Goal: Task Accomplishment & Management: Complete application form

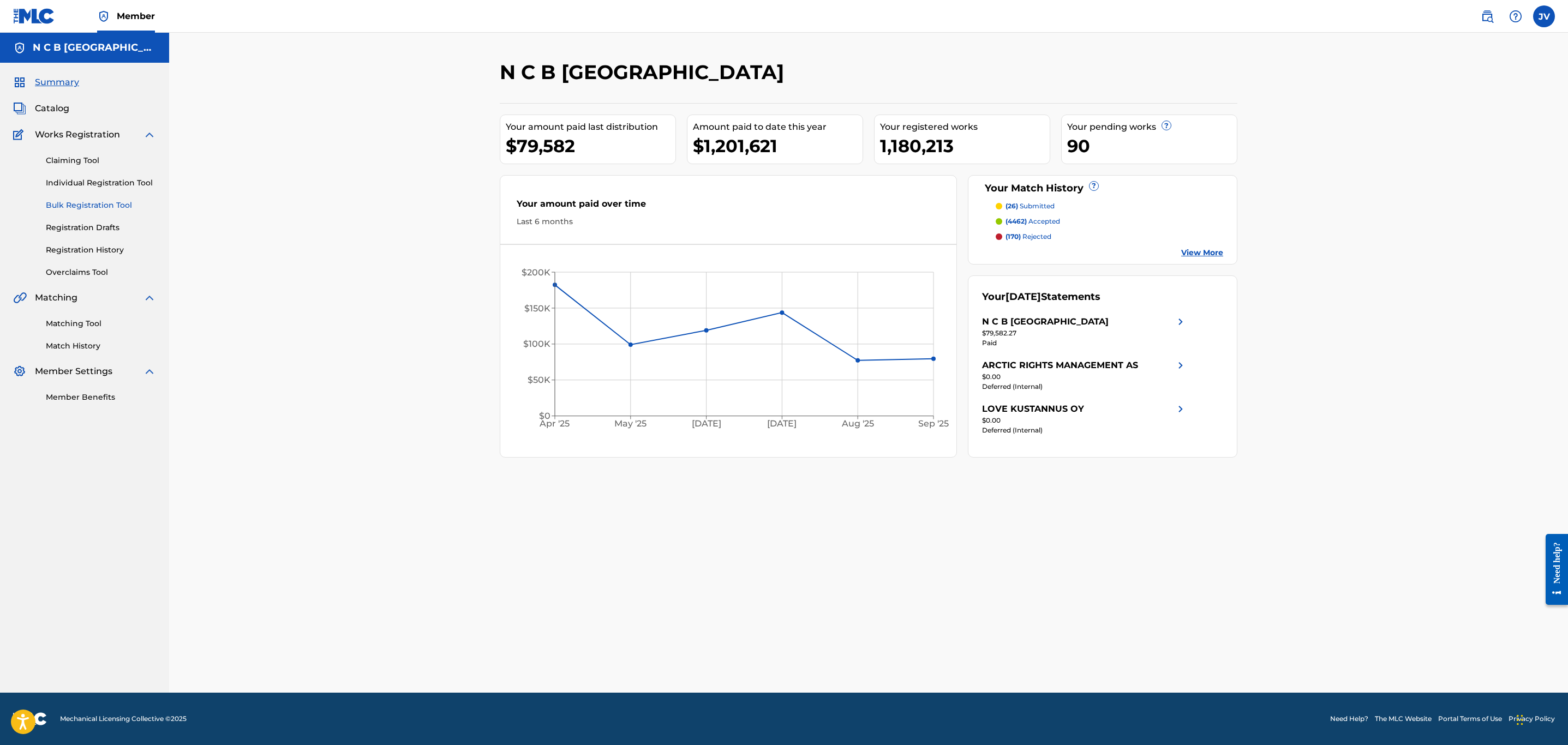
click at [113, 205] on link "Bulk Registration Tool" at bounding box center [101, 206] width 111 height 11
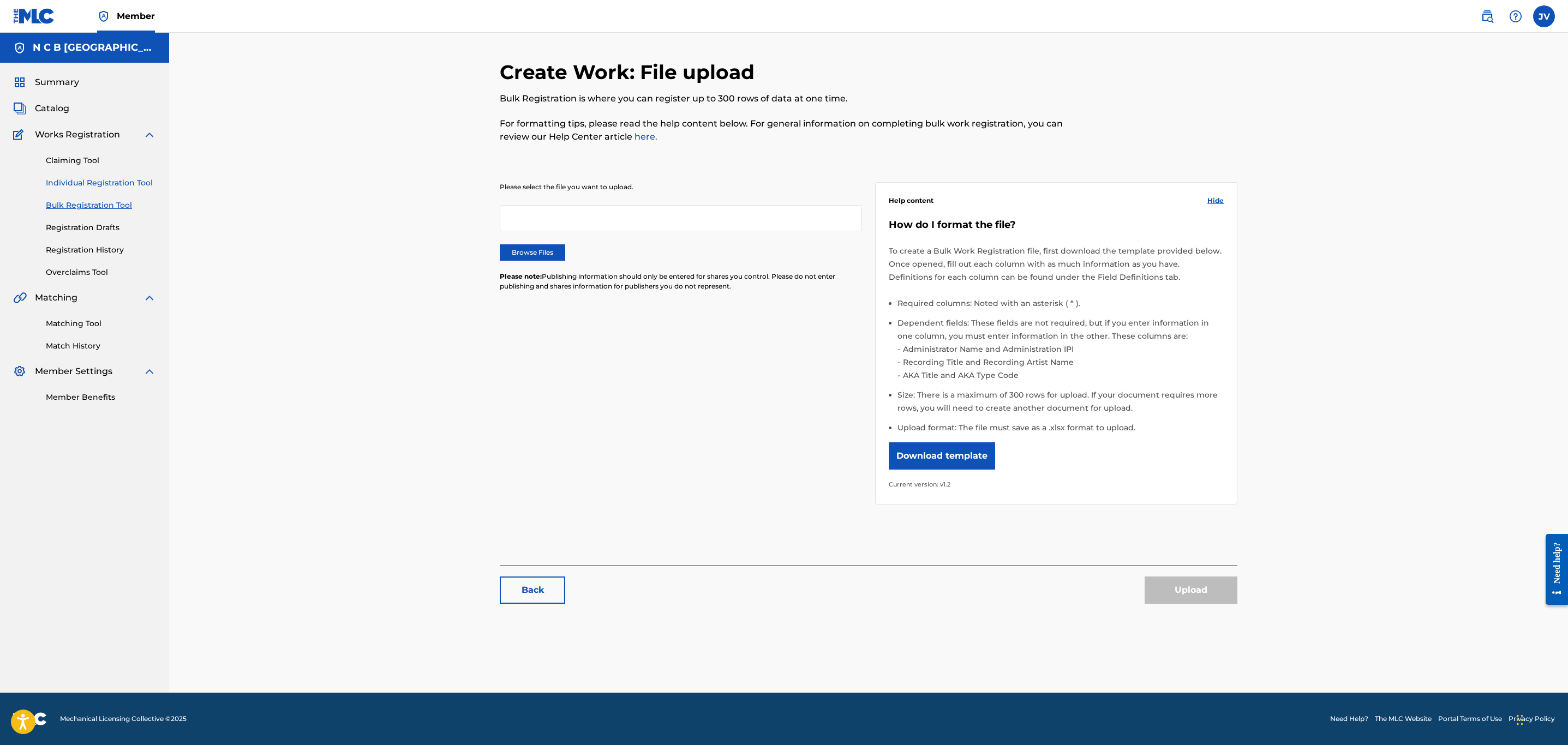
click at [119, 184] on link "Individual Registration Tool" at bounding box center [101, 183] width 111 height 11
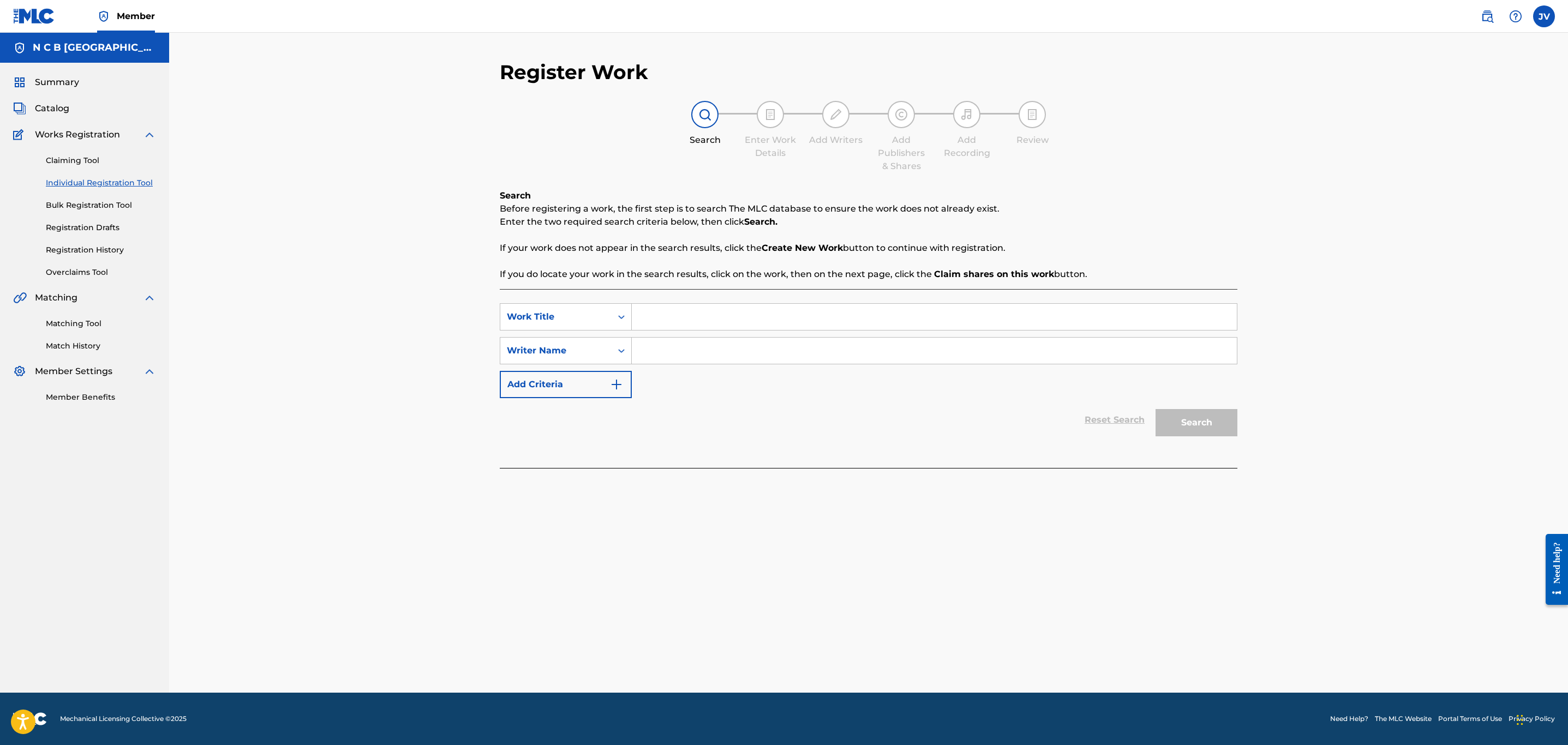
click at [653, 316] on input "Search Form" at bounding box center [934, 316] width 605 height 26
paste input "HOME"
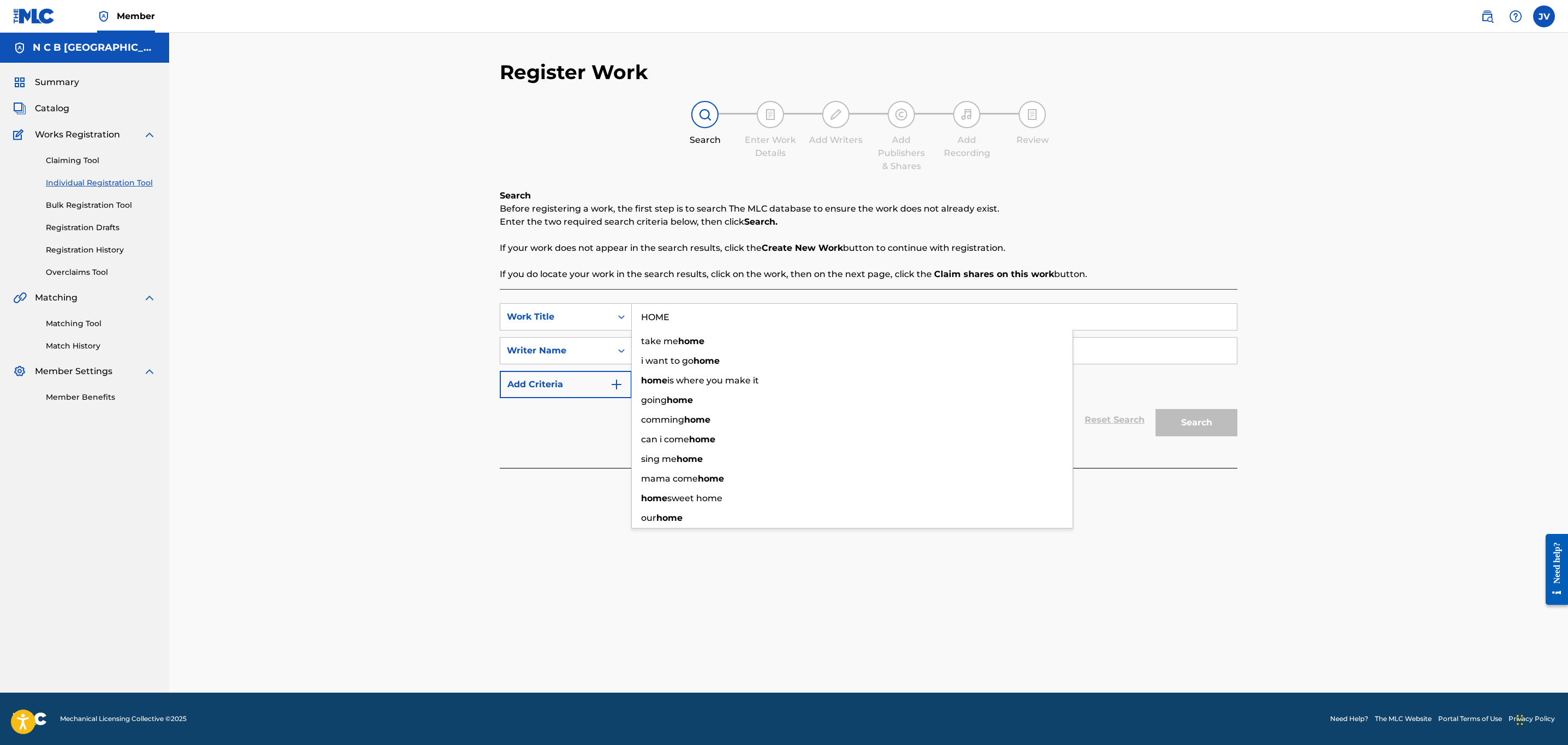
type input "HOME"
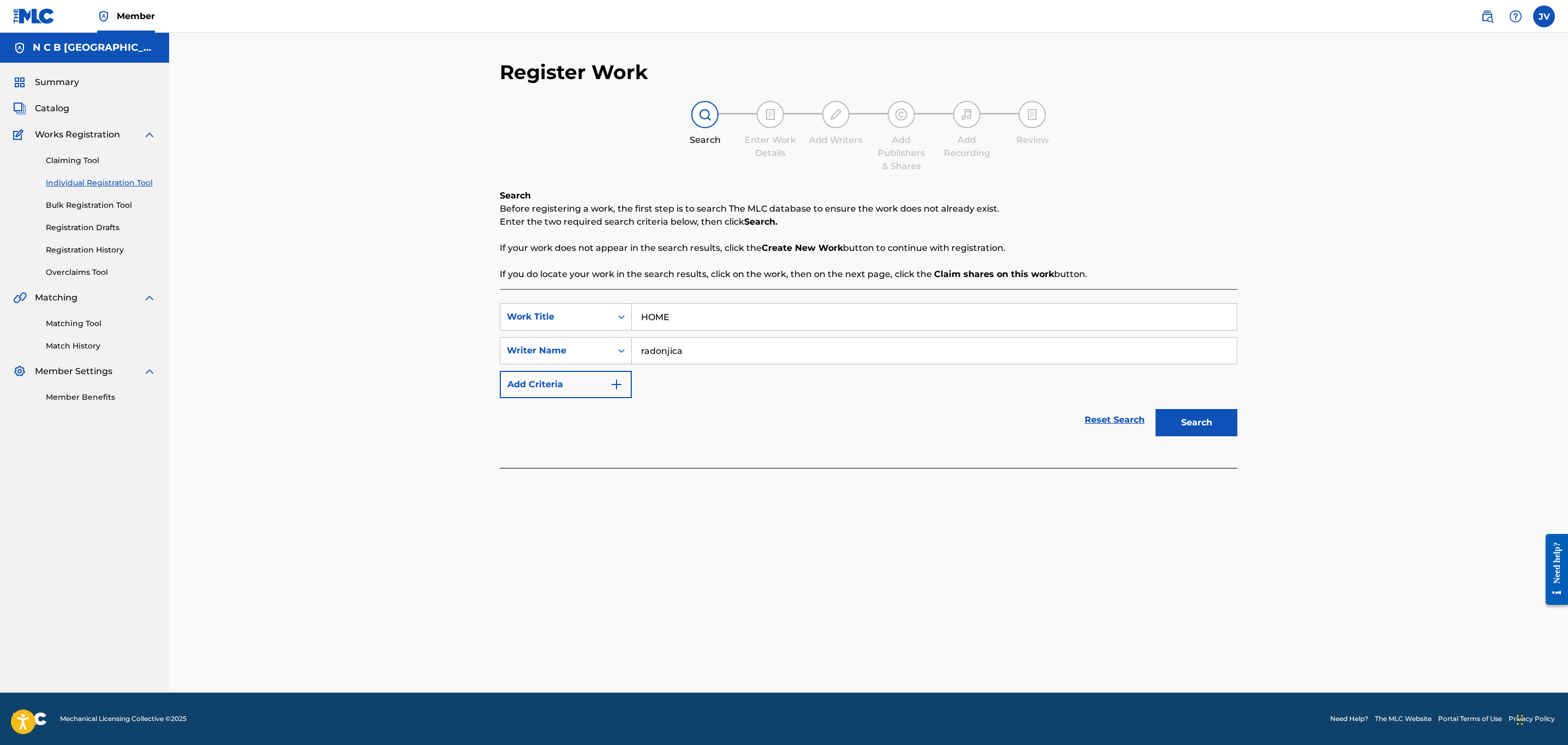
type input "radonjica"
click at [1156, 410] on button "Search" at bounding box center [1196, 423] width 82 height 28
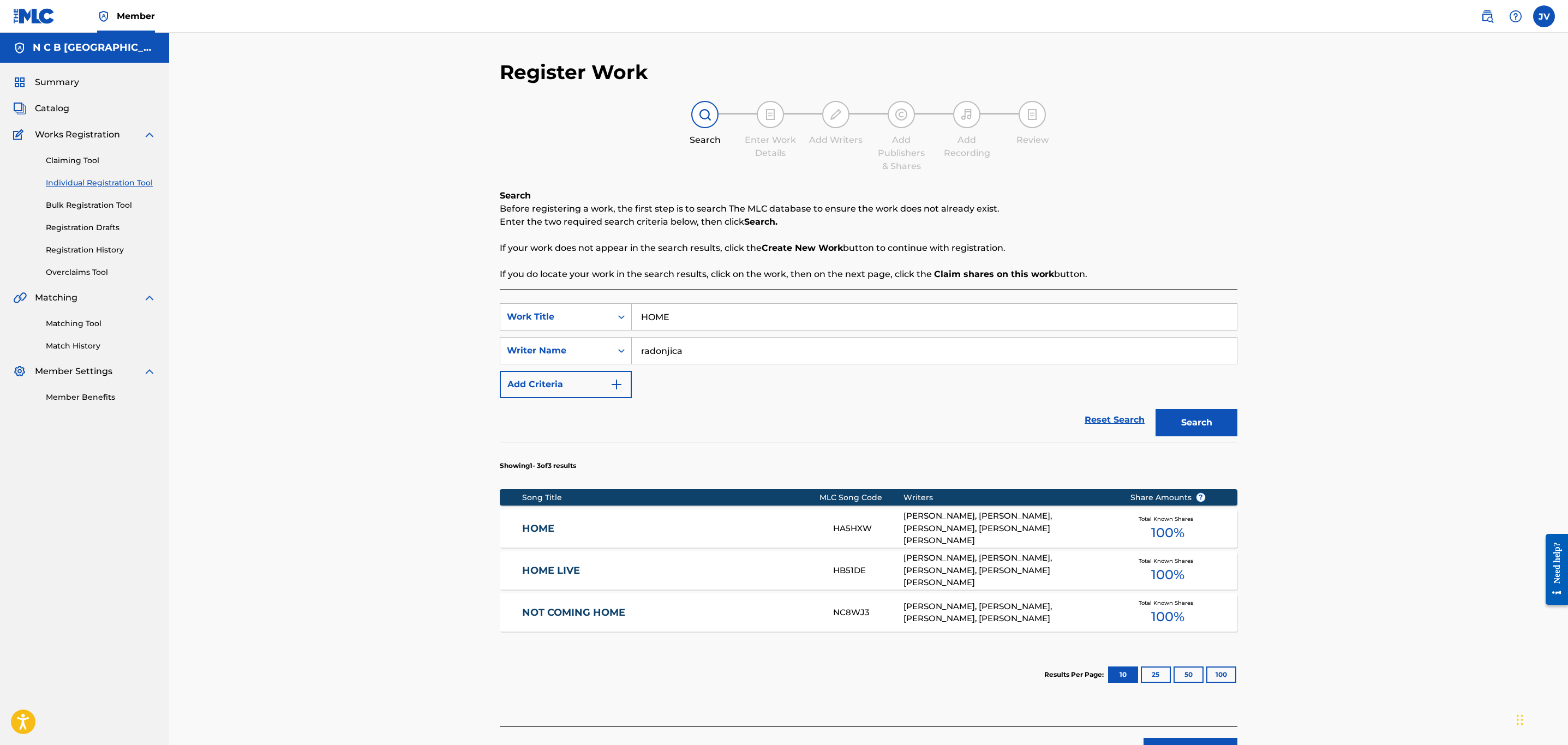
click at [535, 531] on link "HOME" at bounding box center [671, 529] width 297 height 12
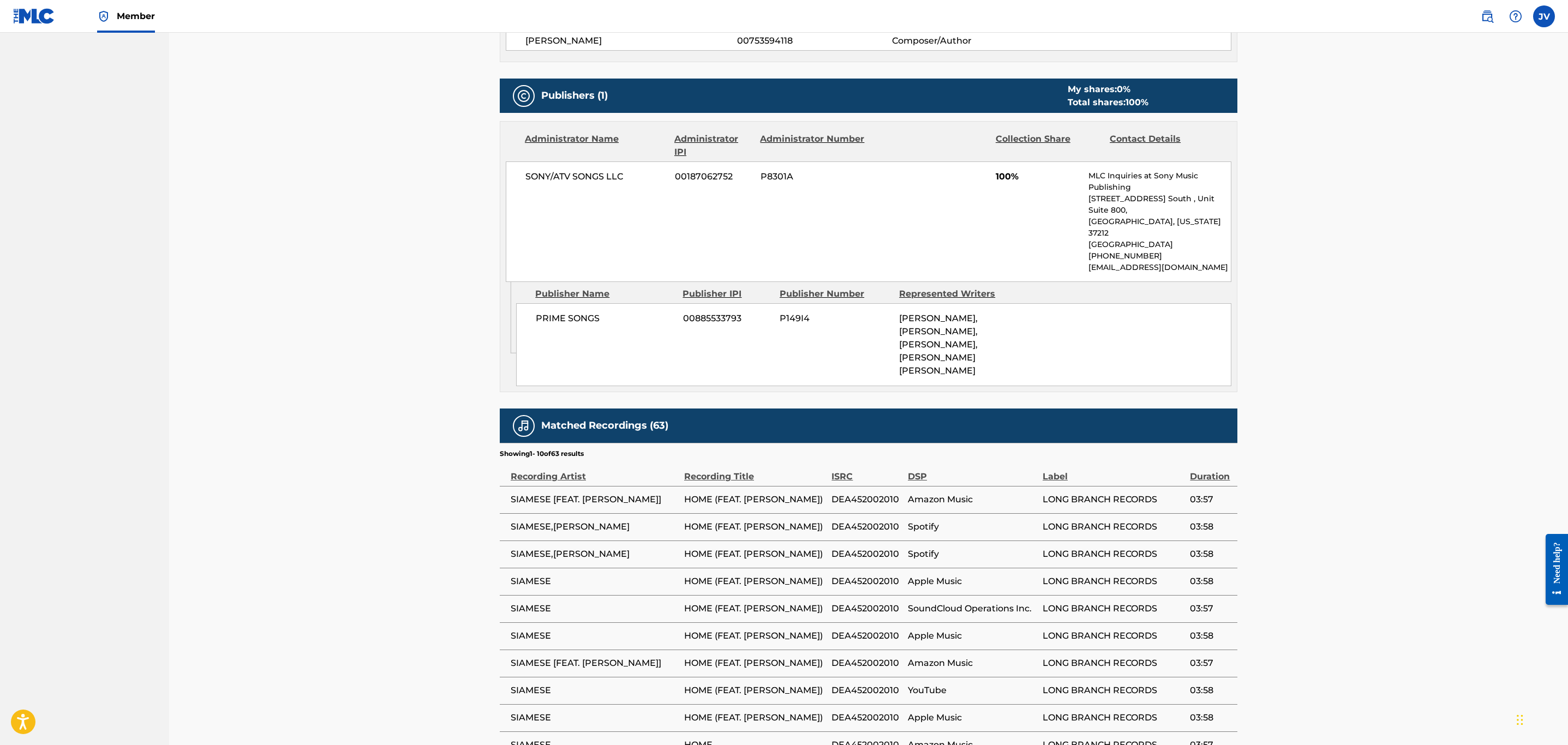
scroll to position [491, 0]
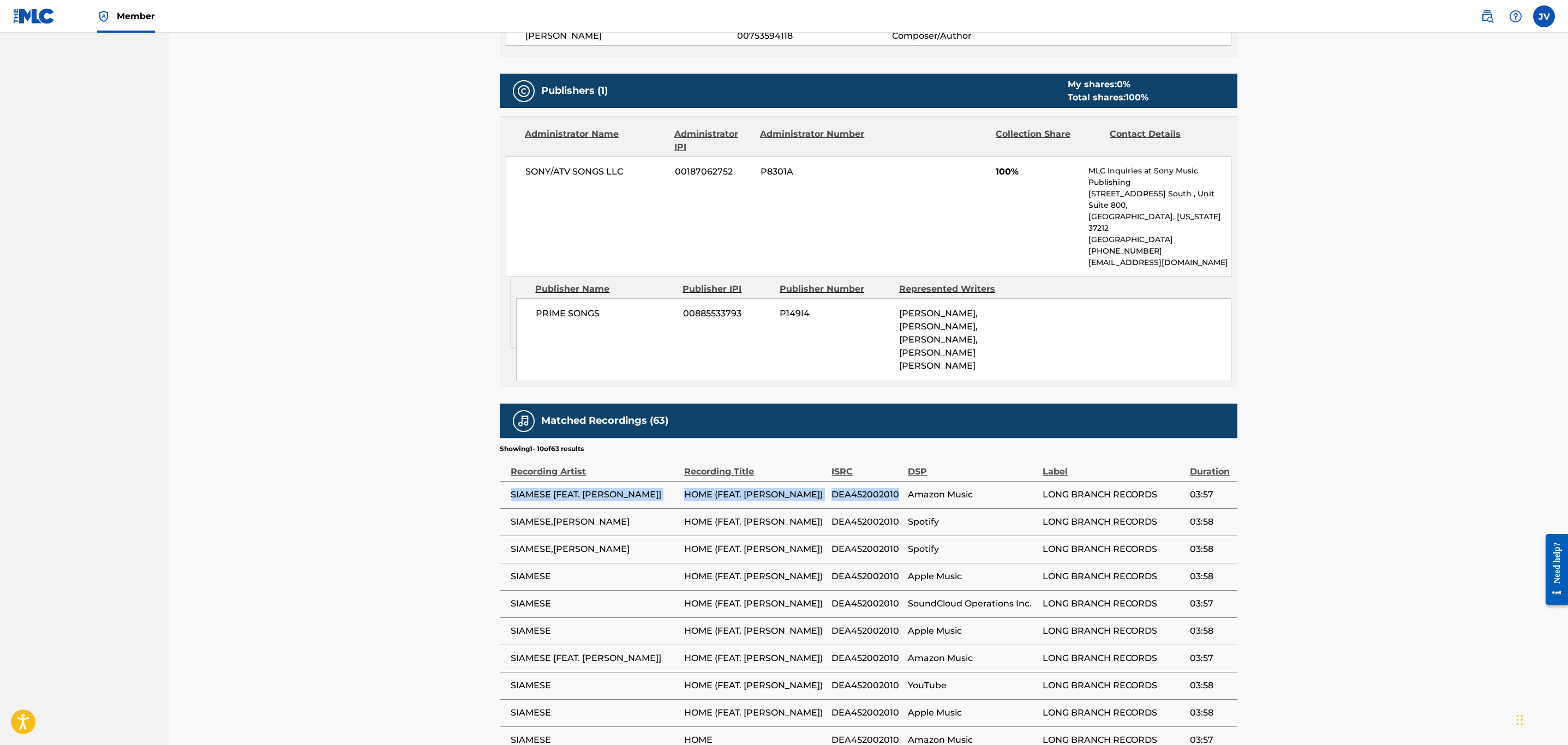
drag, startPoint x: 506, startPoint y: 490, endPoint x: 898, endPoint y: 496, distance: 392.0
click at [898, 496] on tr "SIAMESE [FEAT. DREW YORK] HOME (FEAT. DREW YORK) DEA452002010 Amazon Music LONG…" at bounding box center [869, 494] width 737 height 28
copy tr "SIAMESE [FEAT. DREW YORK] HOME (FEAT. DREW YORK) DEA452002010"
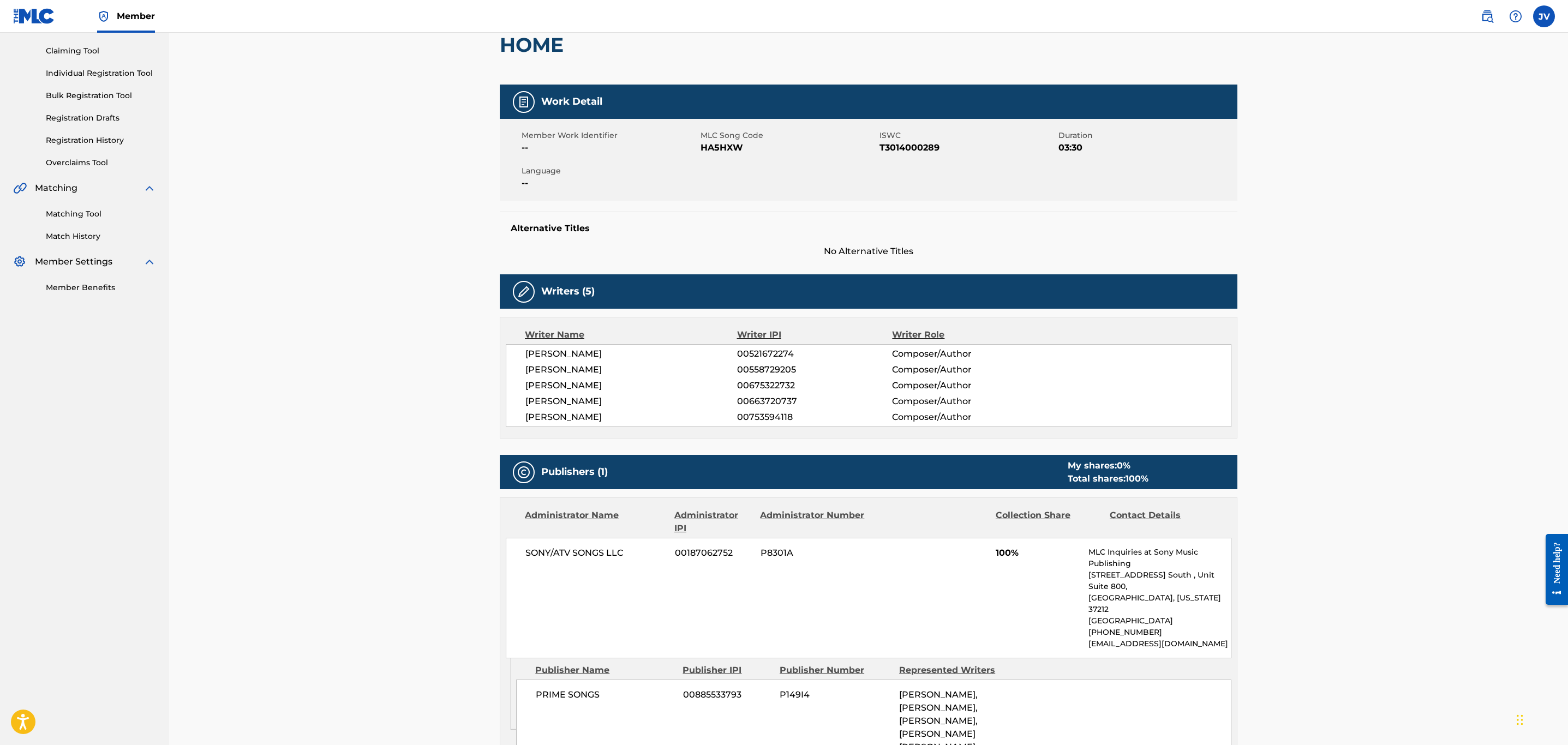
scroll to position [0, 0]
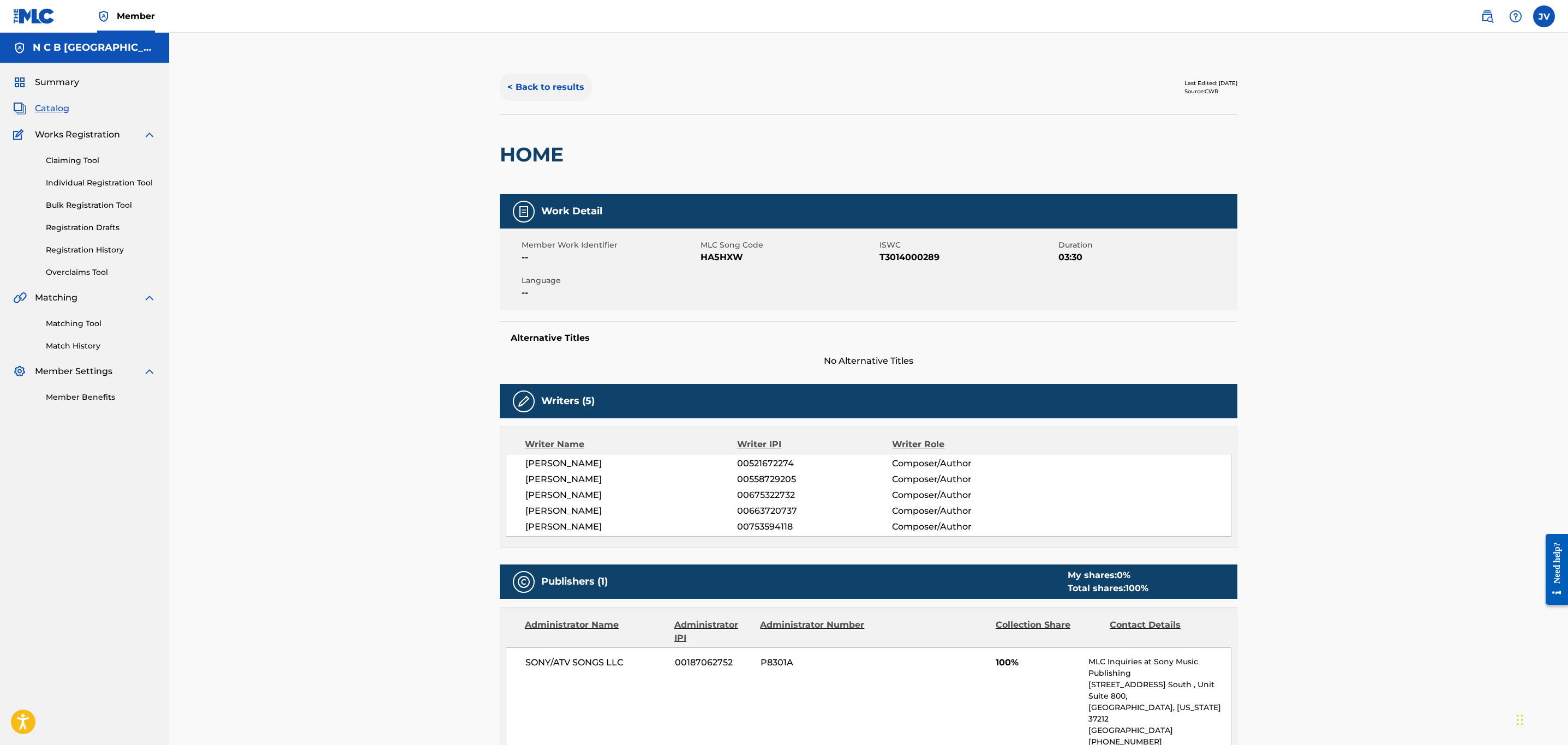
click at [542, 91] on button "< Back to results" at bounding box center [546, 87] width 92 height 28
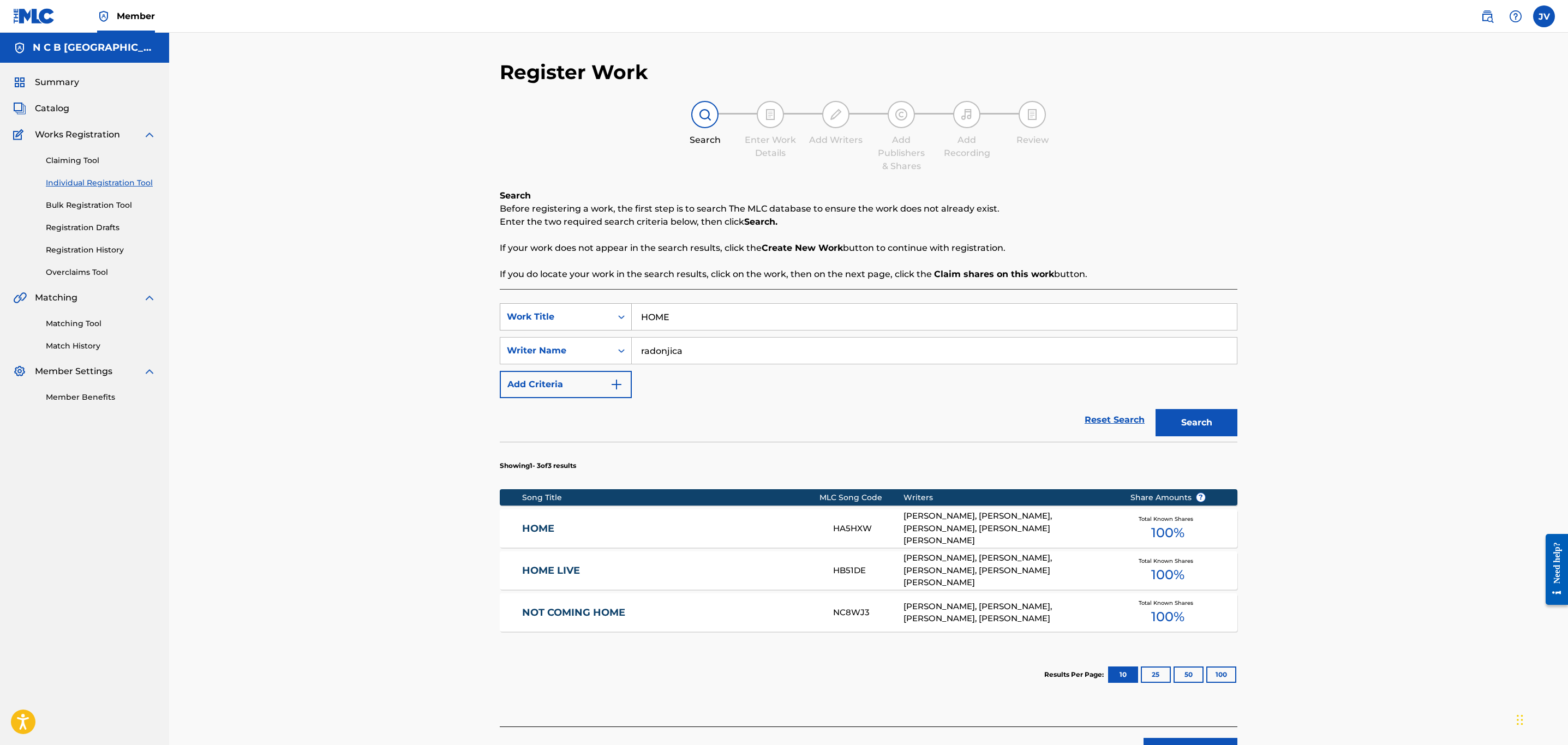
drag, startPoint x: 673, startPoint y: 320, endPoint x: 615, endPoint y: 319, distance: 58.0
click at [617, 320] on div "SearchWithCriteria7d47565e-c8e7-40aa-bfb9-3f502d5e688c Work Title HOME" at bounding box center [869, 316] width 737 height 28
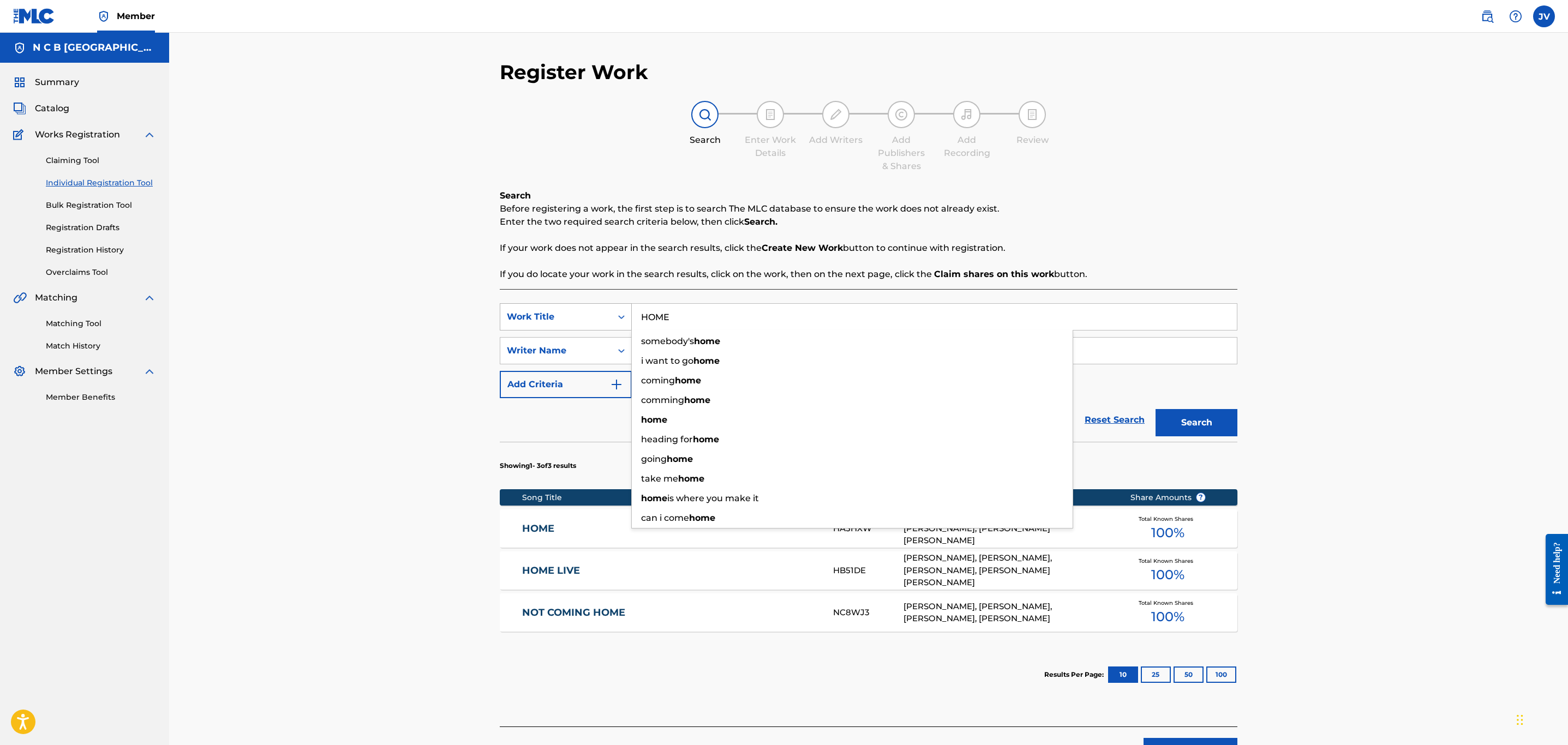
paste input "Can’t Force The Love"
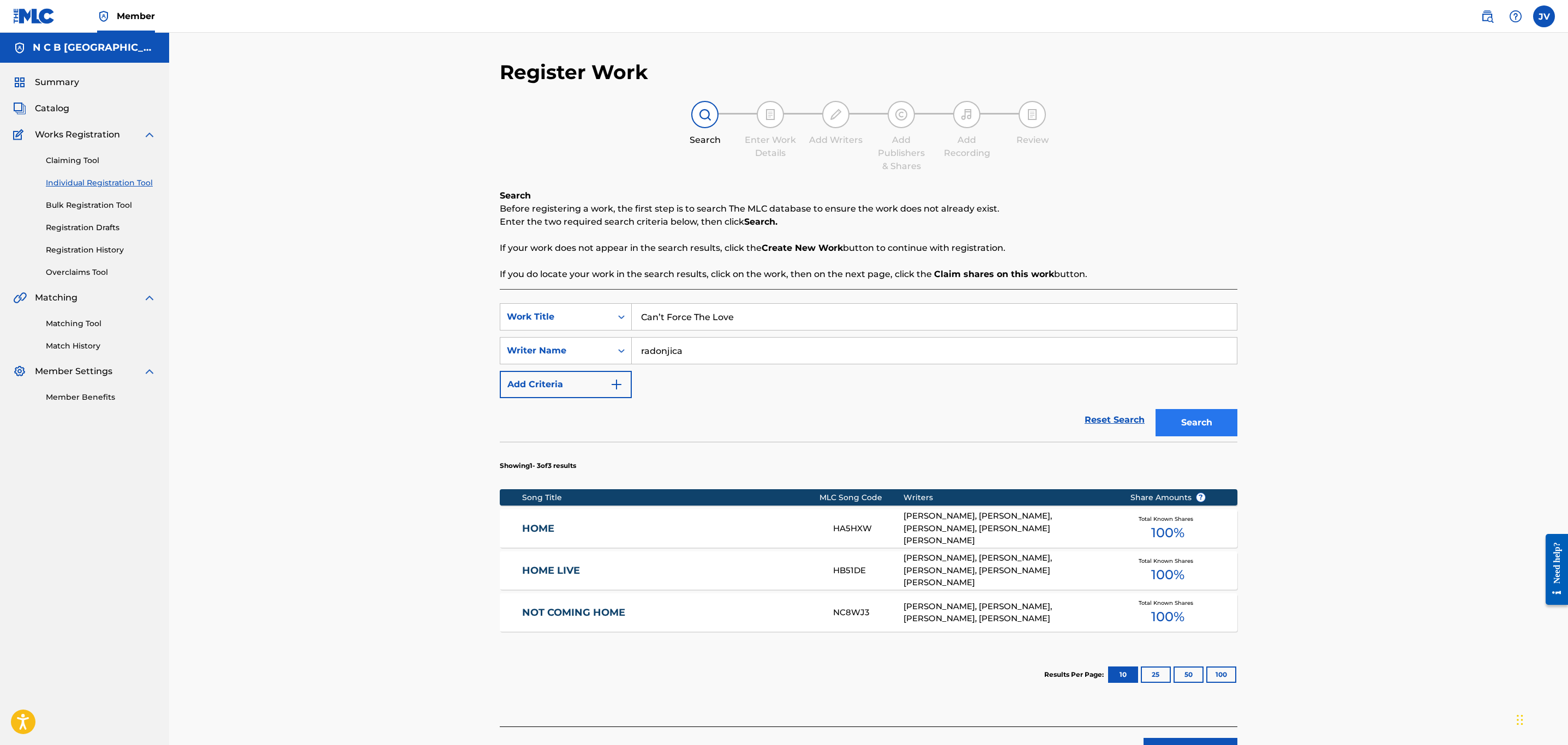
type input "Can’t Force The Love"
click at [1206, 426] on button "Search" at bounding box center [1196, 423] width 82 height 28
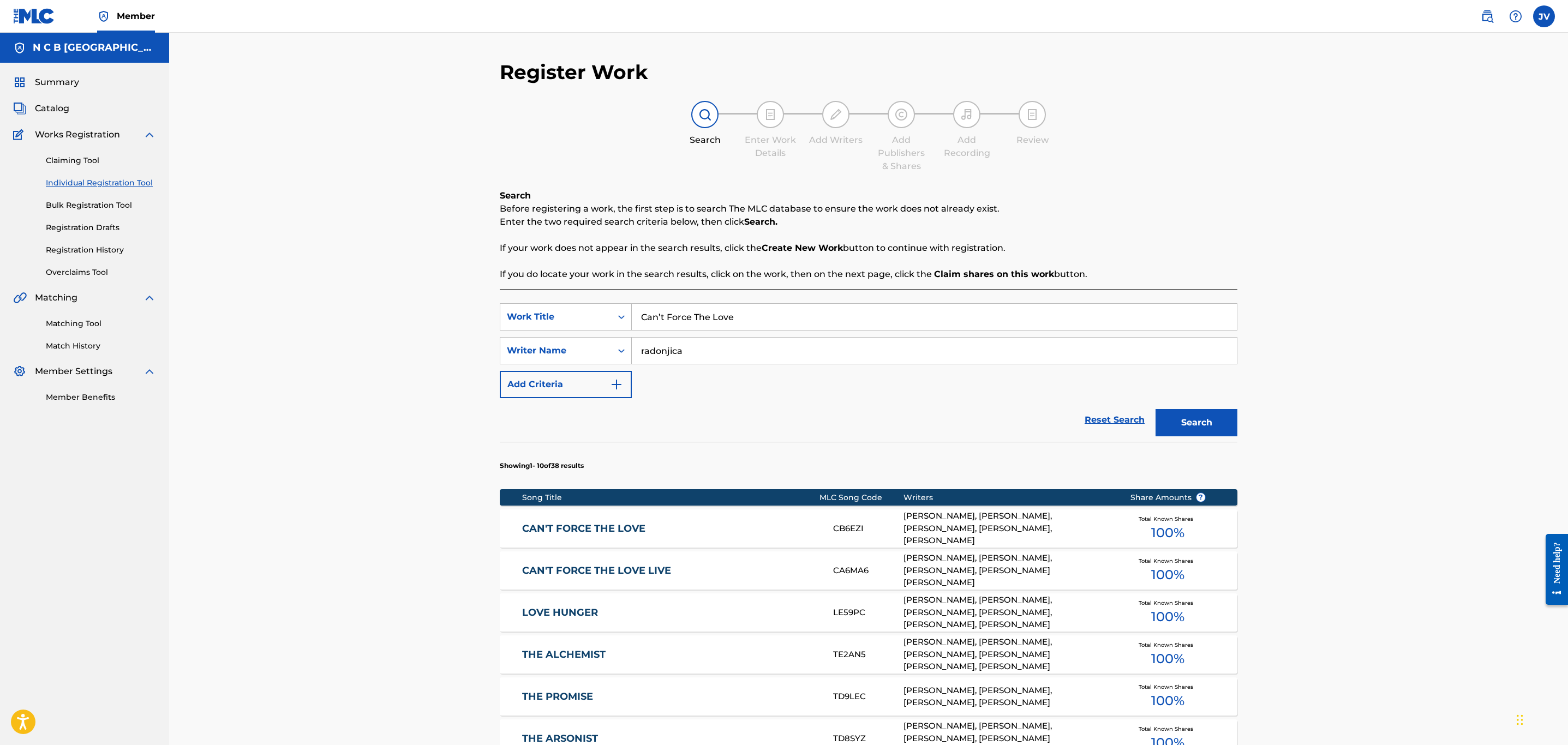
click at [572, 530] on link "CAN'T FORCE THE LOVE" at bounding box center [671, 529] width 297 height 12
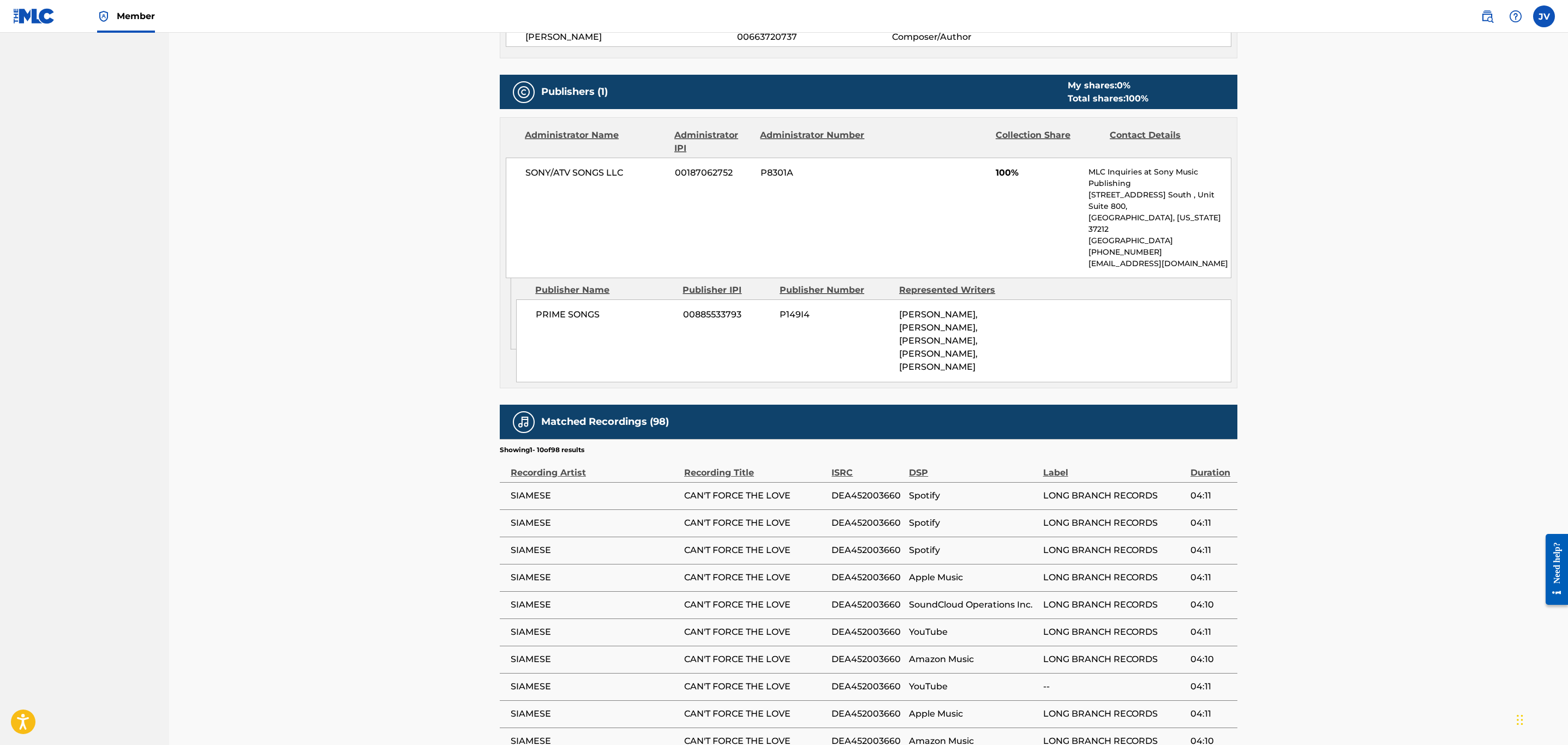
scroll to position [491, 0]
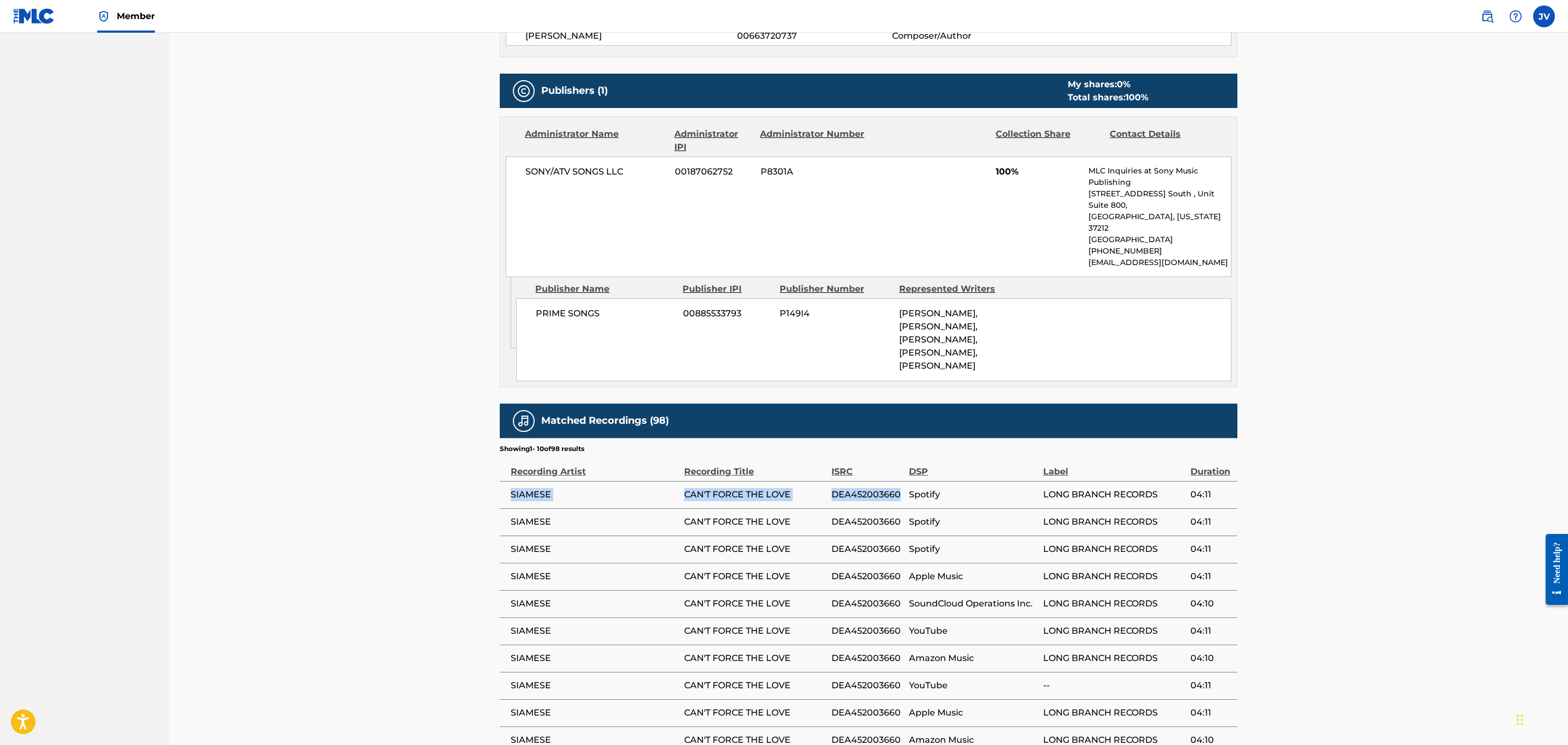
drag, startPoint x: 905, startPoint y: 487, endPoint x: 507, endPoint y: 490, distance: 398.0
click at [507, 490] on tr "SIAMESE CAN'T FORCE THE LOVE DEA452003660 Spotify LONG BRANCH RECORDS 04:11" at bounding box center [869, 494] width 737 height 28
copy tr "SIAMESE CAN'T FORCE THE LOVE DEA452003660"
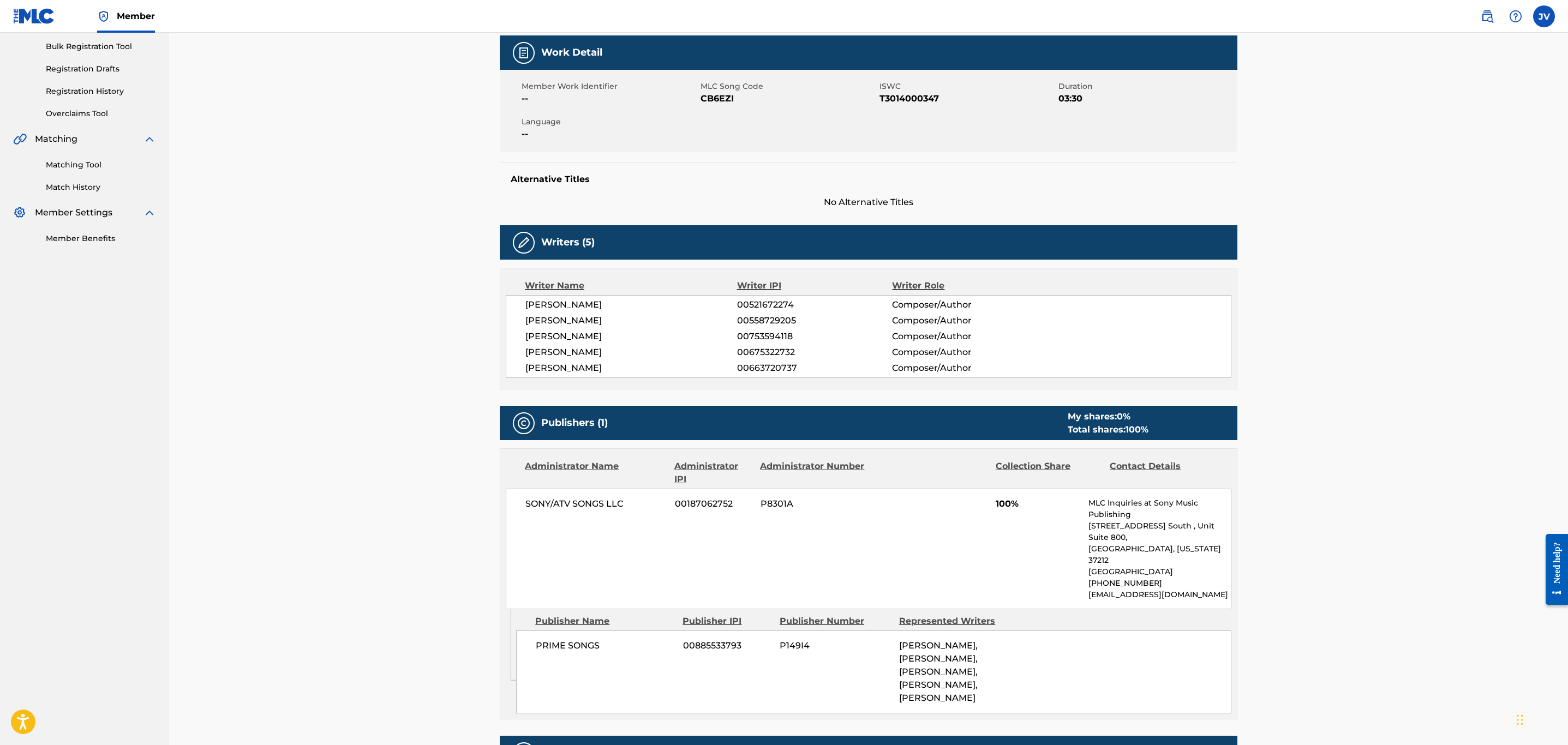
scroll to position [0, 0]
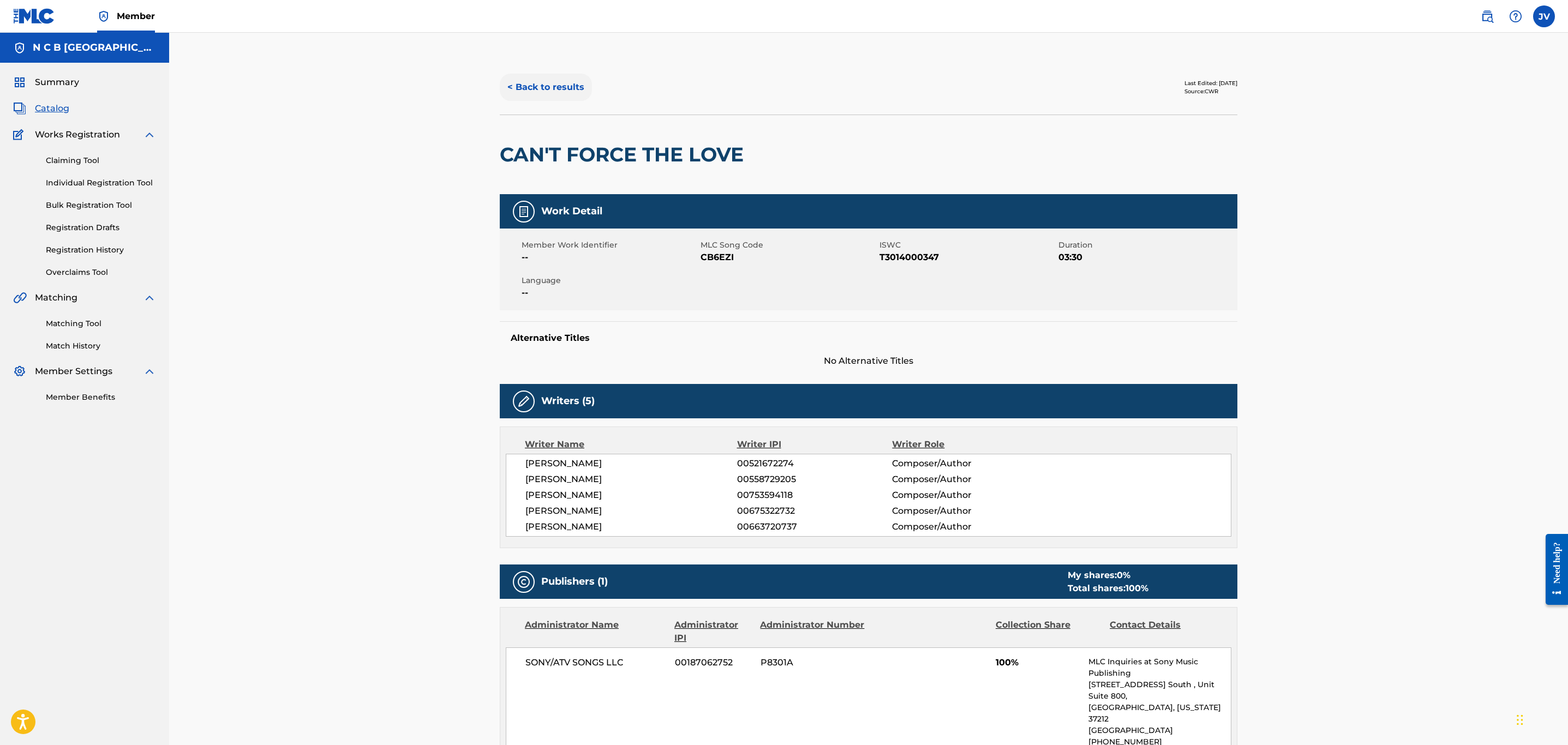
click at [551, 89] on button "< Back to results" at bounding box center [546, 87] width 92 height 28
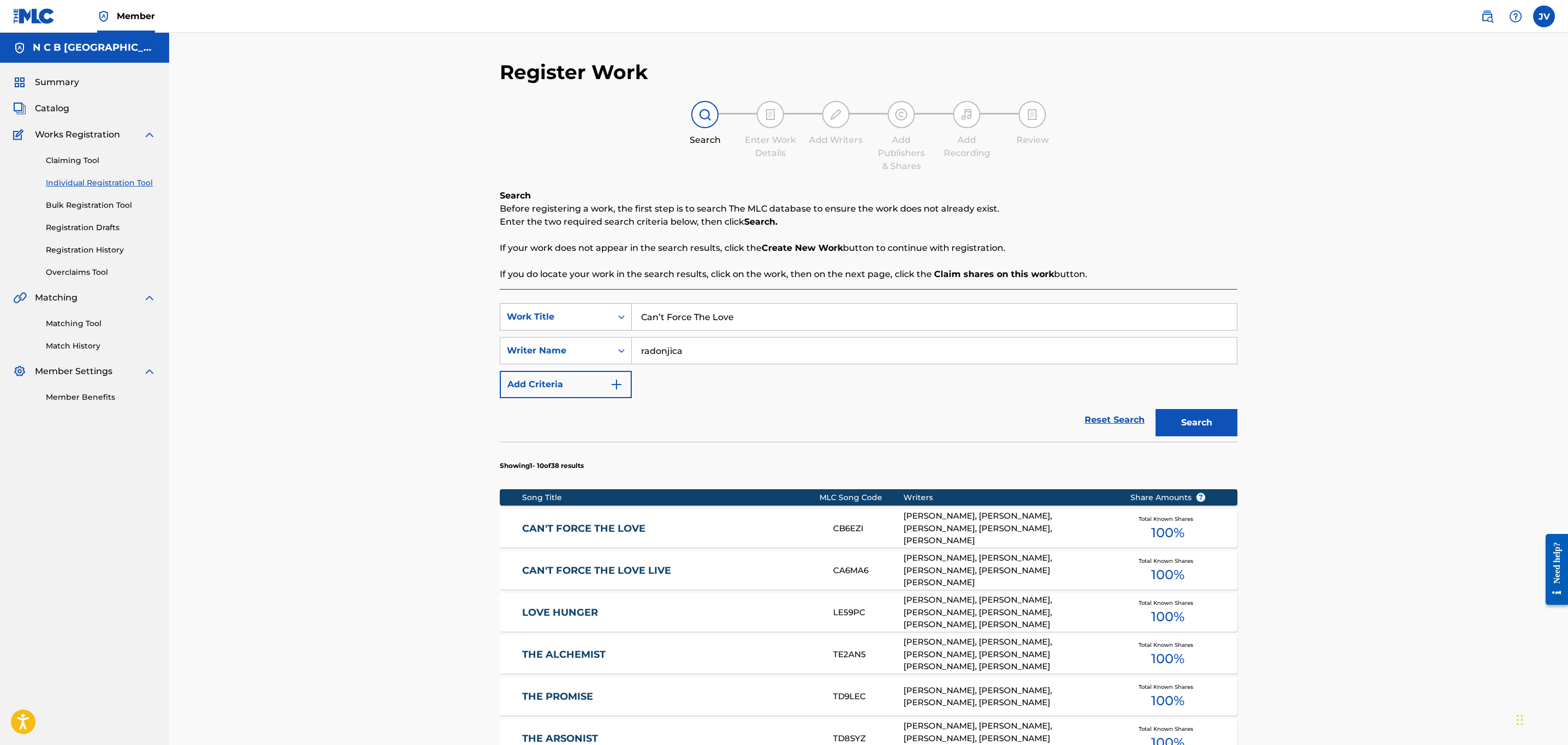
drag, startPoint x: 745, startPoint y: 324, endPoint x: 610, endPoint y: 326, distance: 135.0
click at [610, 326] on div "SearchWithCriteria7d47565e-c8e7-40aa-bfb9-3f502d5e688c Work Title Can’t Force T…" at bounding box center [869, 316] width 737 height 28
paste input "Enough Aint Enough"
type input "Enough Aint Enough"
click at [1211, 425] on button "Search" at bounding box center [1196, 423] width 82 height 28
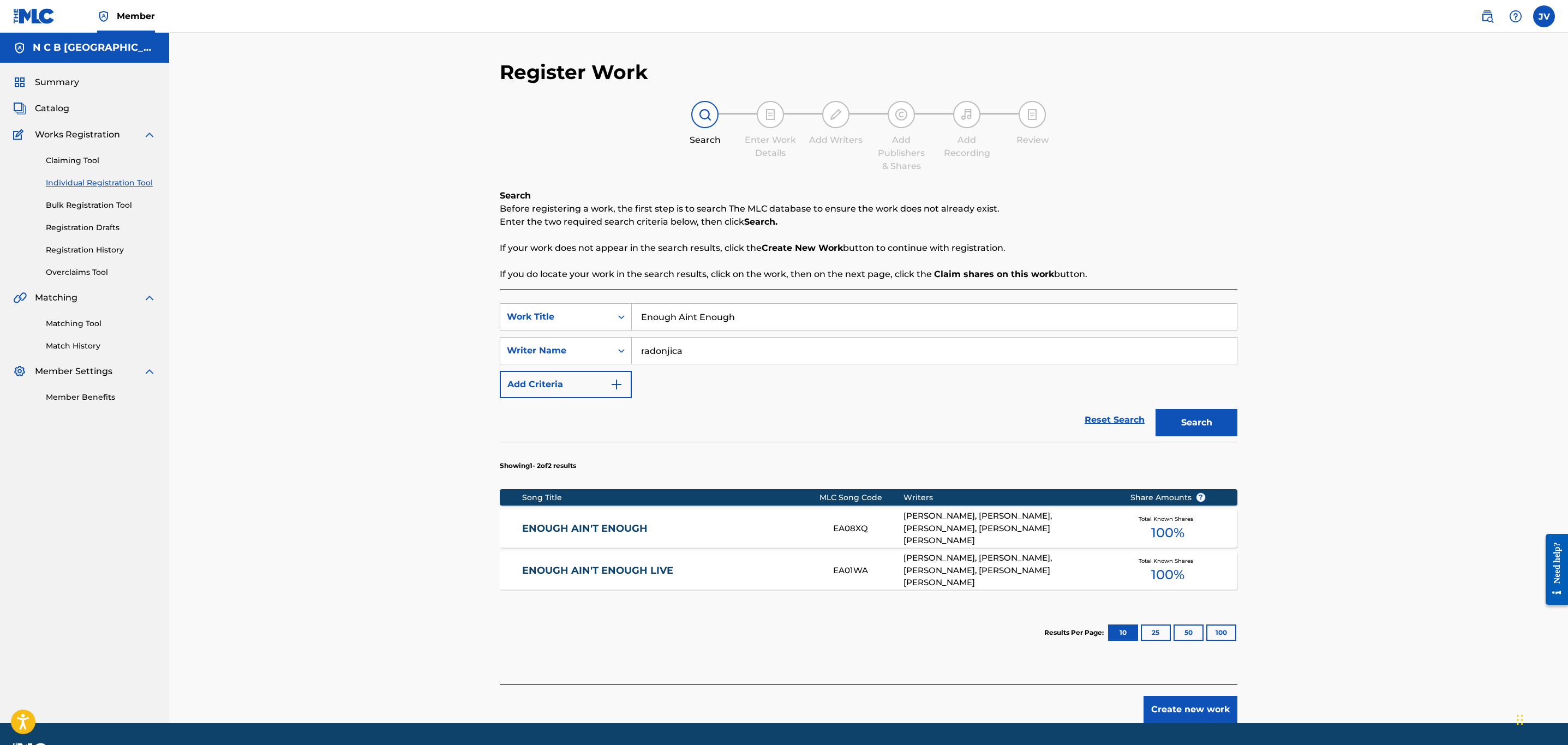
click at [635, 528] on link "ENOUGH AIN'T ENOUGH" at bounding box center [671, 529] width 297 height 12
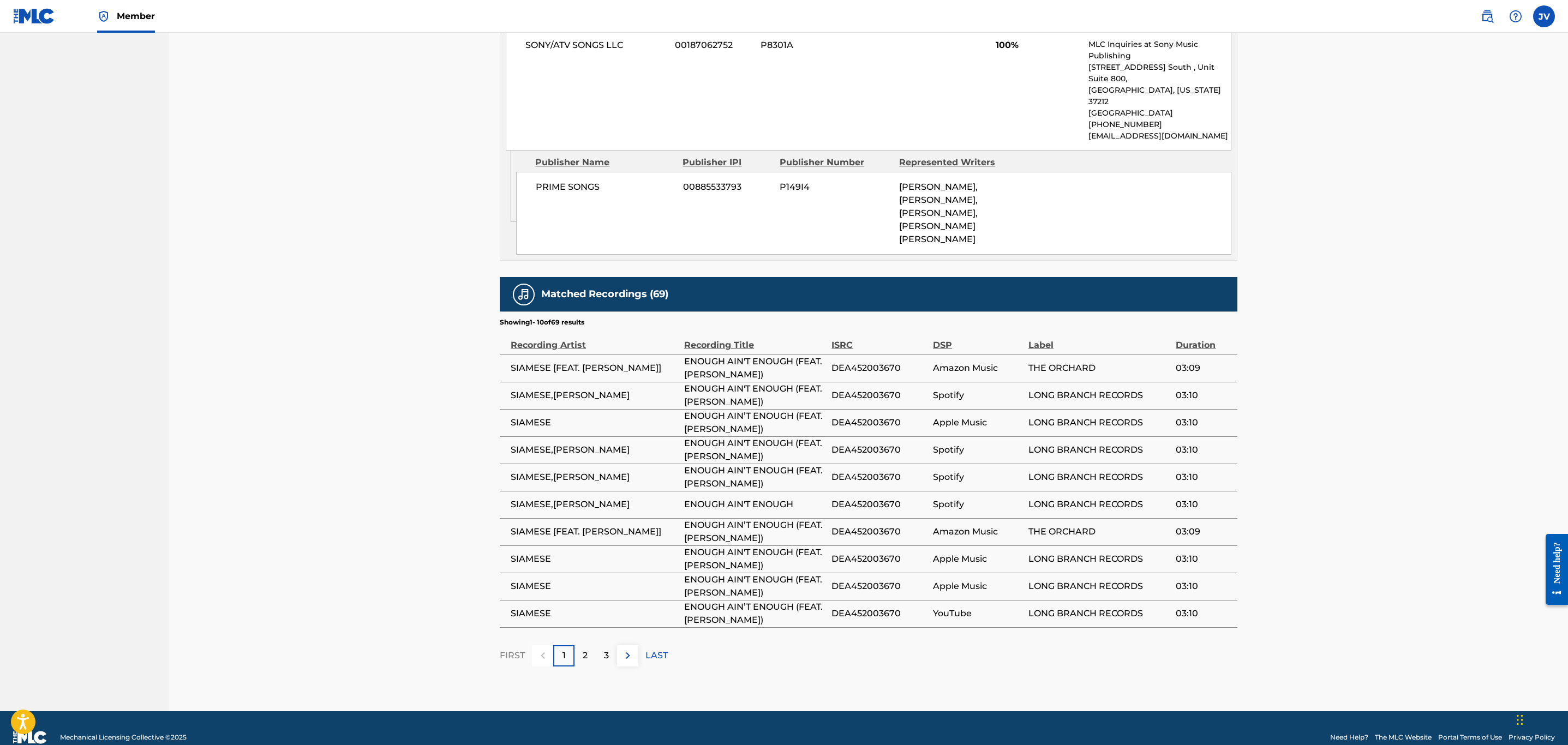
scroll to position [629, 0]
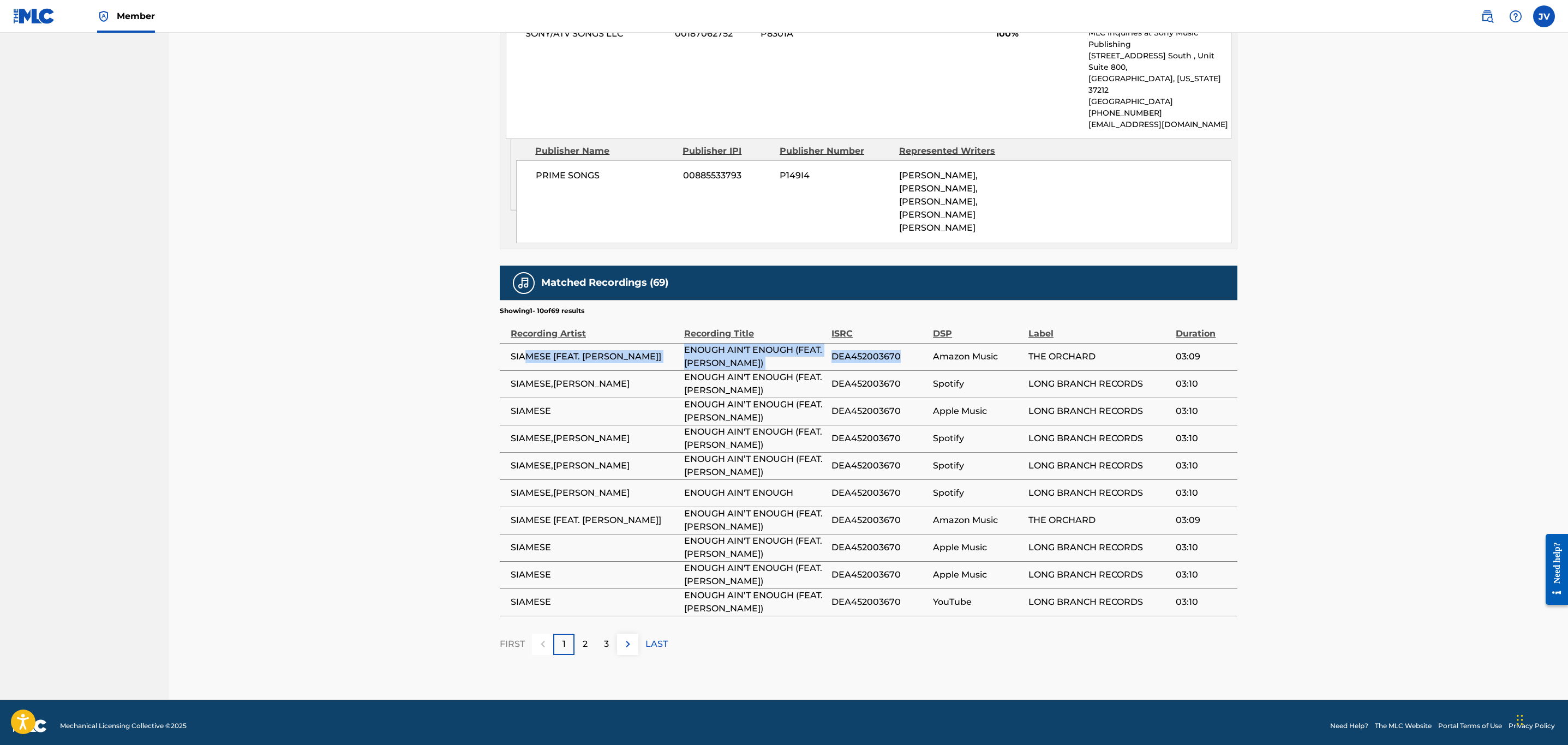
drag, startPoint x: 894, startPoint y: 353, endPoint x: 528, endPoint y: 351, distance: 366.0
click at [528, 351] on tr "SIAMESE [FEAT. RORY RODRIGUEZ] ENOUGH AIN'T ENOUGH (FEAT. RORY RODRIGUEZ) DEA45…" at bounding box center [869, 356] width 737 height 28
click at [913, 408] on span "DEA452003670" at bounding box center [879, 412] width 96 height 13
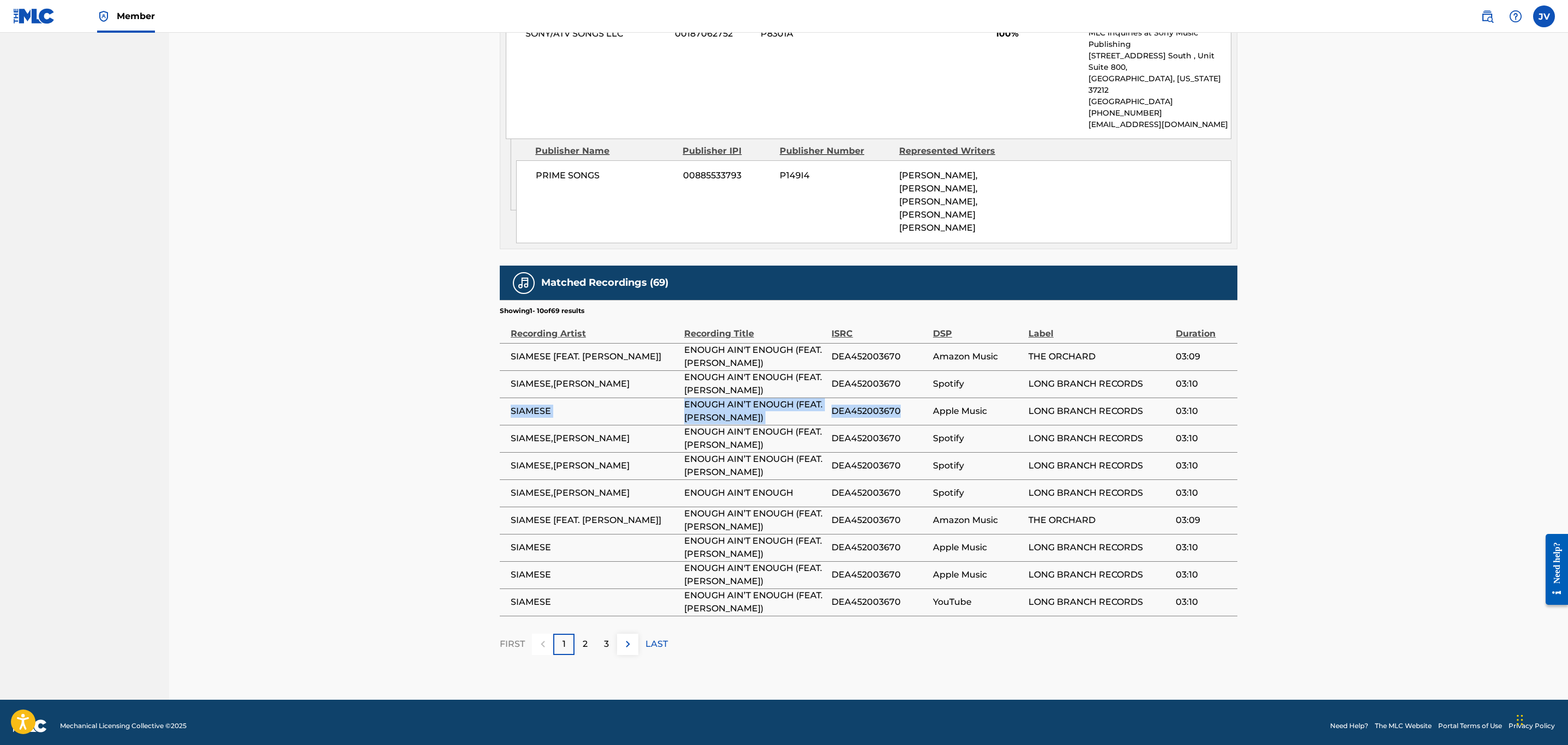
drag, startPoint x: 907, startPoint y: 403, endPoint x: 506, endPoint y: 404, distance: 401.0
click at [506, 404] on tr "SIAMESE ENOUGH AIN’T ENOUGH (FEAT. RORY RODRIGUEZ) DEA452003670 Apple Music LON…" at bounding box center [869, 412] width 737 height 28
copy tr "SIAMESE ENOUGH AIN’T ENOUGH (FEAT. RORY RODRIGUEZ) DEA452003670"
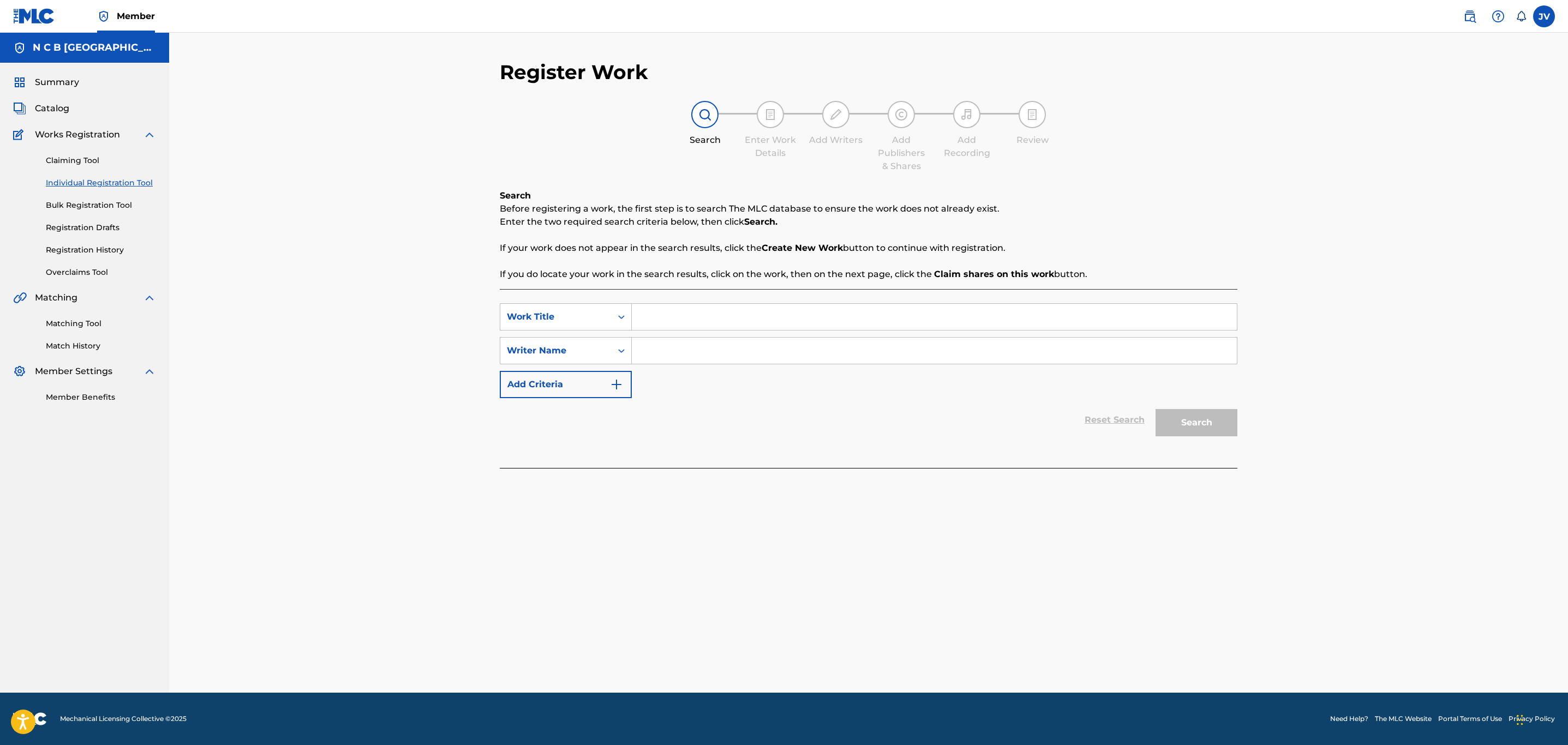
click at [650, 320] on input "Search Form" at bounding box center [934, 316] width 605 height 26
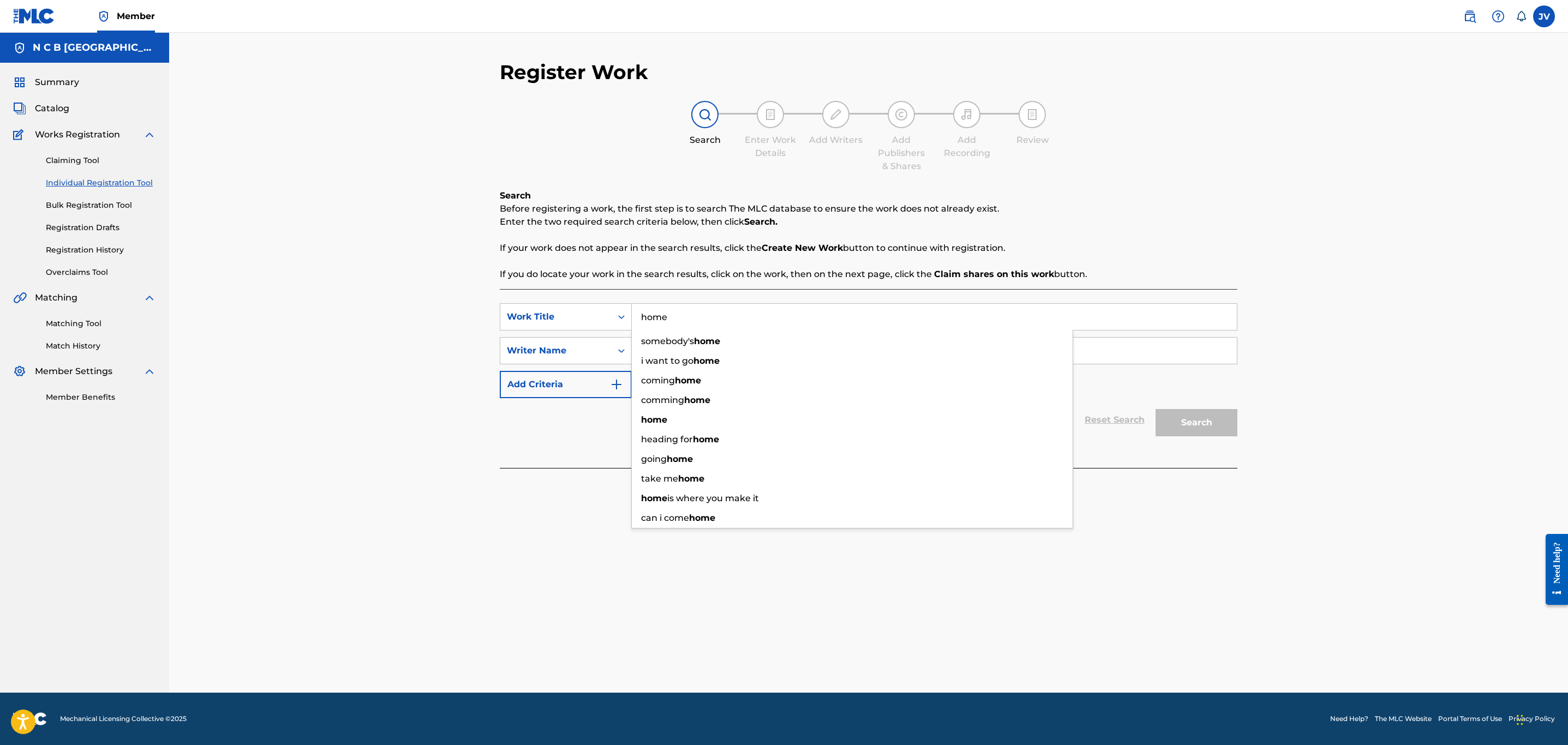
type input "home"
drag, startPoint x: 514, startPoint y: 574, endPoint x: 568, endPoint y: 419, distance: 164.1
click at [517, 572] on div "Register Work Search Enter Work Details Add Writers Add Publishers & Shares Add…" at bounding box center [869, 376] width 764 height 633
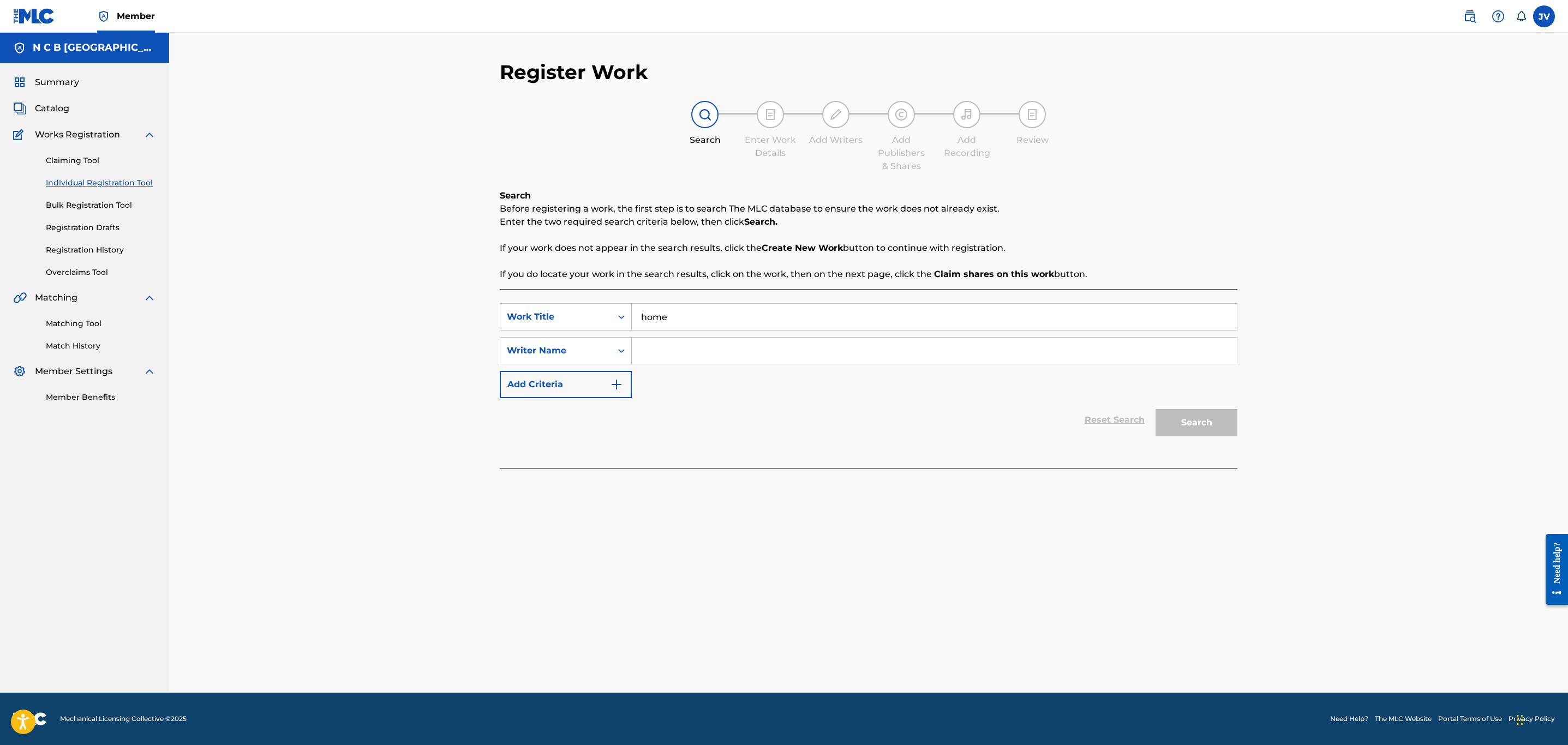
click at [670, 351] on input "Search Form" at bounding box center [934, 351] width 605 height 26
type input "radonjica"
click at [1219, 423] on button "Search" at bounding box center [1196, 423] width 82 height 28
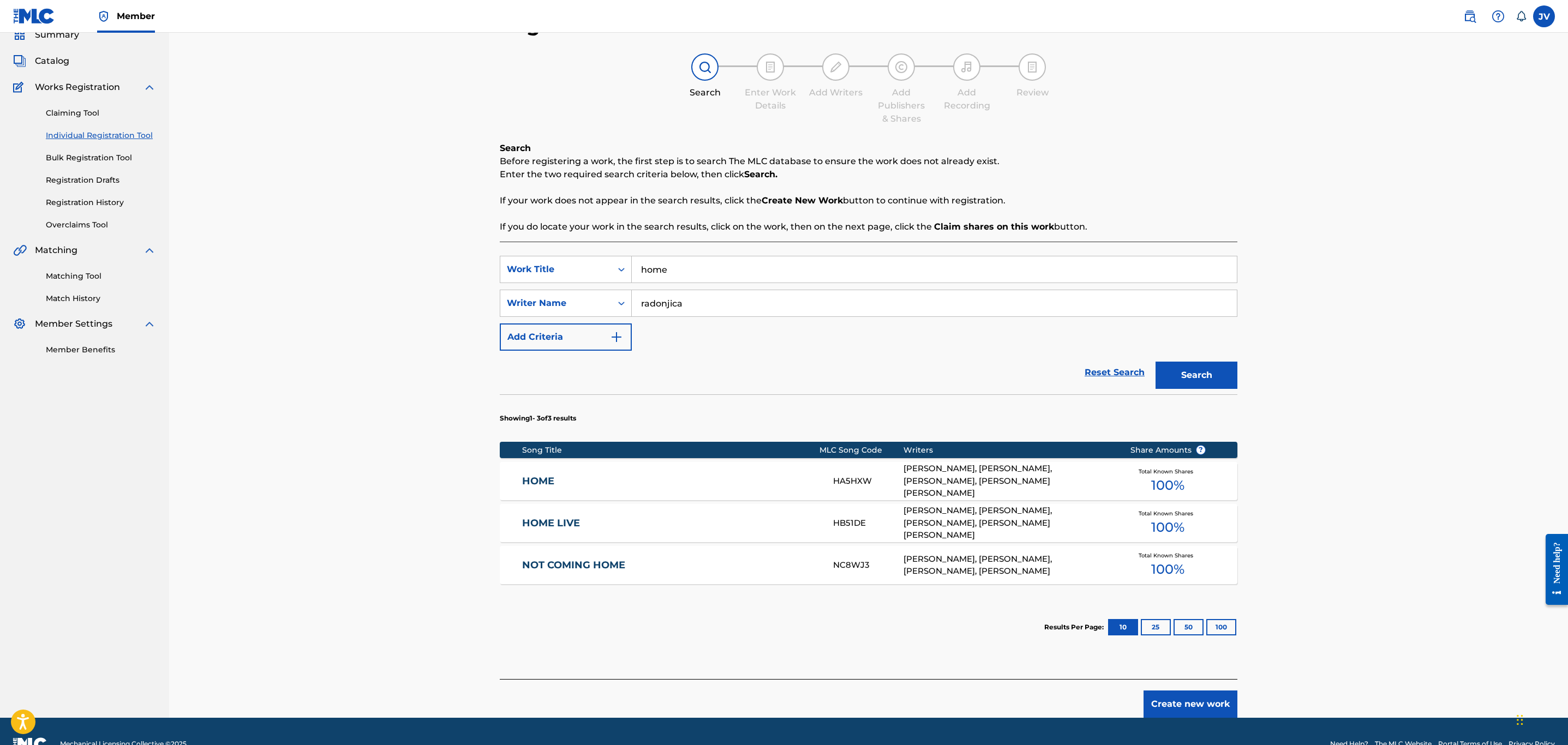
scroll to position [72, 0]
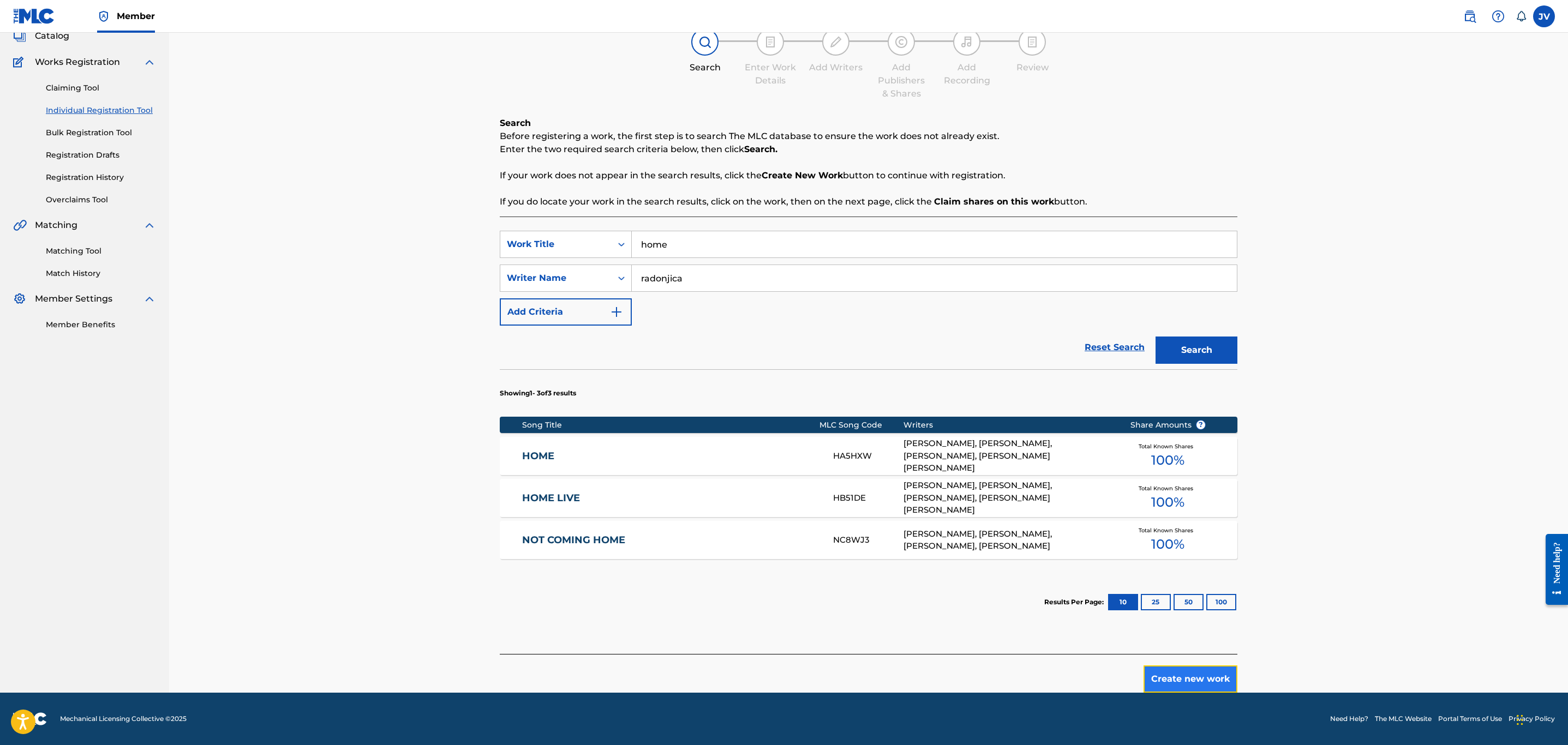
click at [1209, 680] on button "Create new work" at bounding box center [1190, 679] width 94 height 28
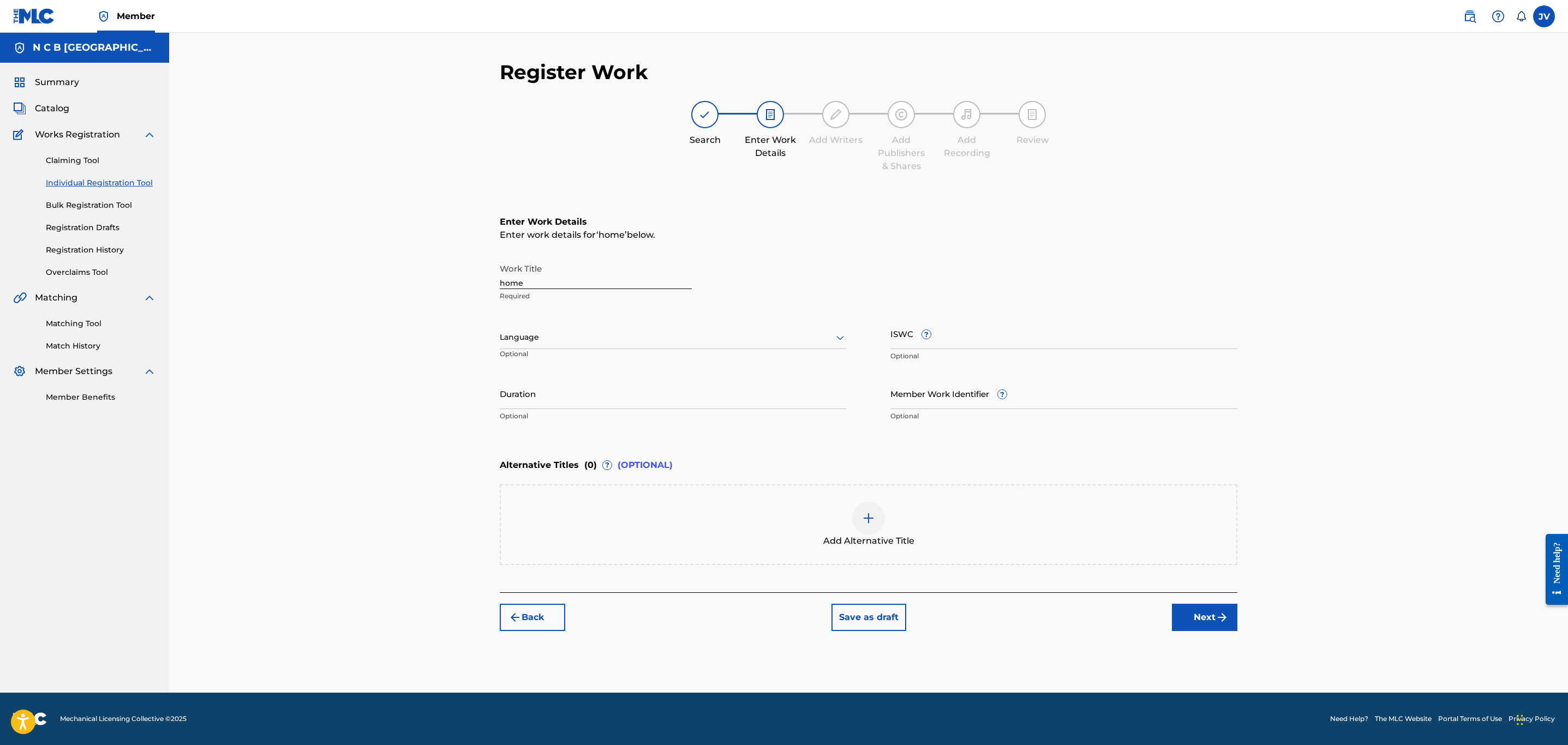
scroll to position [0, 0]
drag, startPoint x: 535, startPoint y: 284, endPoint x: 485, endPoint y: 284, distance: 50.0
click at [485, 284] on div "Register Work Search Enter Work Details Add Writers Add Publishers & Shares Add…" at bounding box center [869, 362] width 1399 height 660
paste input "HOME"
type input "HOME"
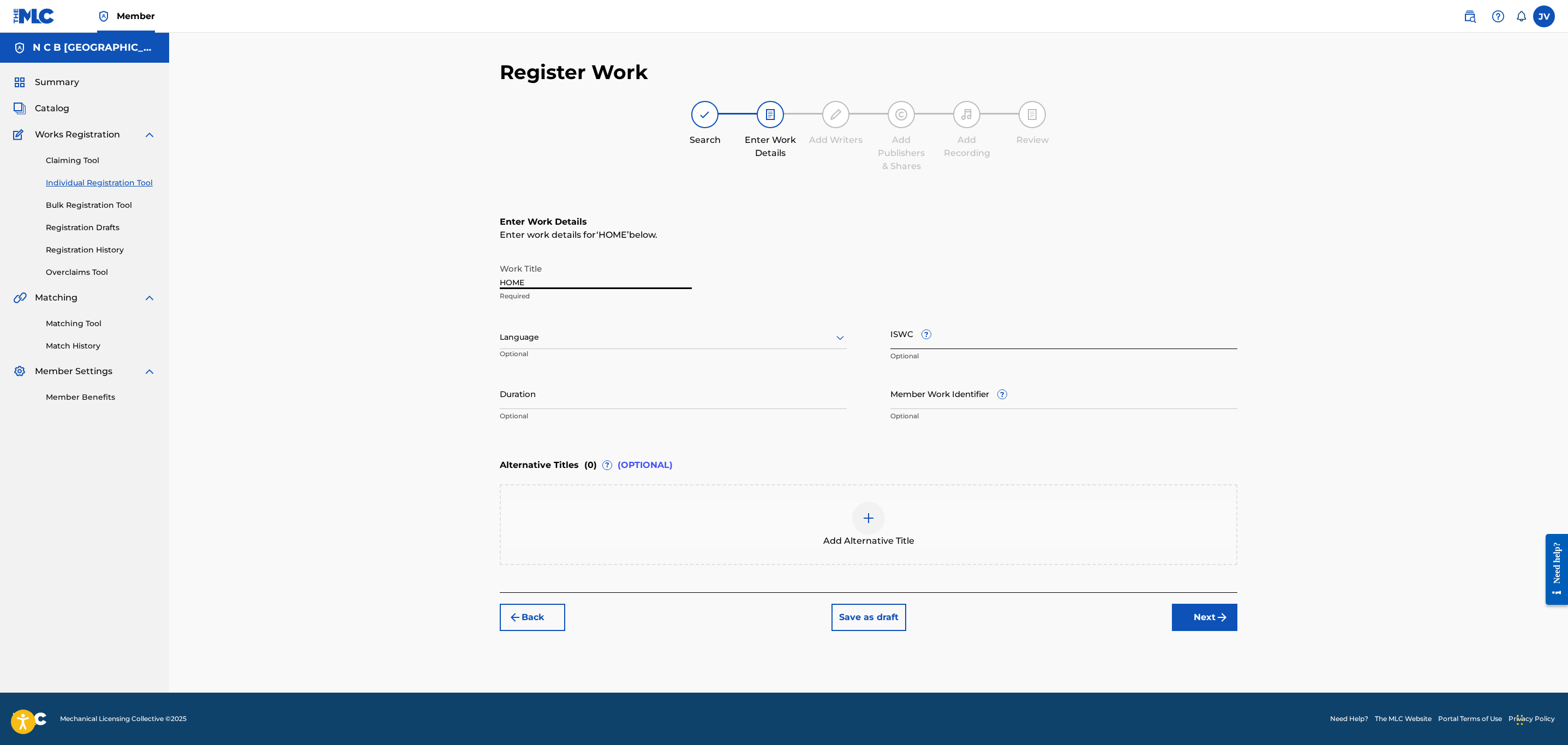
click at [939, 342] on input "ISWC ?" at bounding box center [1064, 333] width 347 height 31
paste input "T-301.400.028-9"
type input "T-301.400.028-9"
click at [907, 396] on input "Member Work Identifier ?" at bounding box center [1064, 393] width 347 height 31
paste input "51839094"
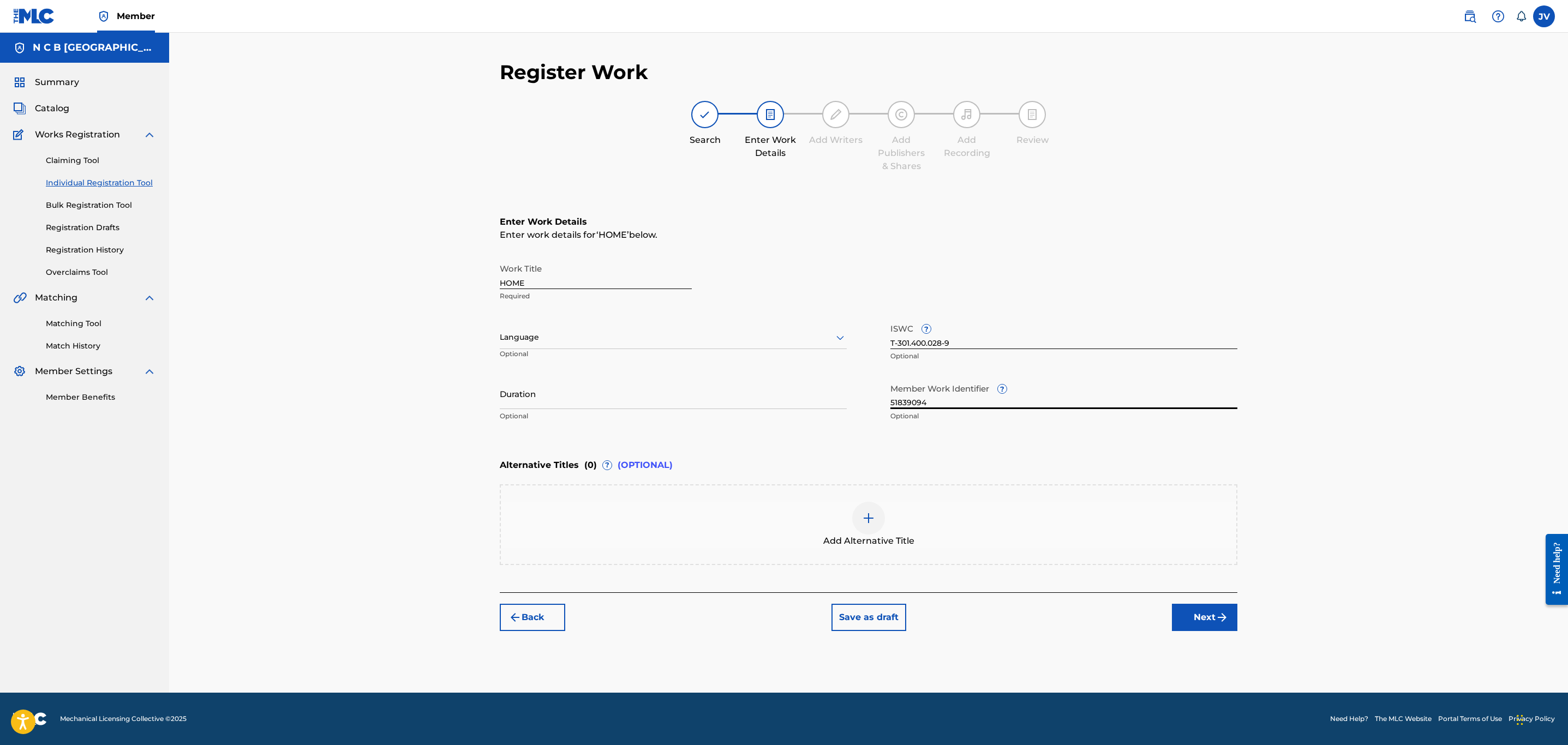
type input "51839094"
click at [729, 403] on input "Duration" at bounding box center [673, 393] width 347 height 31
type input "03:57"
click at [815, 478] on div "Alternative Titles ( 0 ) ? (OPTIONAL) Add Alternative Title" at bounding box center [869, 509] width 737 height 111
click at [1216, 621] on img "submit" at bounding box center [1222, 617] width 13 height 13
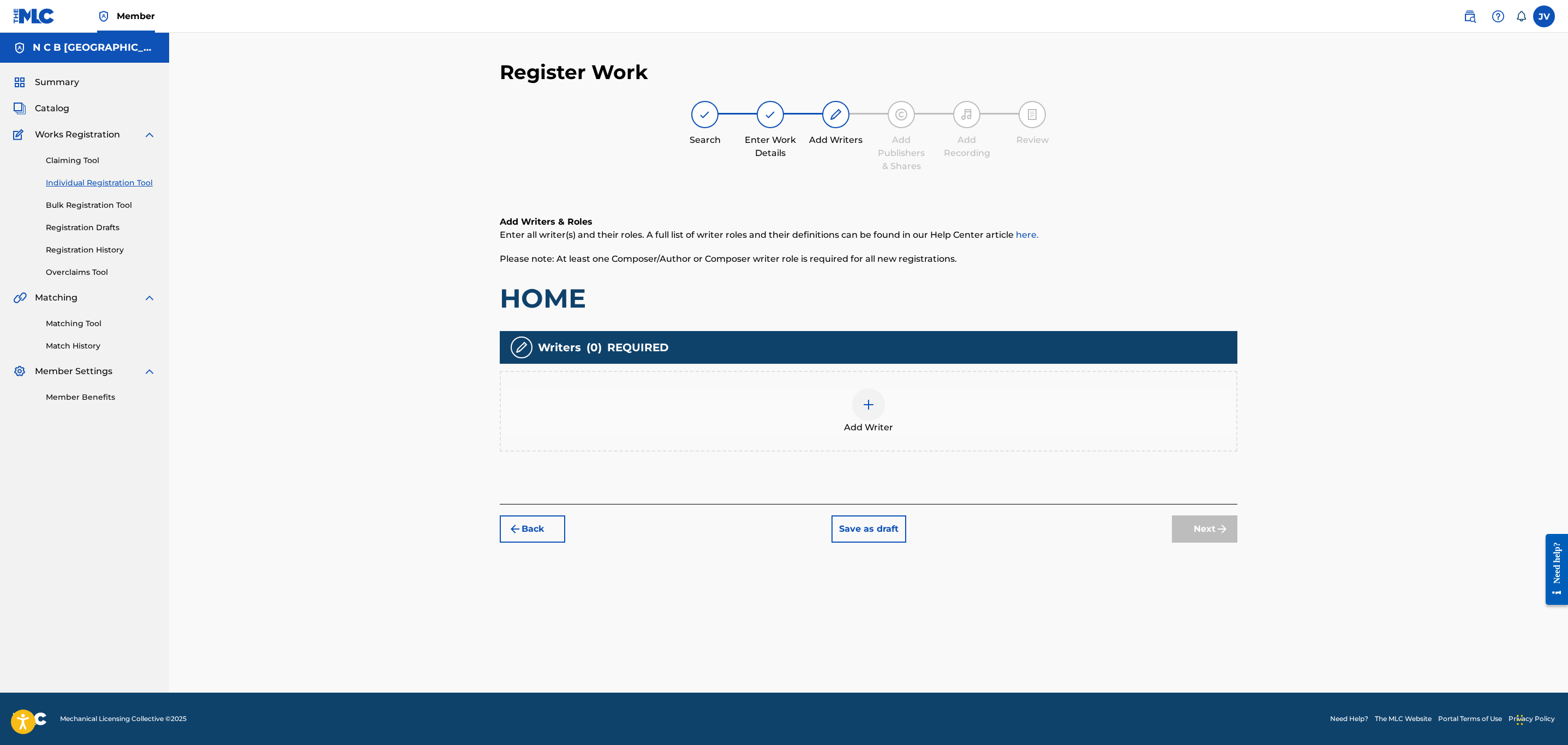
click at [864, 405] on img at bounding box center [869, 405] width 13 height 13
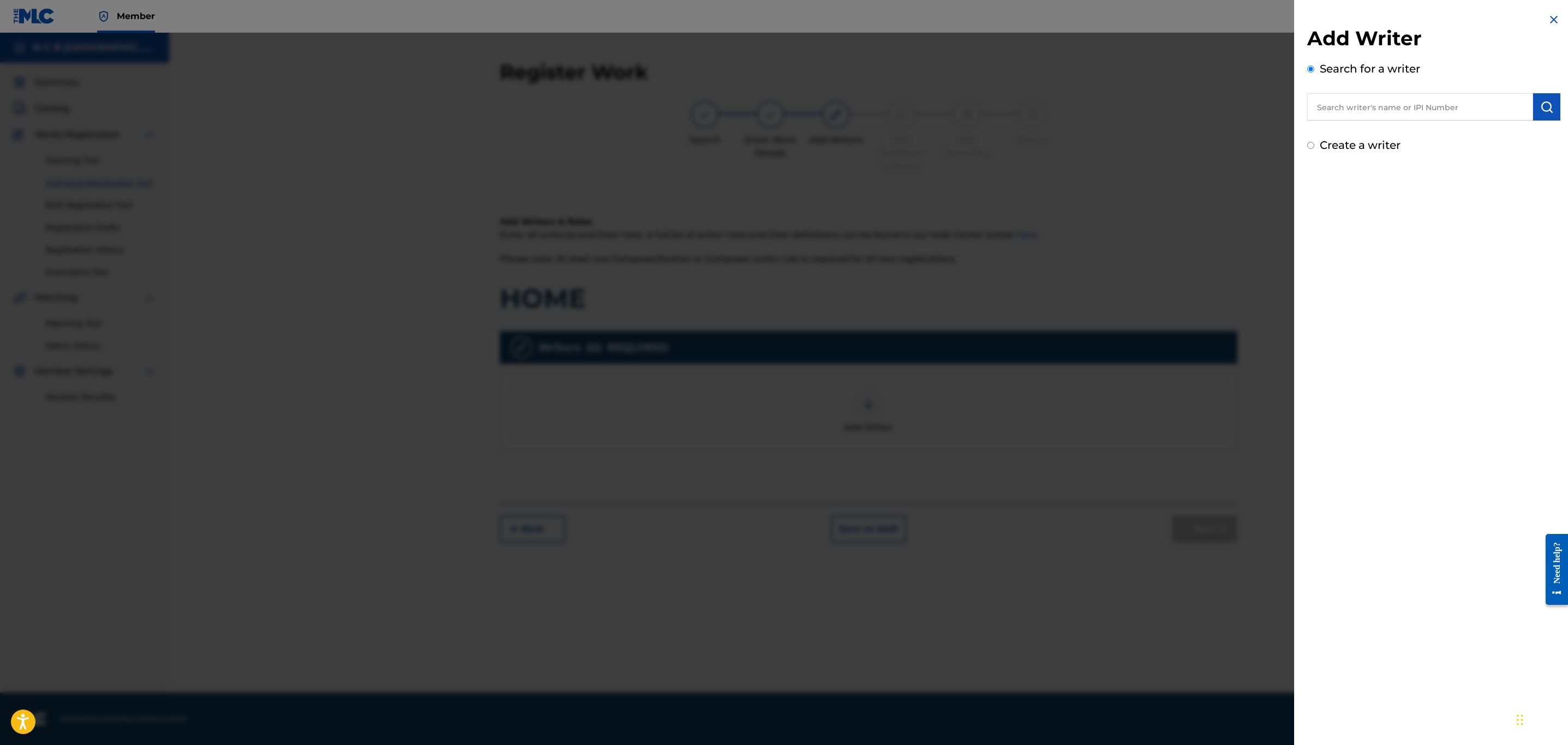
click at [1319, 113] on input "text" at bounding box center [1419, 107] width 226 height 28
paste input "675322732"
type input "00675322732"
click at [1550, 111] on img "submit" at bounding box center [1547, 107] width 13 height 13
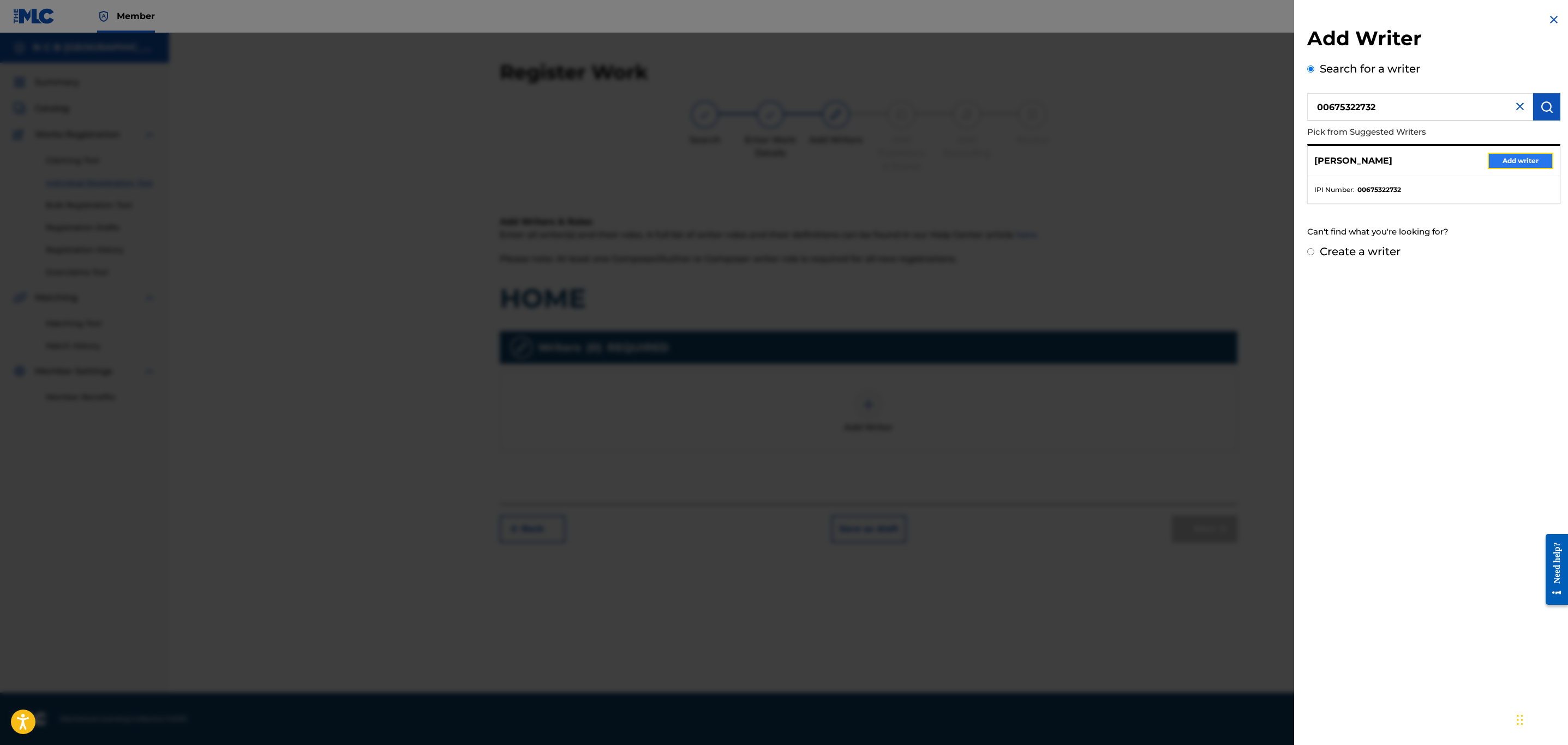
click at [1531, 164] on button "Add writer" at bounding box center [1520, 160] width 66 height 16
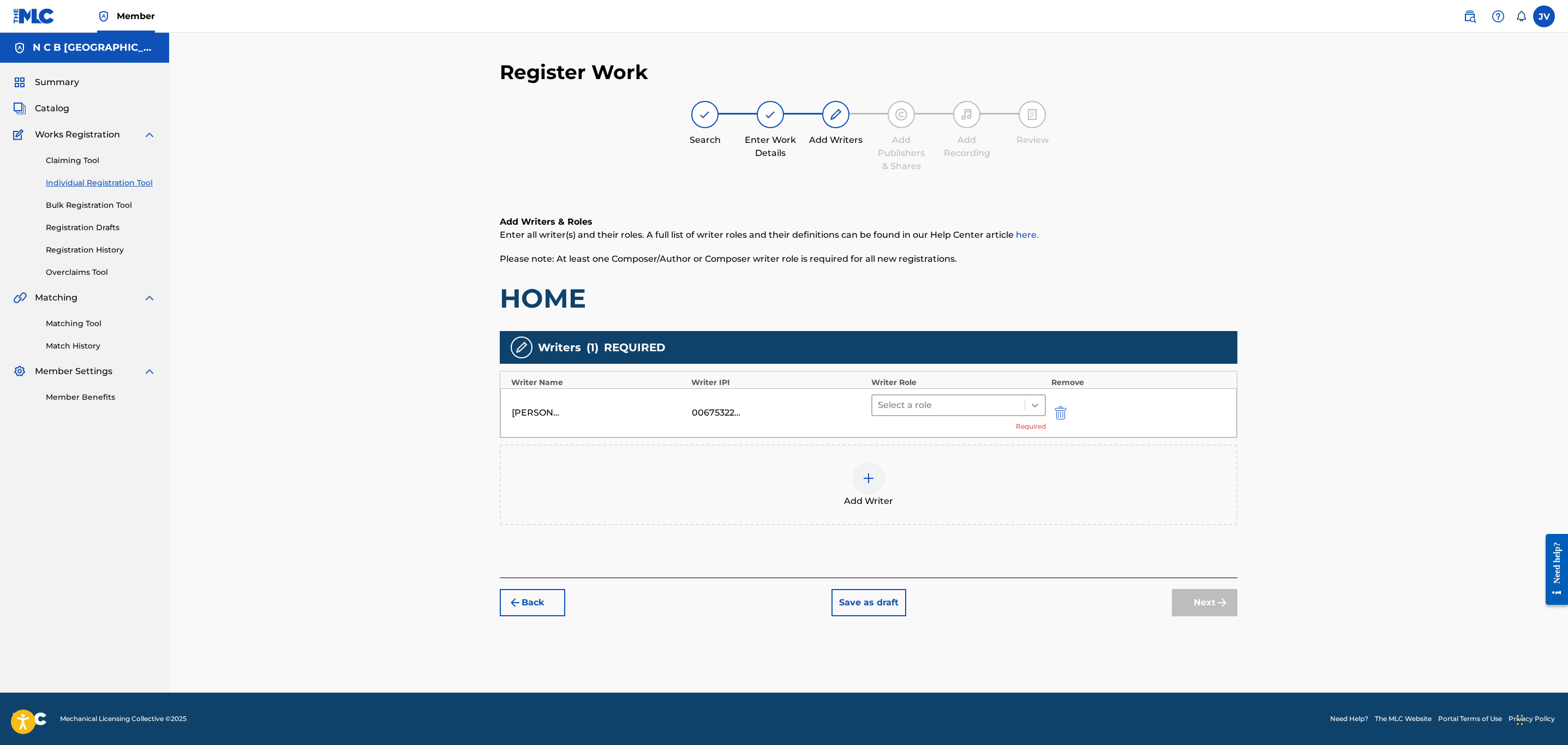
click at [1035, 408] on icon at bounding box center [1035, 405] width 10 height 10
click at [976, 433] on div "Composer/Author" at bounding box center [958, 433] width 174 height 22
click at [871, 469] on img at bounding box center [869, 462] width 13 height 13
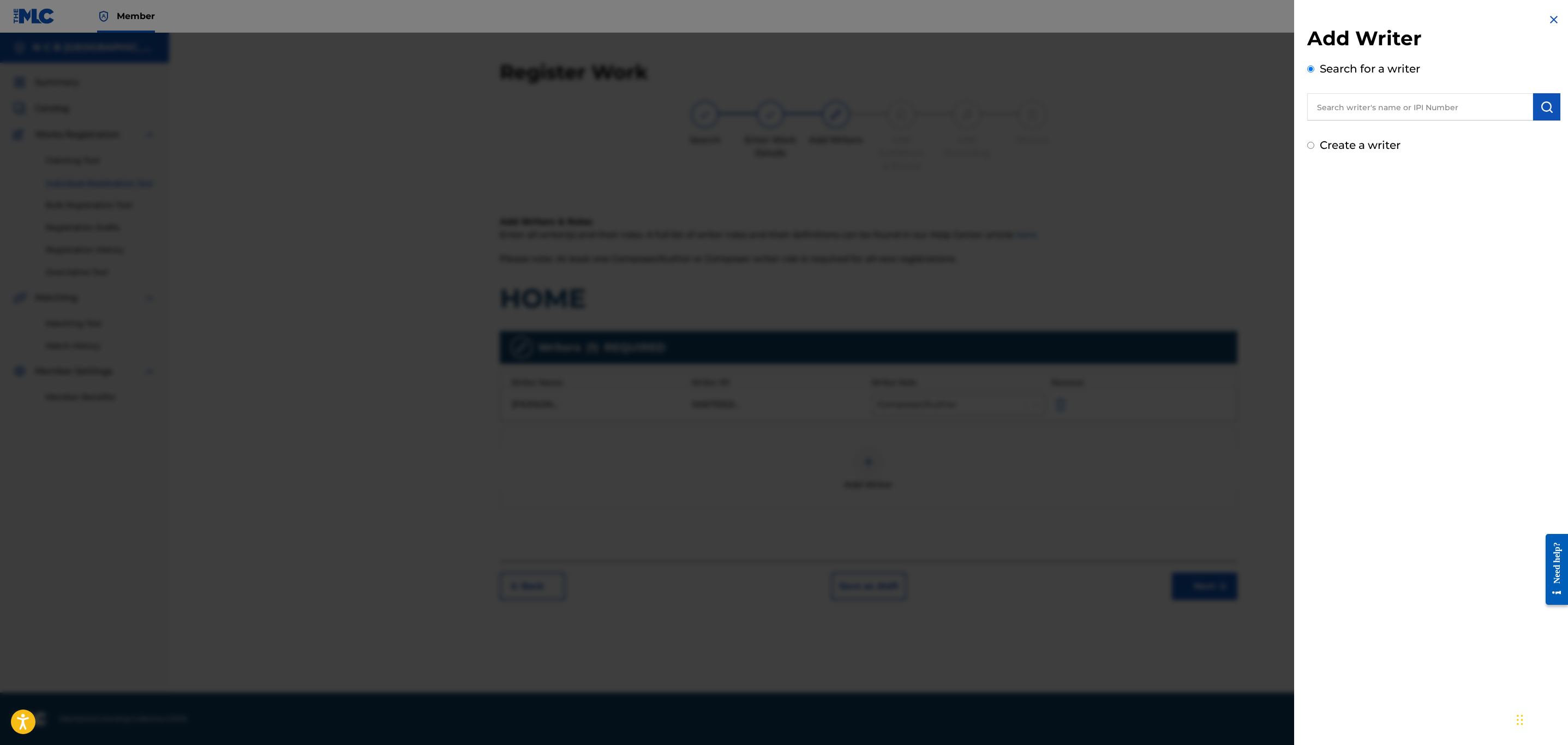
click at [1328, 111] on input "text" at bounding box center [1419, 107] width 226 height 28
paste input "558729205"
type input "00558729205"
click at [1543, 110] on img "submit" at bounding box center [1547, 107] width 13 height 13
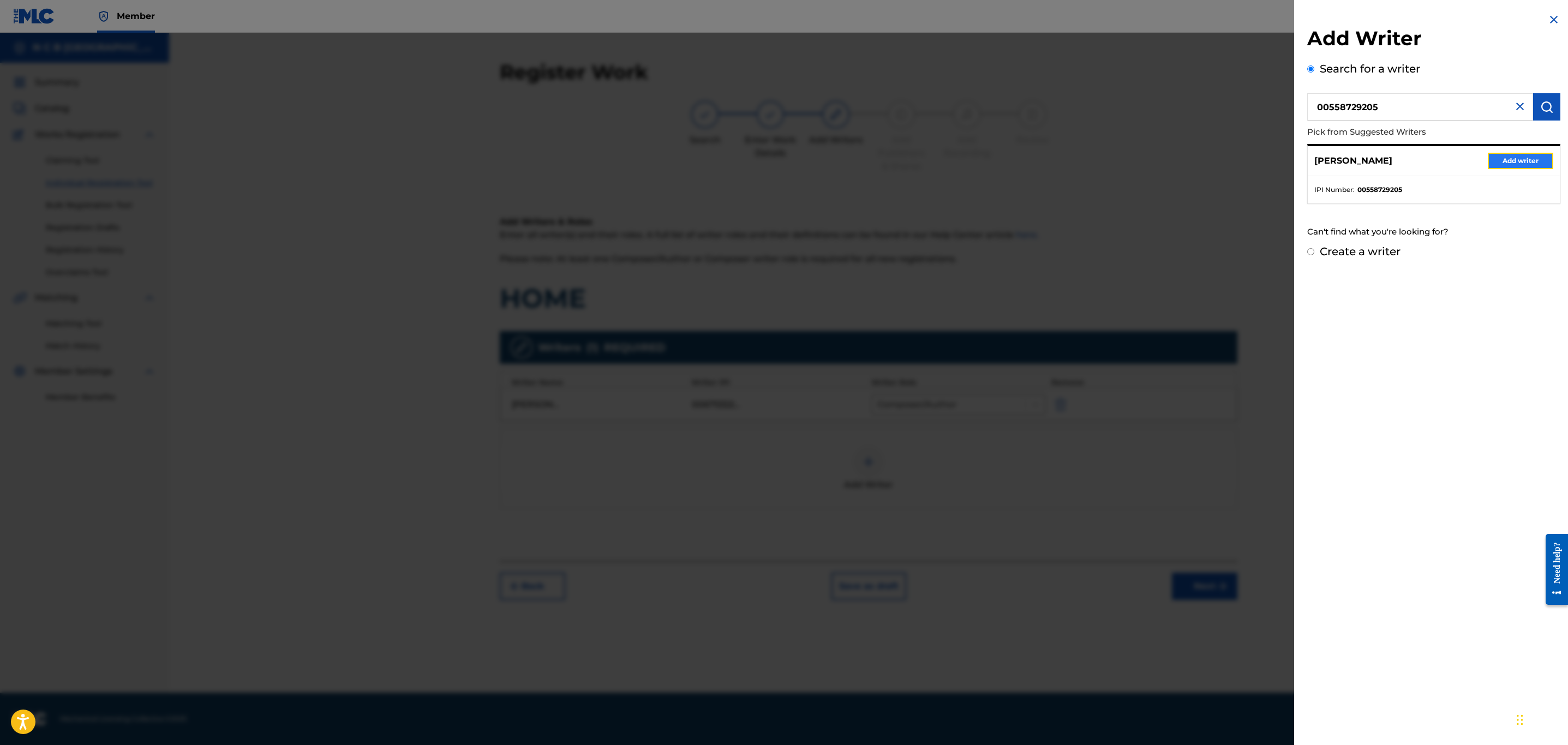
click at [1537, 162] on button "Add writer" at bounding box center [1520, 160] width 66 height 16
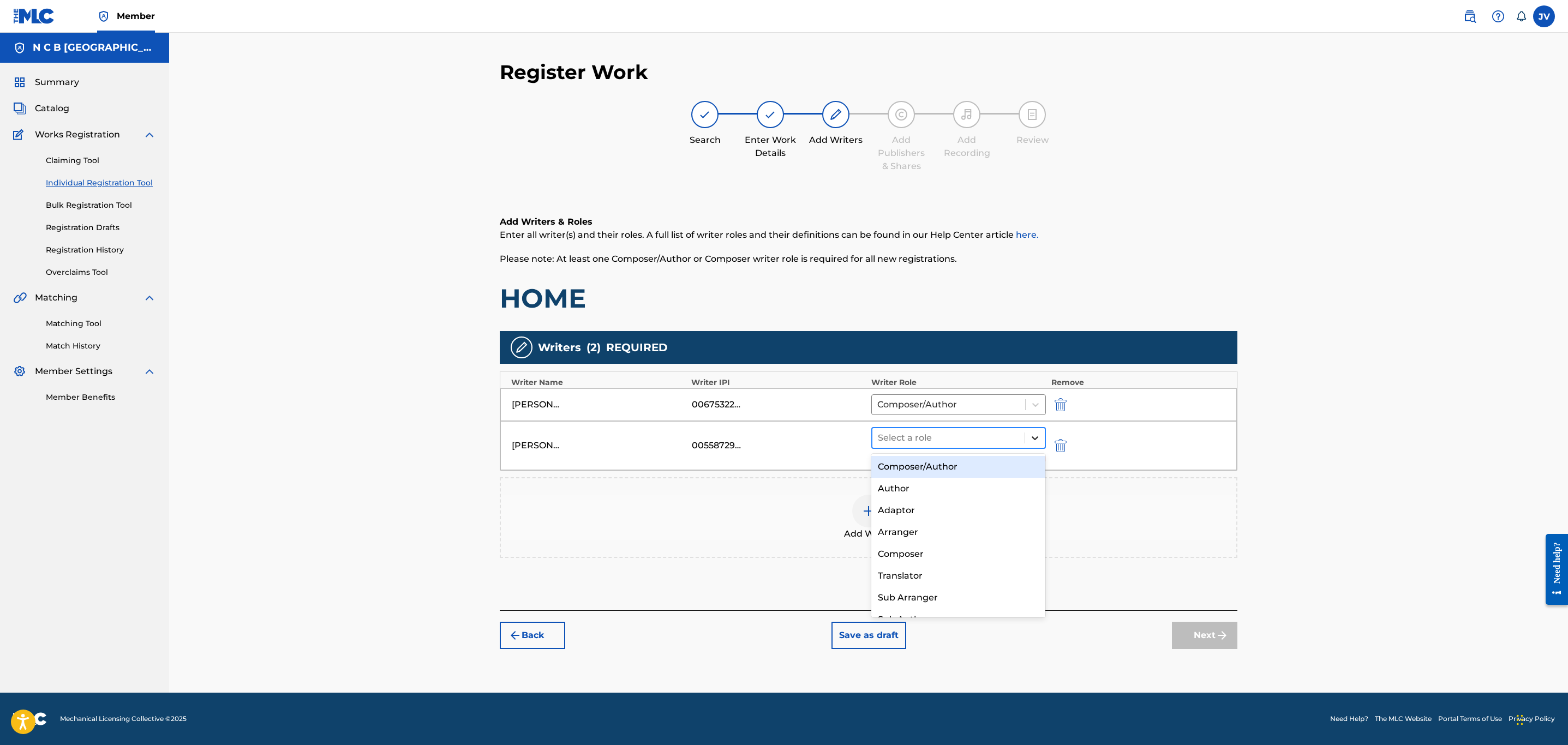
click at [1037, 444] on icon at bounding box center [1035, 437] width 10 height 10
click at [1007, 465] on div "Composer/Author" at bounding box center [958, 467] width 174 height 22
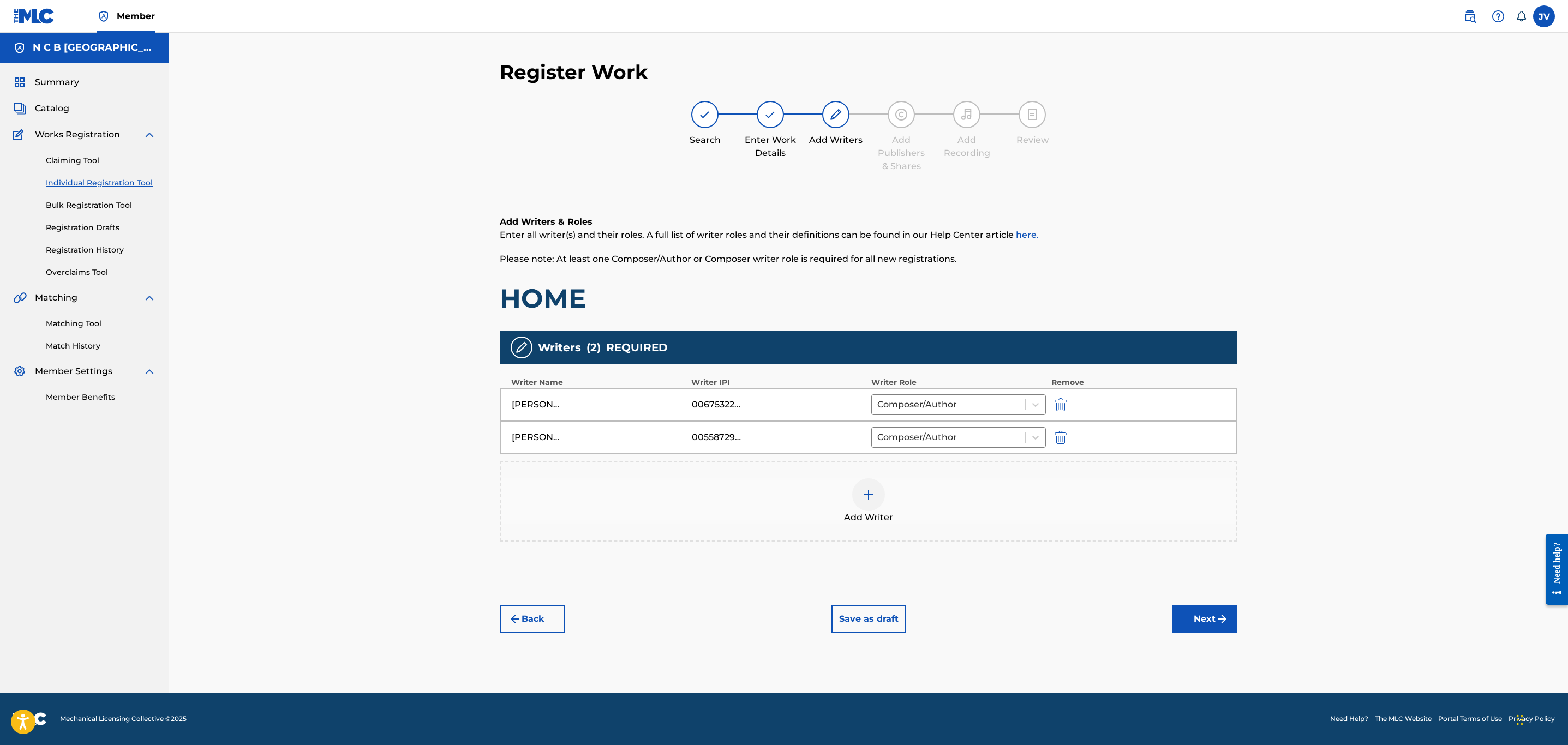
click at [868, 501] on img at bounding box center [869, 495] width 13 height 13
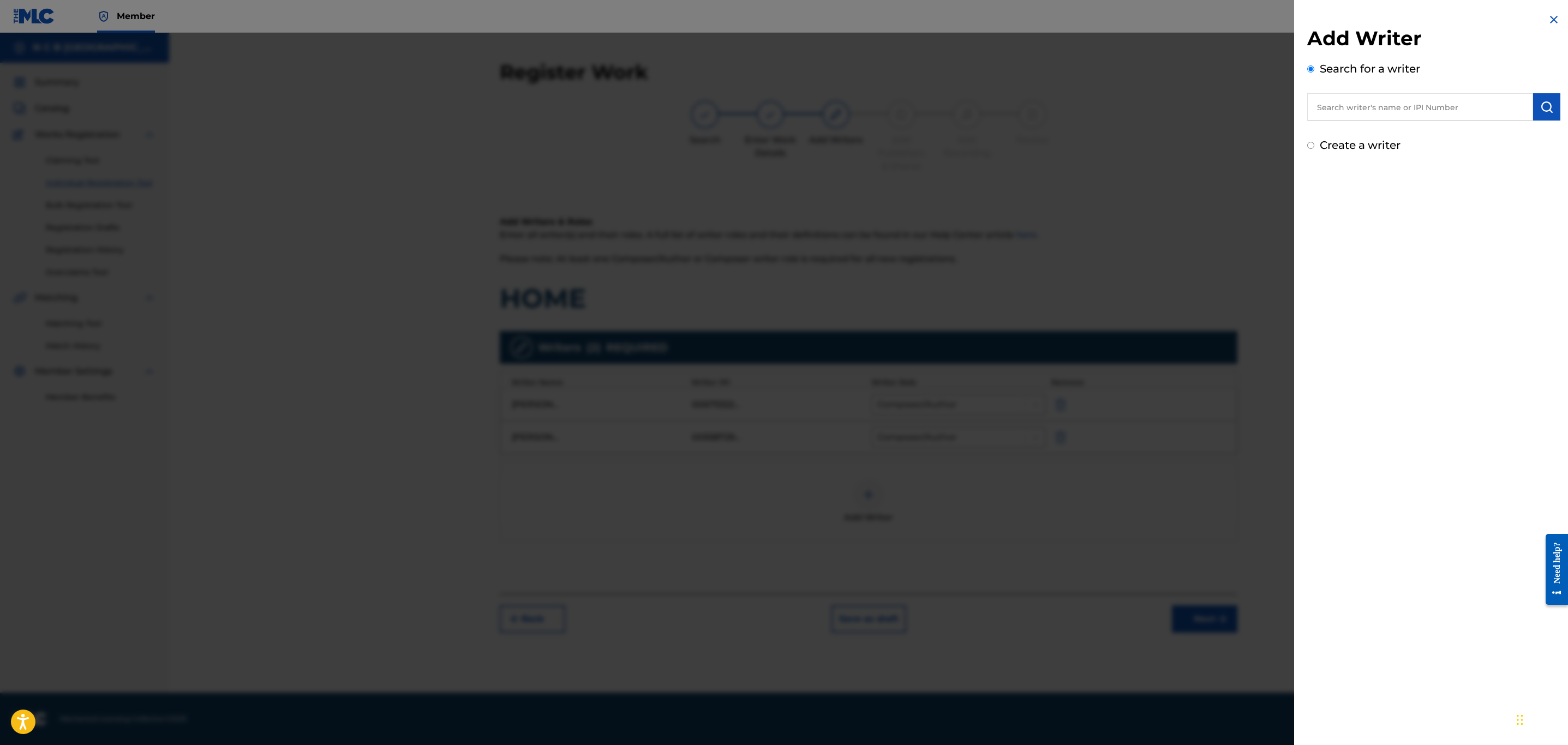
click at [1328, 106] on input "text" at bounding box center [1419, 107] width 226 height 28
paste input "663720737"
type input "00663720737"
click at [1549, 108] on img "submit" at bounding box center [1547, 107] width 13 height 13
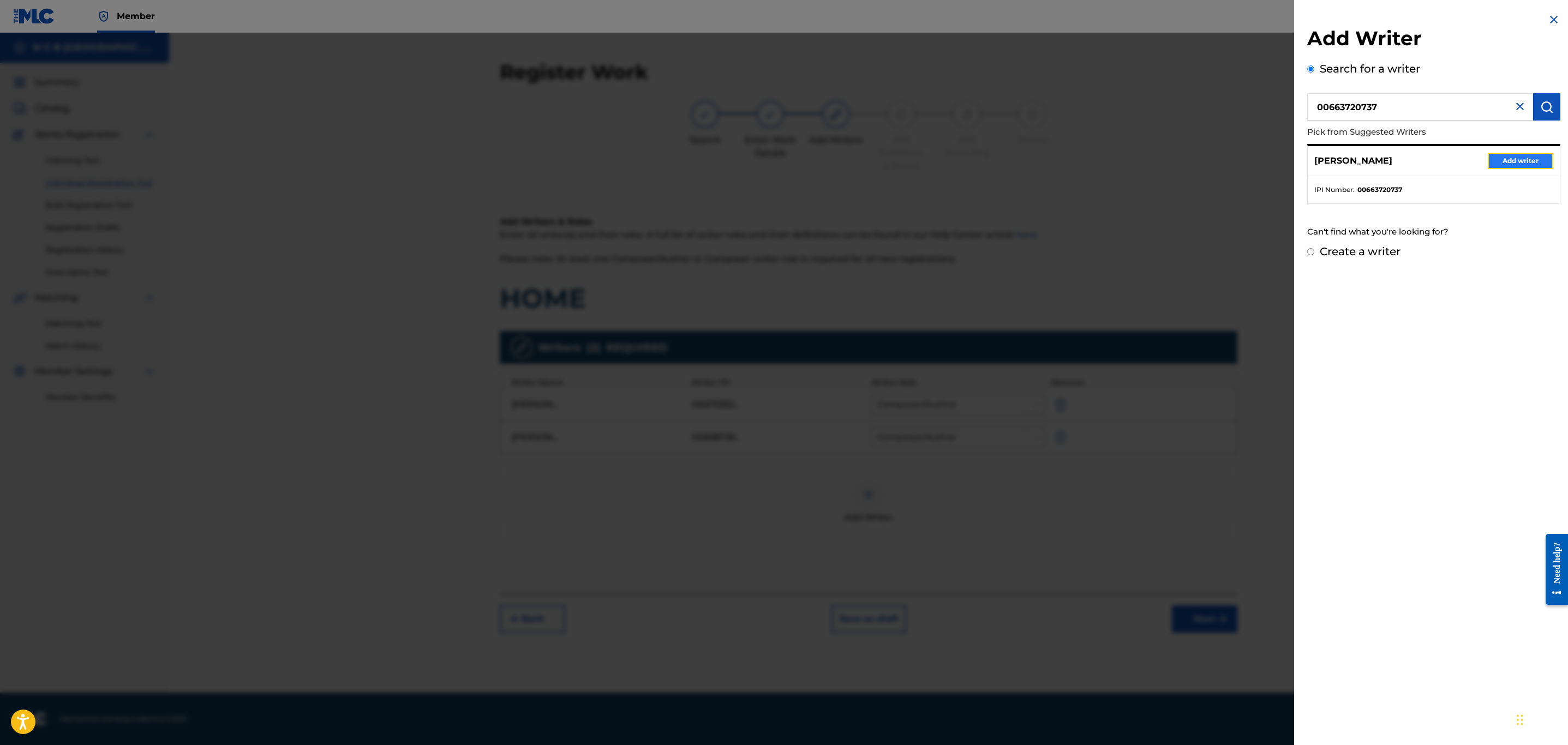
click at [1529, 160] on button "Add writer" at bounding box center [1520, 160] width 66 height 16
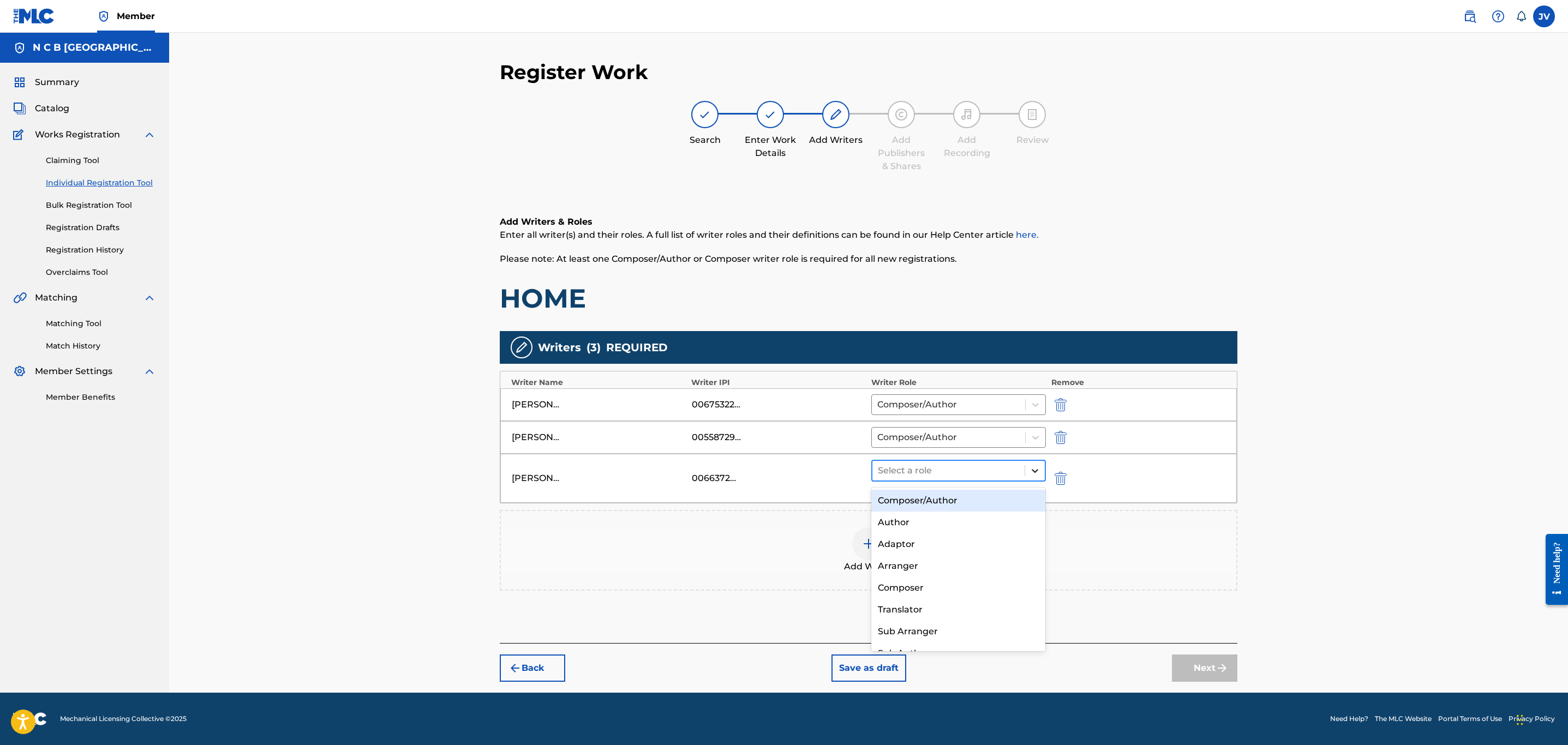
click at [1037, 475] on icon at bounding box center [1035, 471] width 10 height 10
click at [991, 499] on div "Composer/Author" at bounding box center [958, 500] width 174 height 22
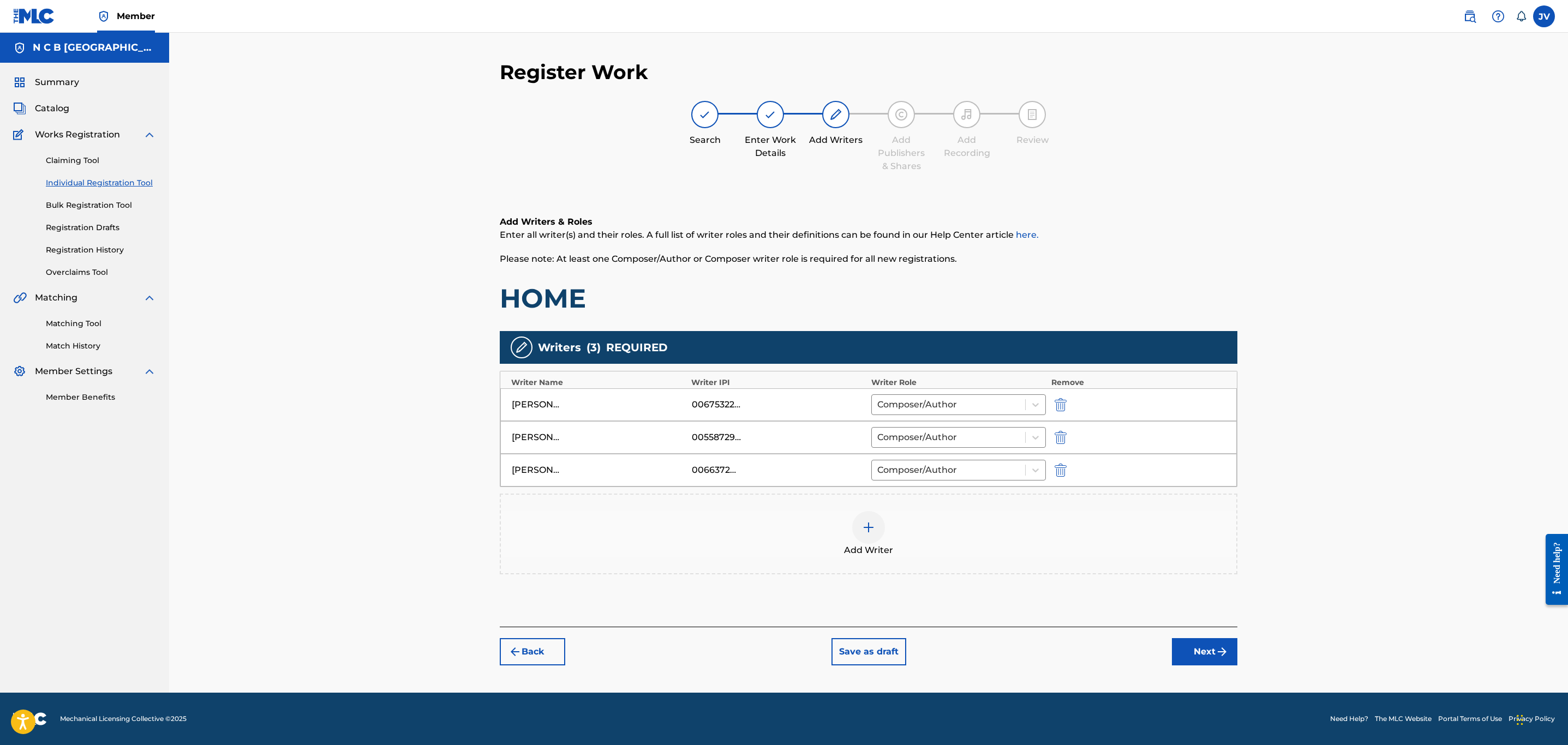
click at [868, 534] on img at bounding box center [869, 528] width 13 height 13
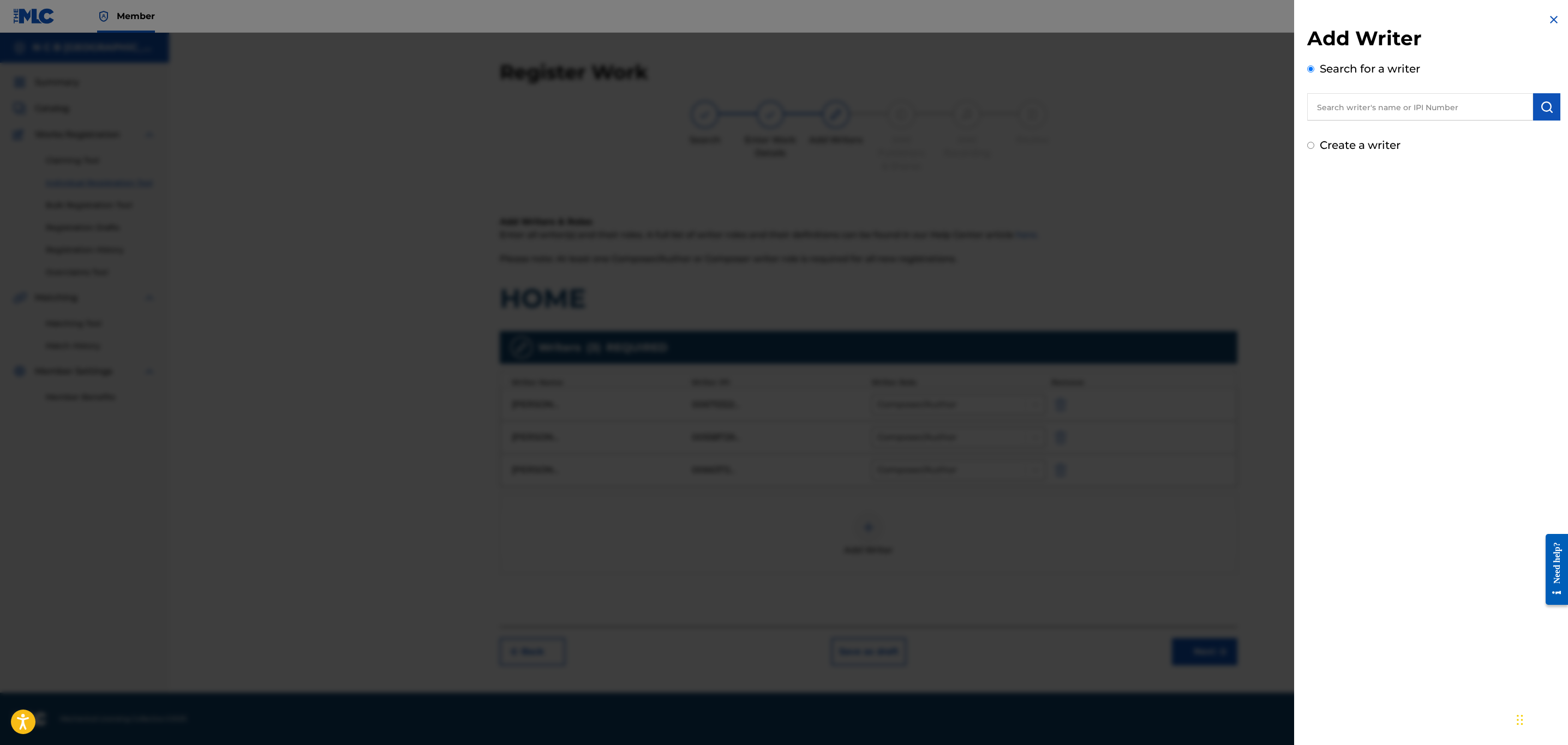
click at [1334, 108] on input "text" at bounding box center [1419, 107] width 226 height 28
paste input "753594118"
type input "00753594118"
click at [1543, 111] on img "submit" at bounding box center [1547, 107] width 13 height 13
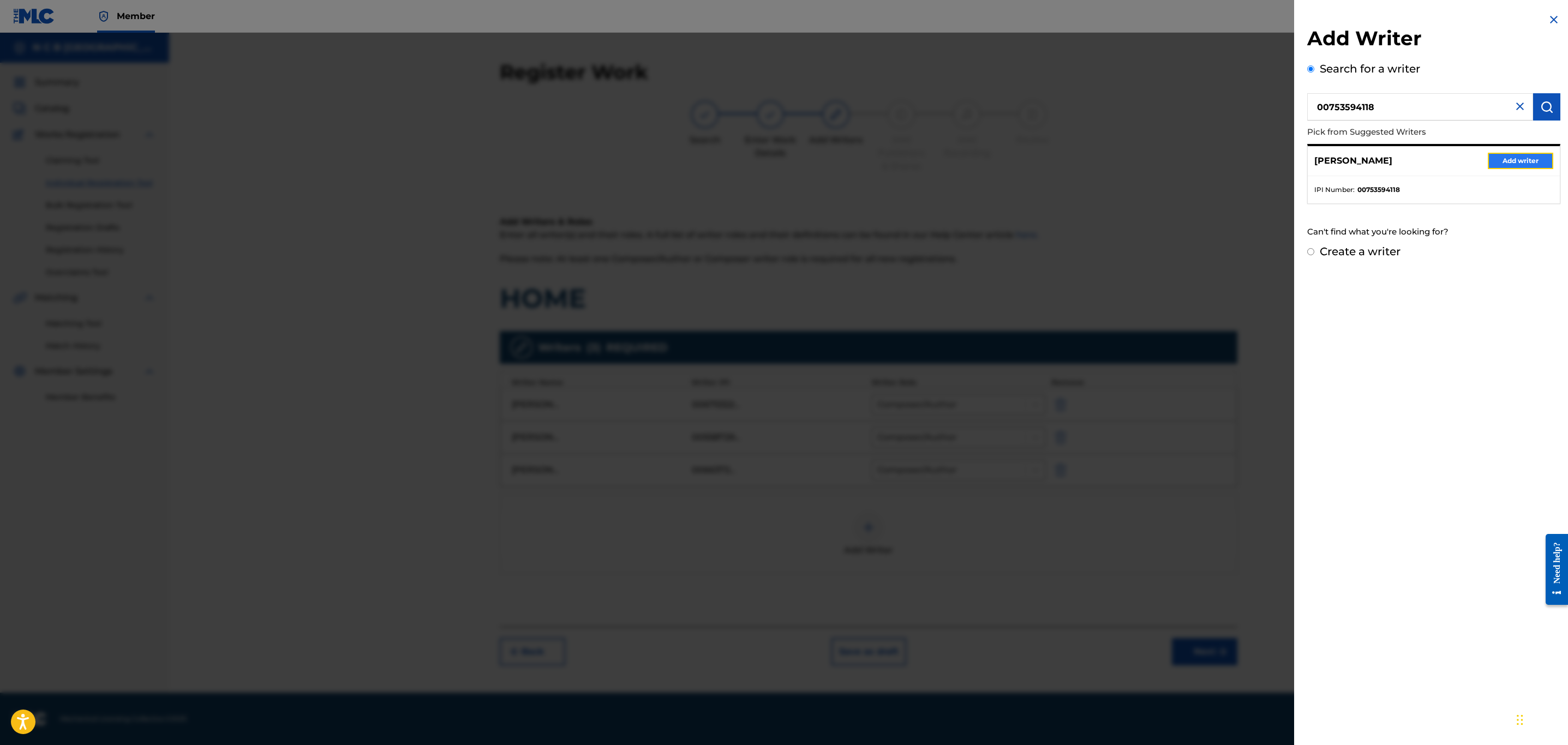
click at [1524, 159] on button "Add writer" at bounding box center [1520, 160] width 66 height 16
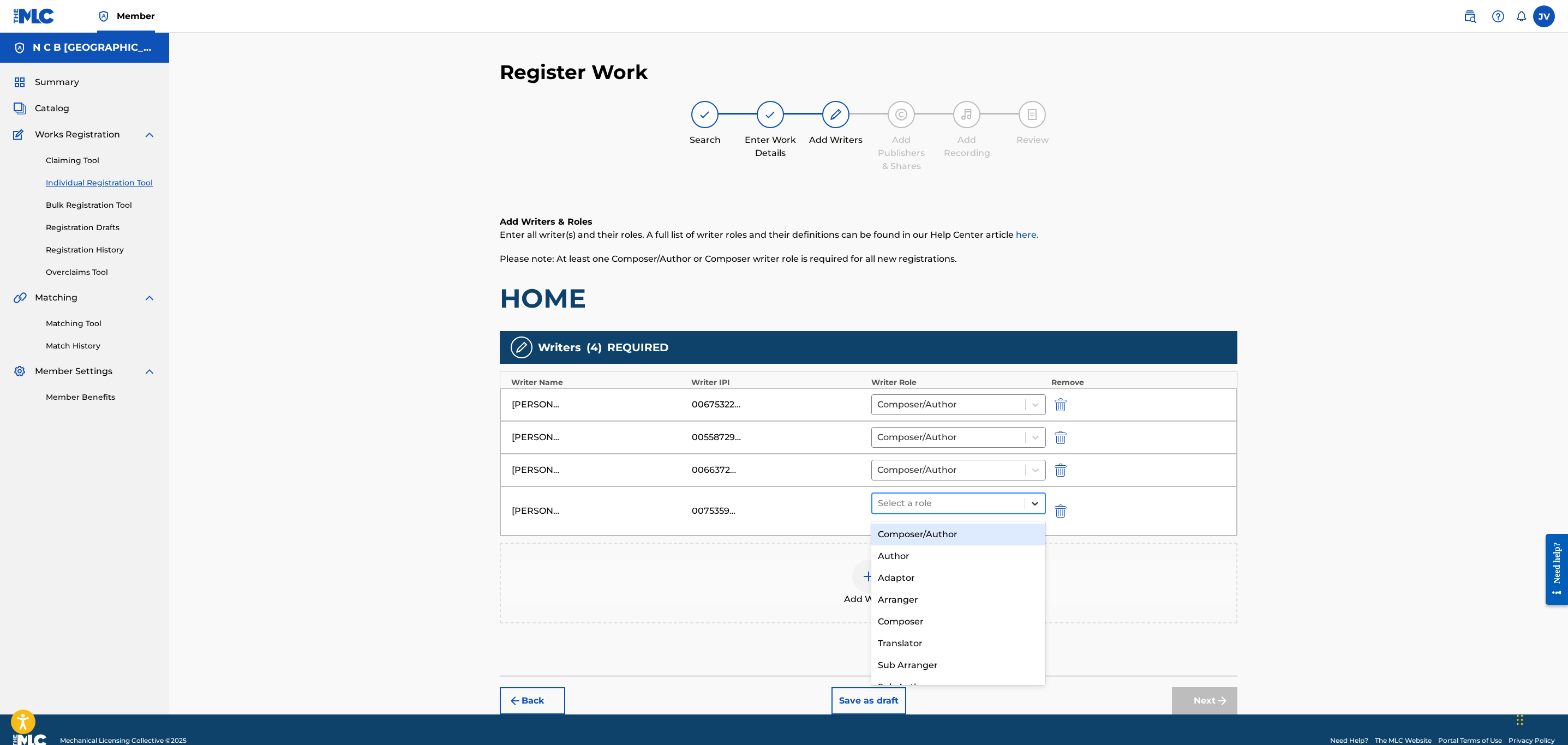
click at [1036, 509] on icon at bounding box center [1035, 503] width 10 height 10
click at [993, 534] on div "Composer/Author" at bounding box center [958, 534] width 174 height 22
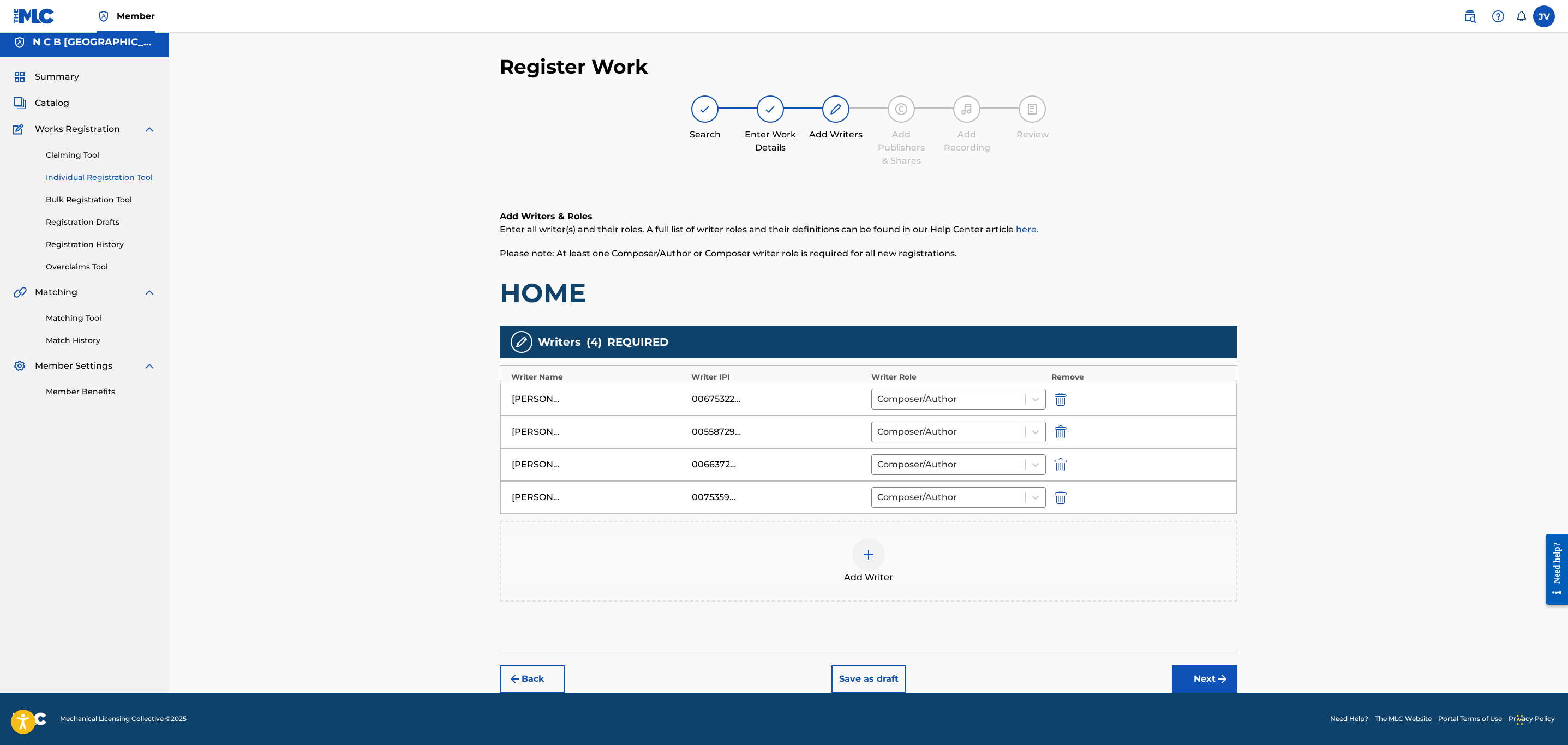
scroll to position [10, 0]
click at [869, 555] on img at bounding box center [869, 555] width 13 height 13
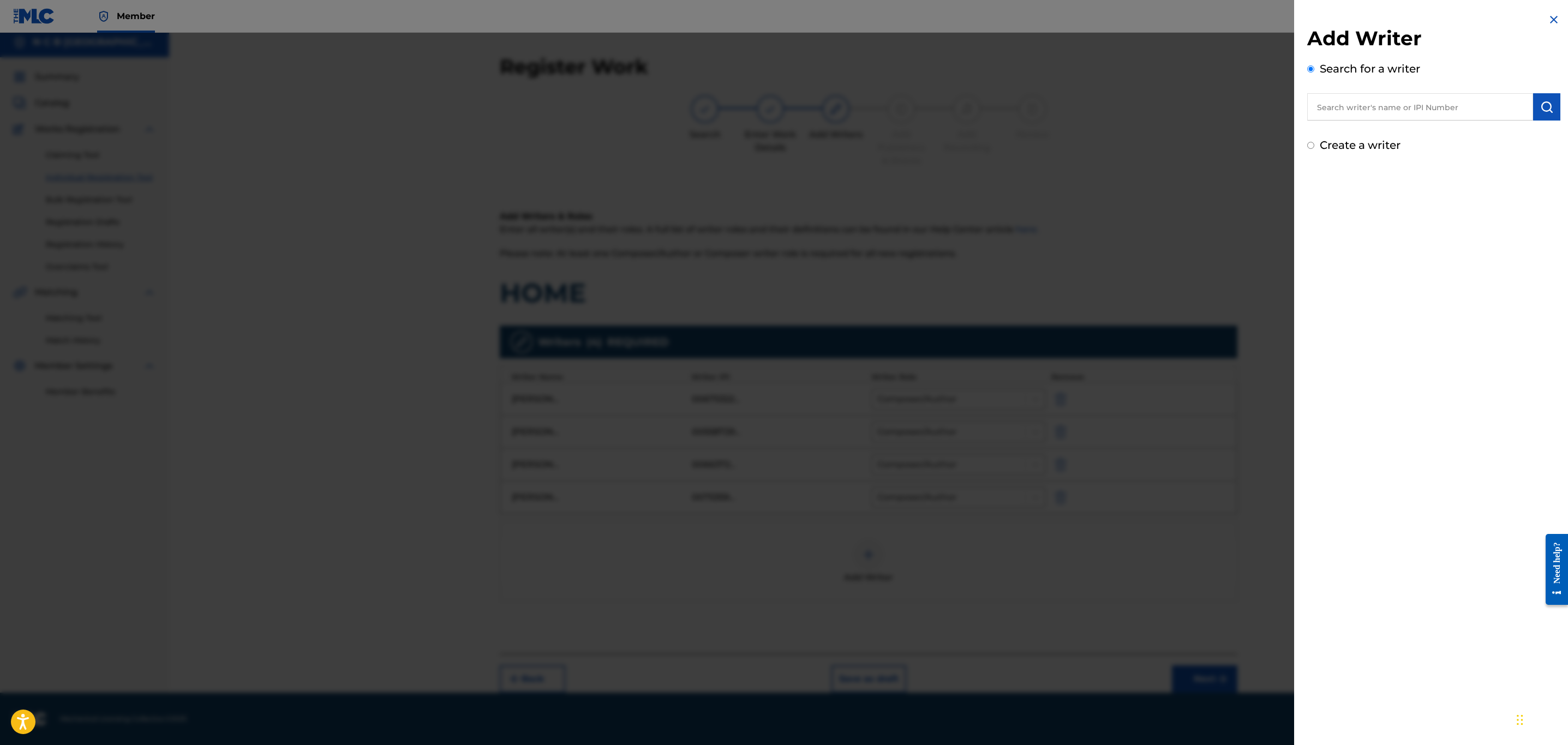
click at [1328, 113] on input "text" at bounding box center [1419, 107] width 226 height 28
paste input "521672274"
type input "00521672274"
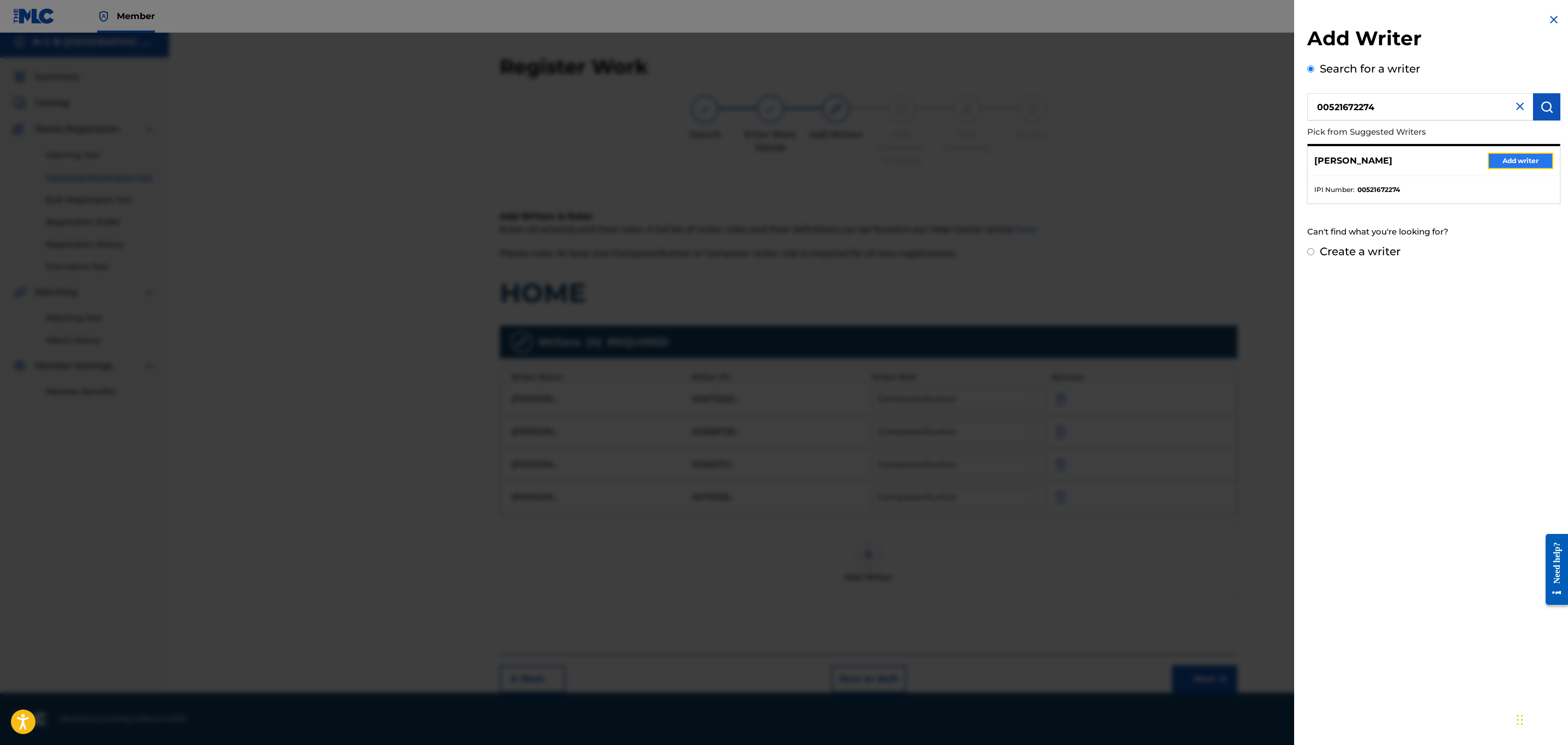
click at [1518, 161] on button "Add writer" at bounding box center [1520, 160] width 66 height 16
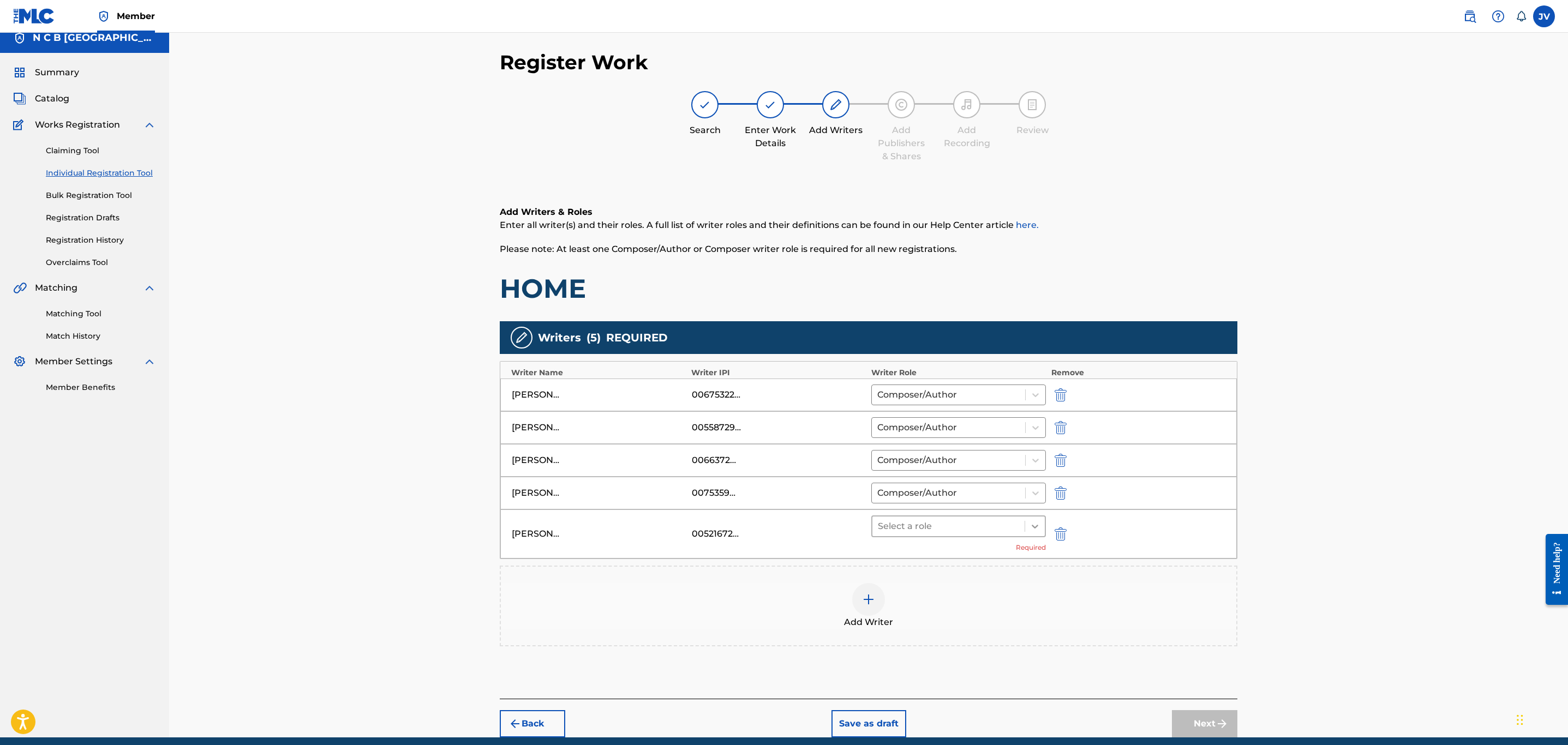
click at [1034, 536] on div at bounding box center [1035, 526] width 20 height 20
click at [995, 558] on div "Composer/Author" at bounding box center [958, 558] width 174 height 22
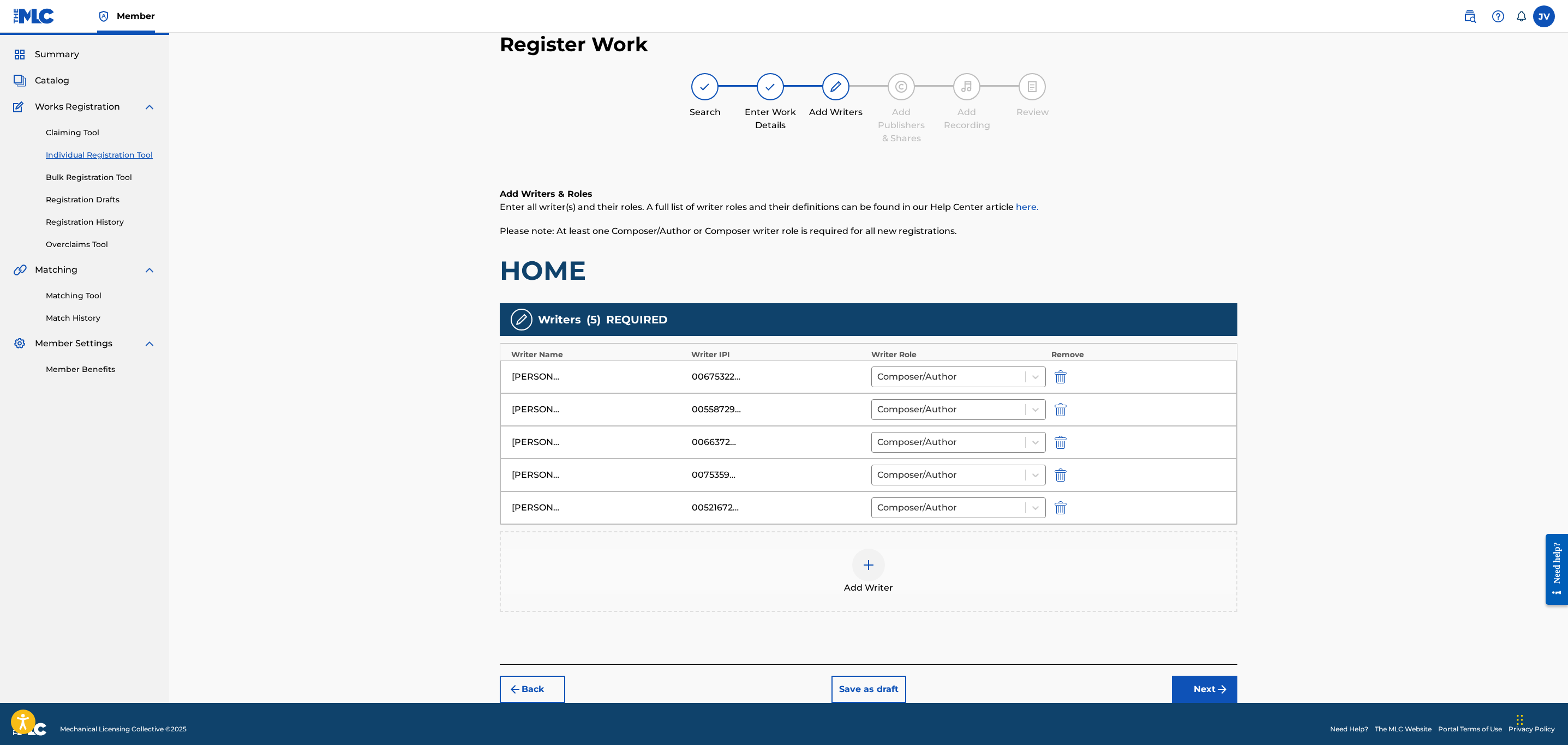
scroll to position [43, 0]
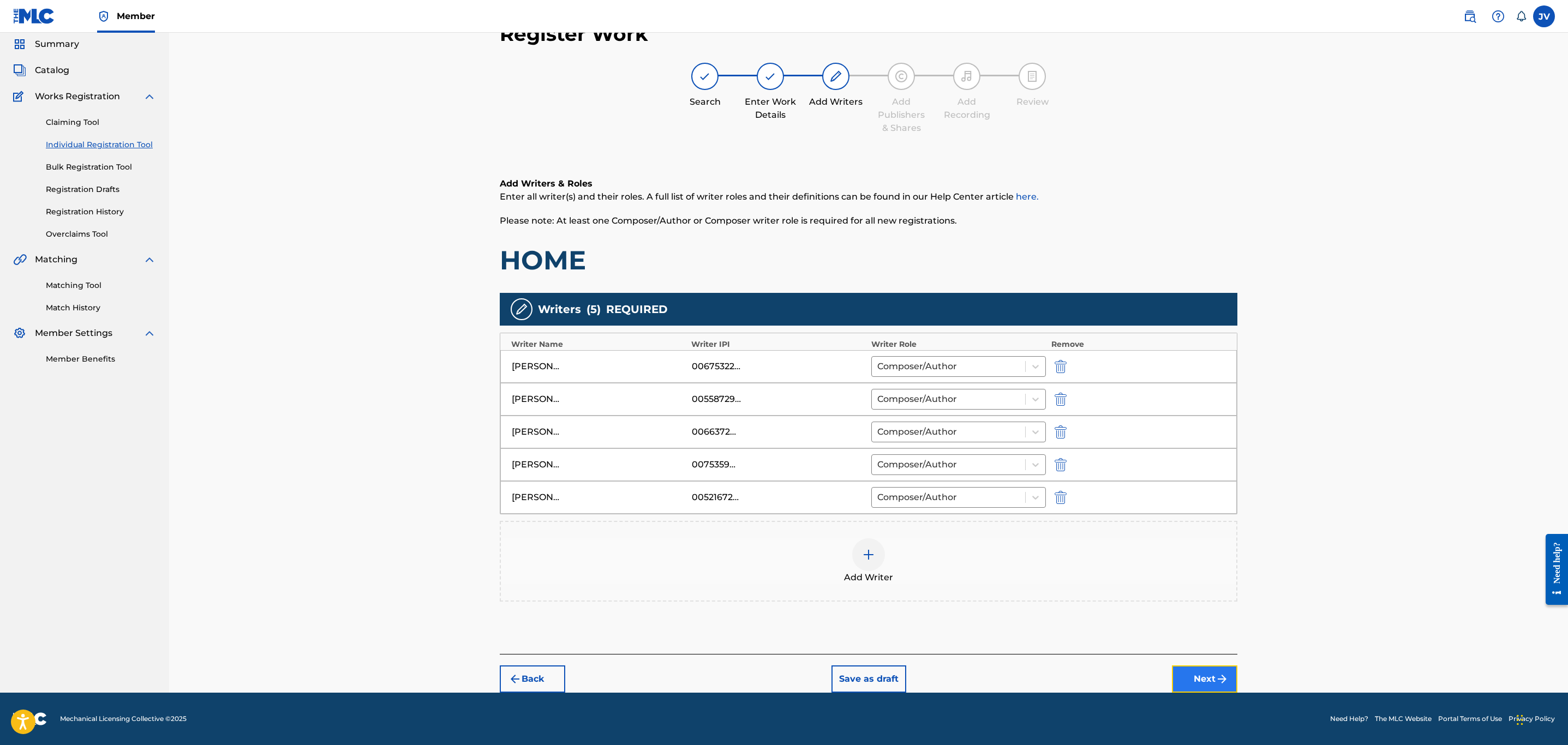
click at [1228, 677] on img "submit" at bounding box center [1222, 679] width 13 height 13
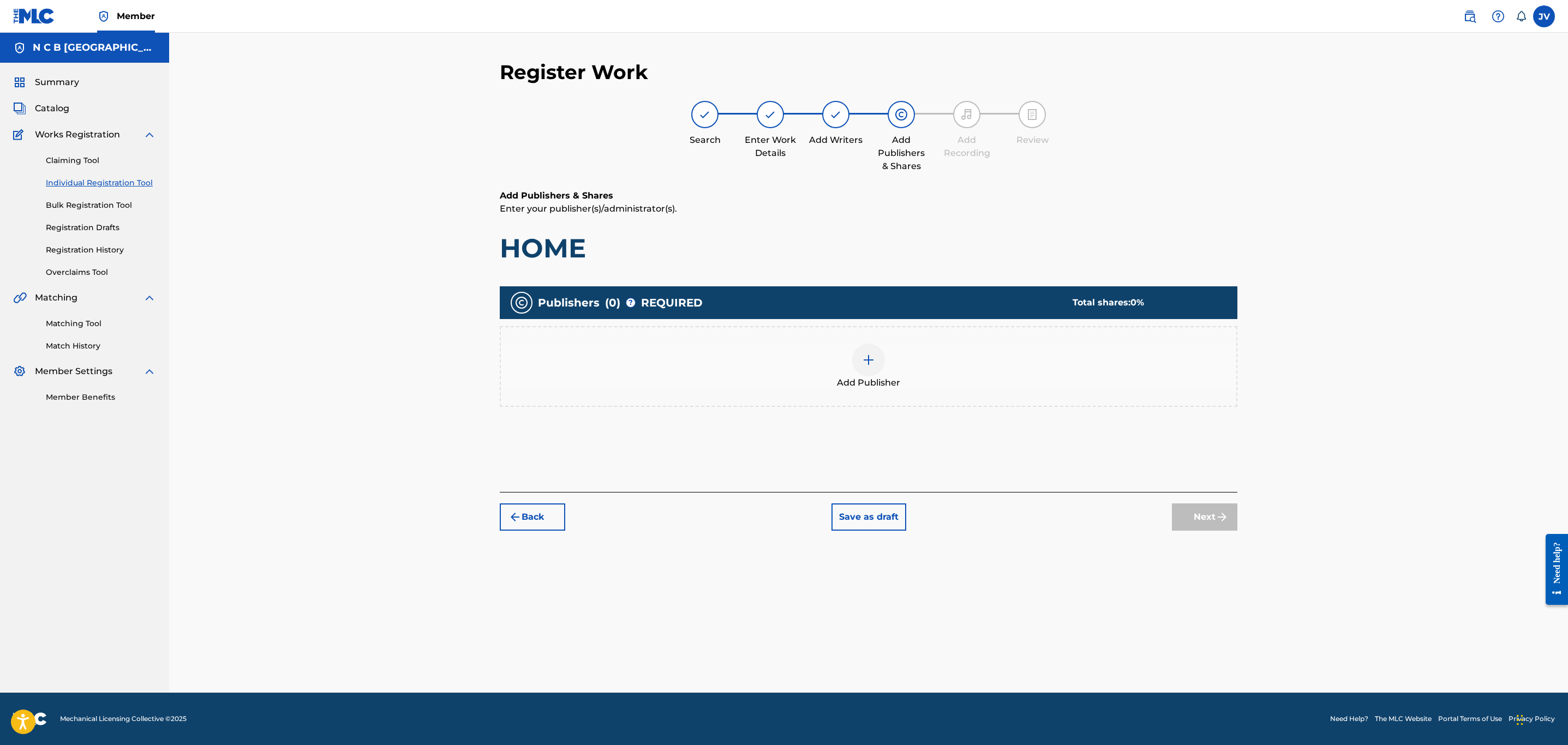
click at [871, 361] on img at bounding box center [869, 360] width 13 height 13
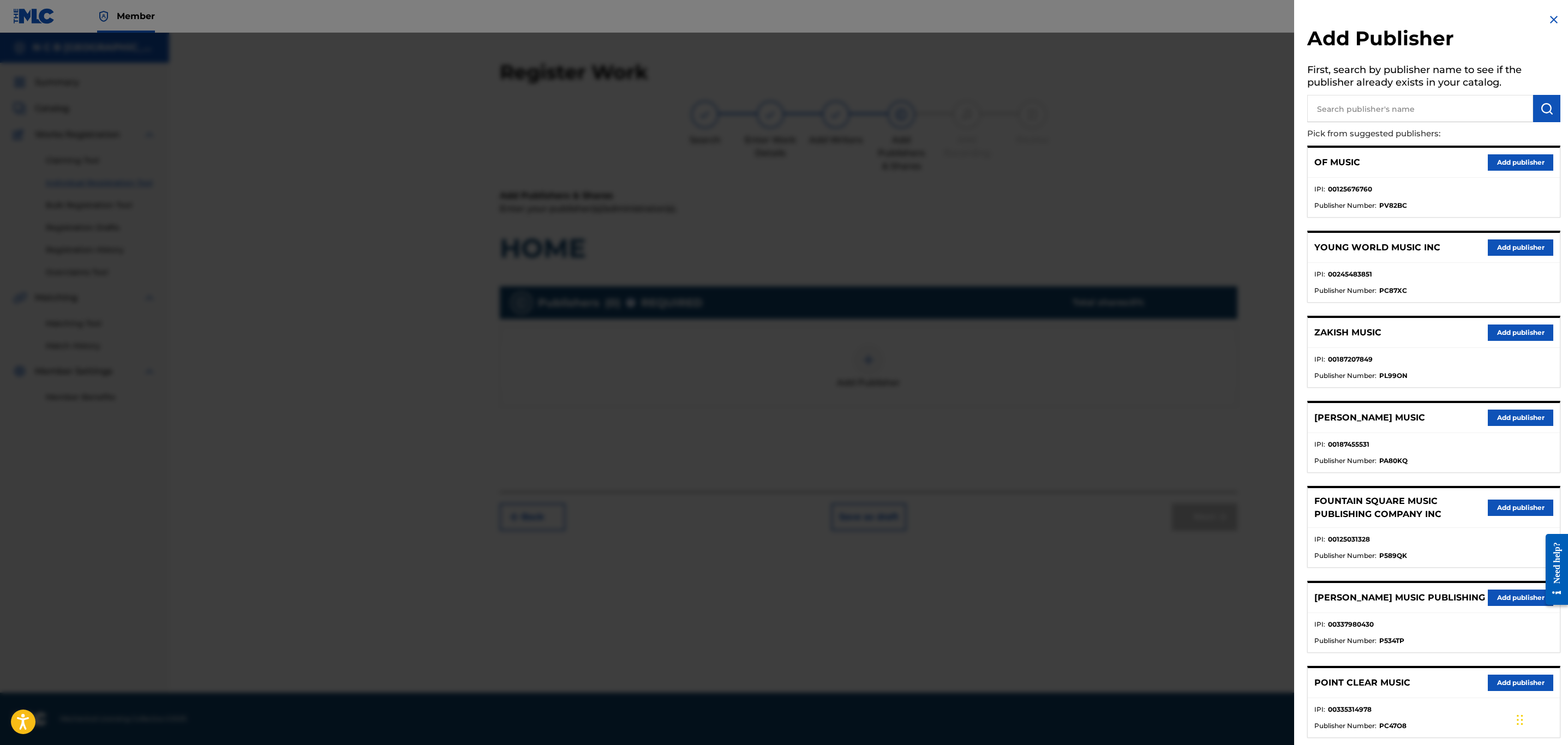
click at [1327, 111] on input "text" at bounding box center [1419, 109] width 226 height 28
type input "n c b"
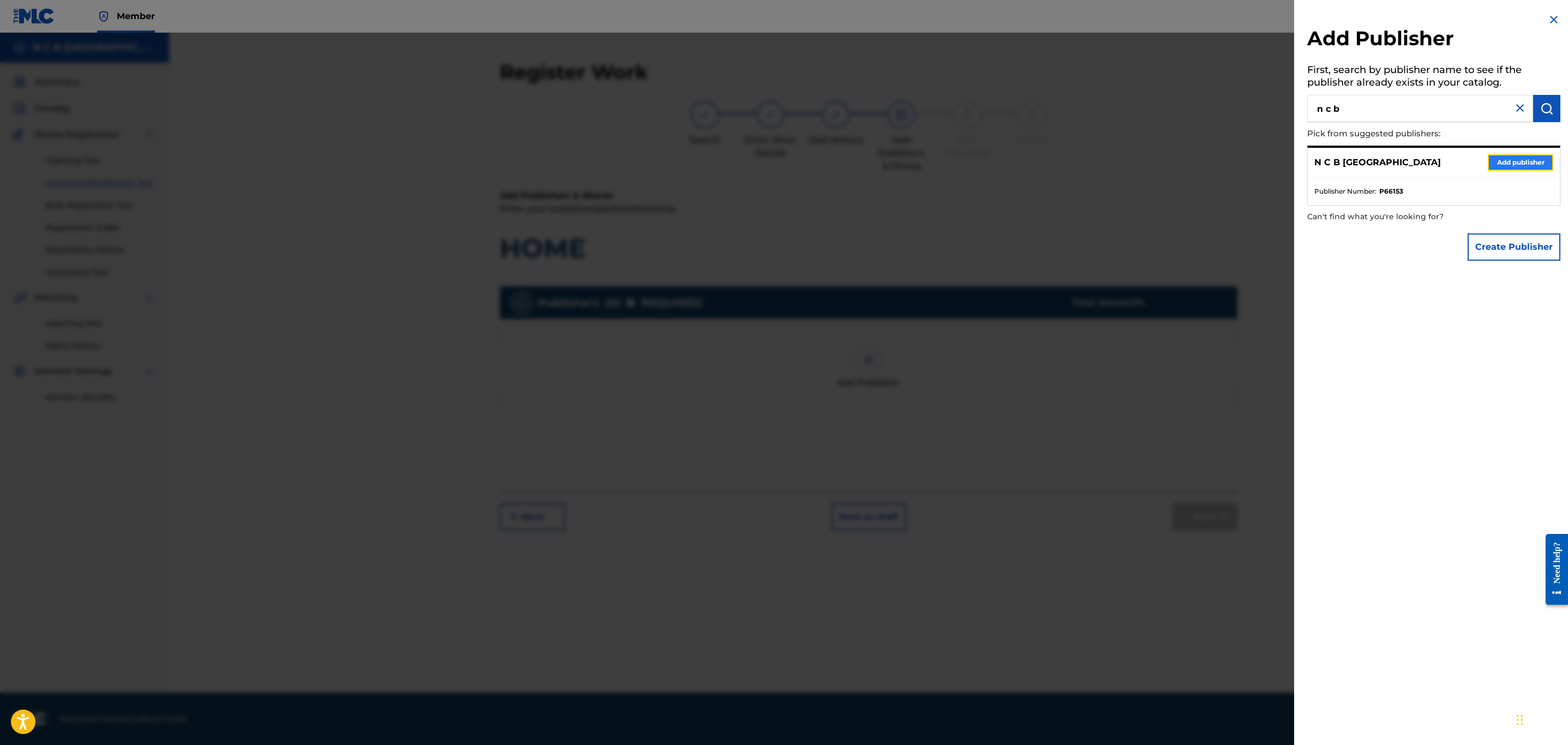
click at [1517, 164] on button "Add publisher" at bounding box center [1520, 162] width 66 height 16
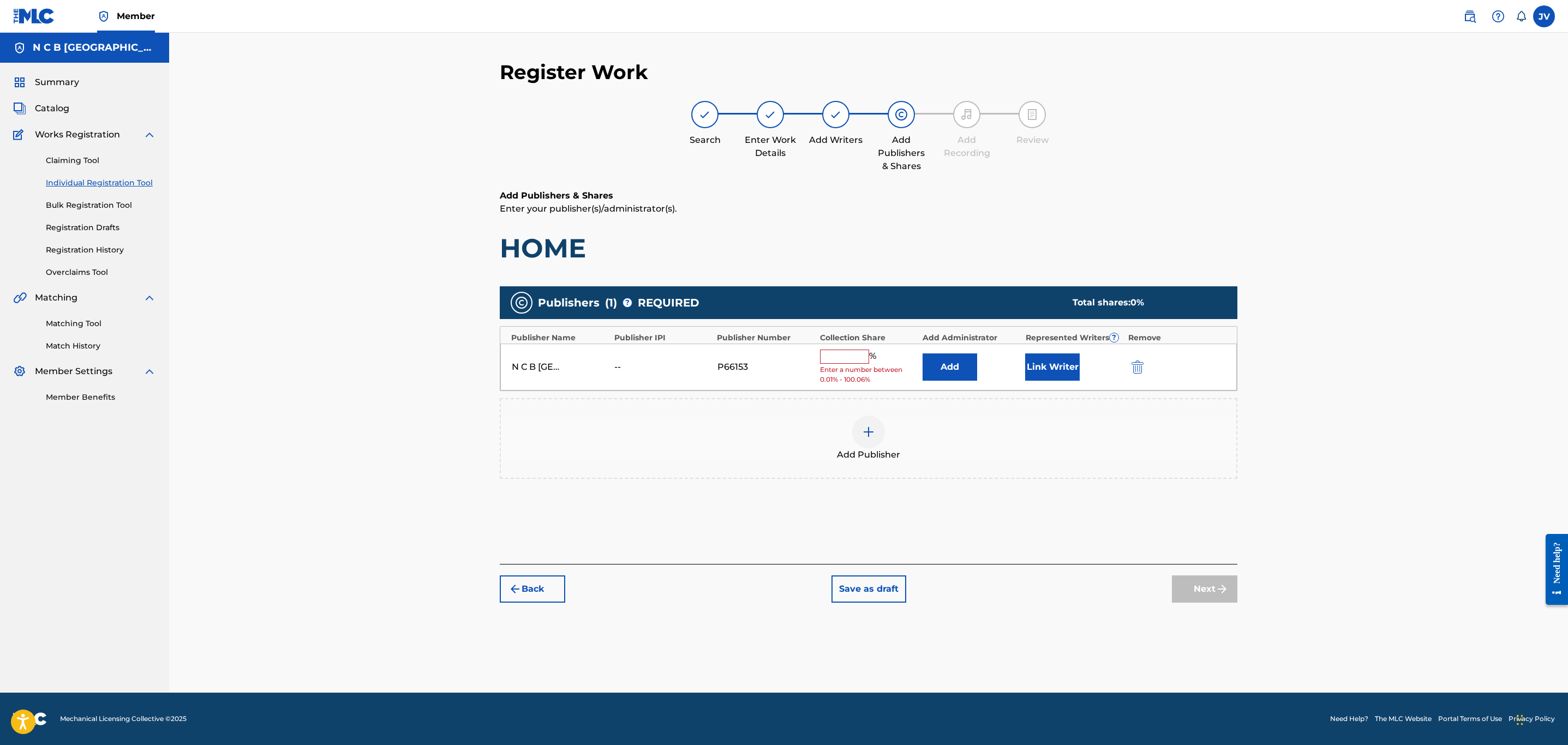
click at [834, 358] on input "text" at bounding box center [845, 356] width 50 height 14
type input "100"
click at [1066, 369] on button "Link Writer" at bounding box center [1052, 363] width 54 height 28
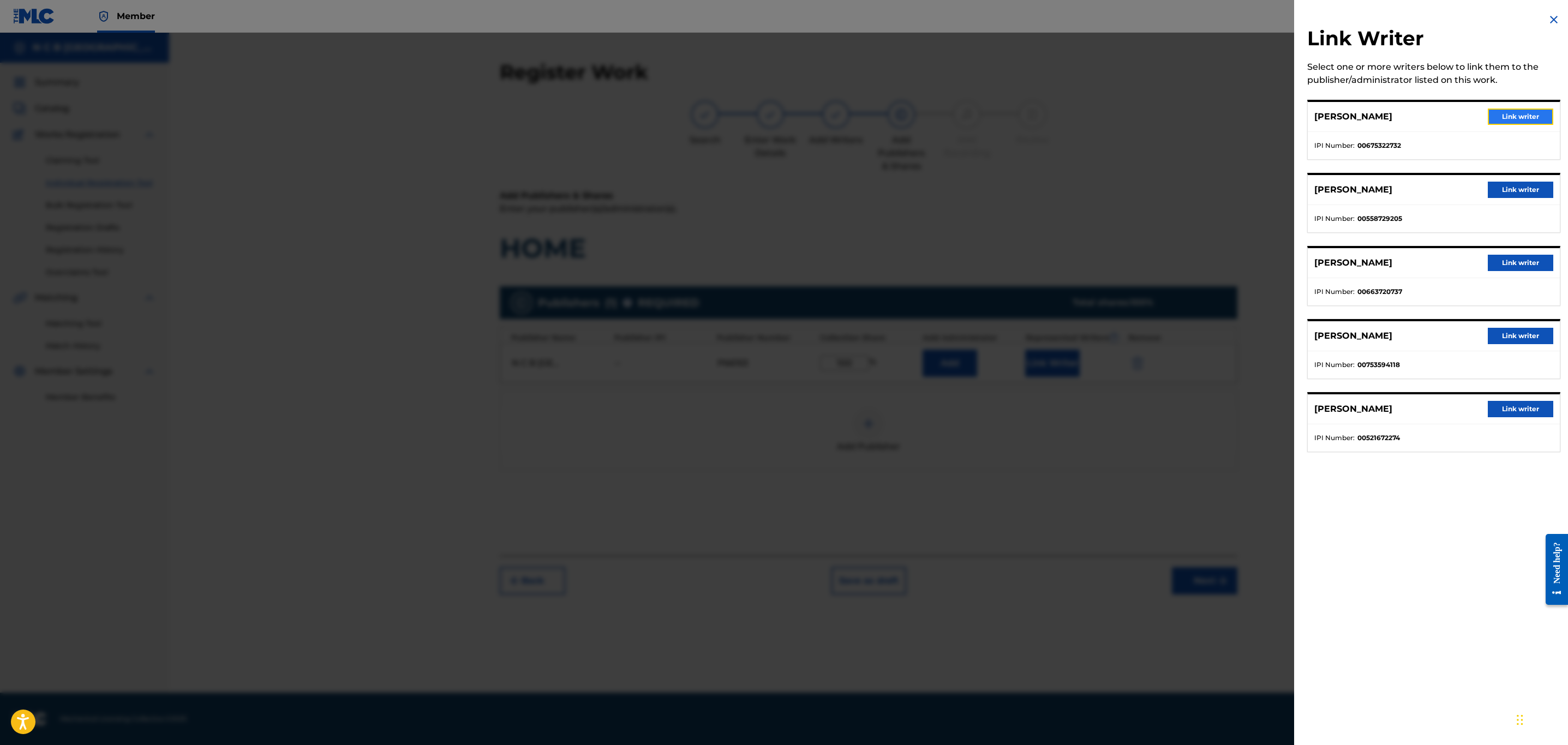
click at [1533, 111] on button "Link writer" at bounding box center [1520, 116] width 66 height 16
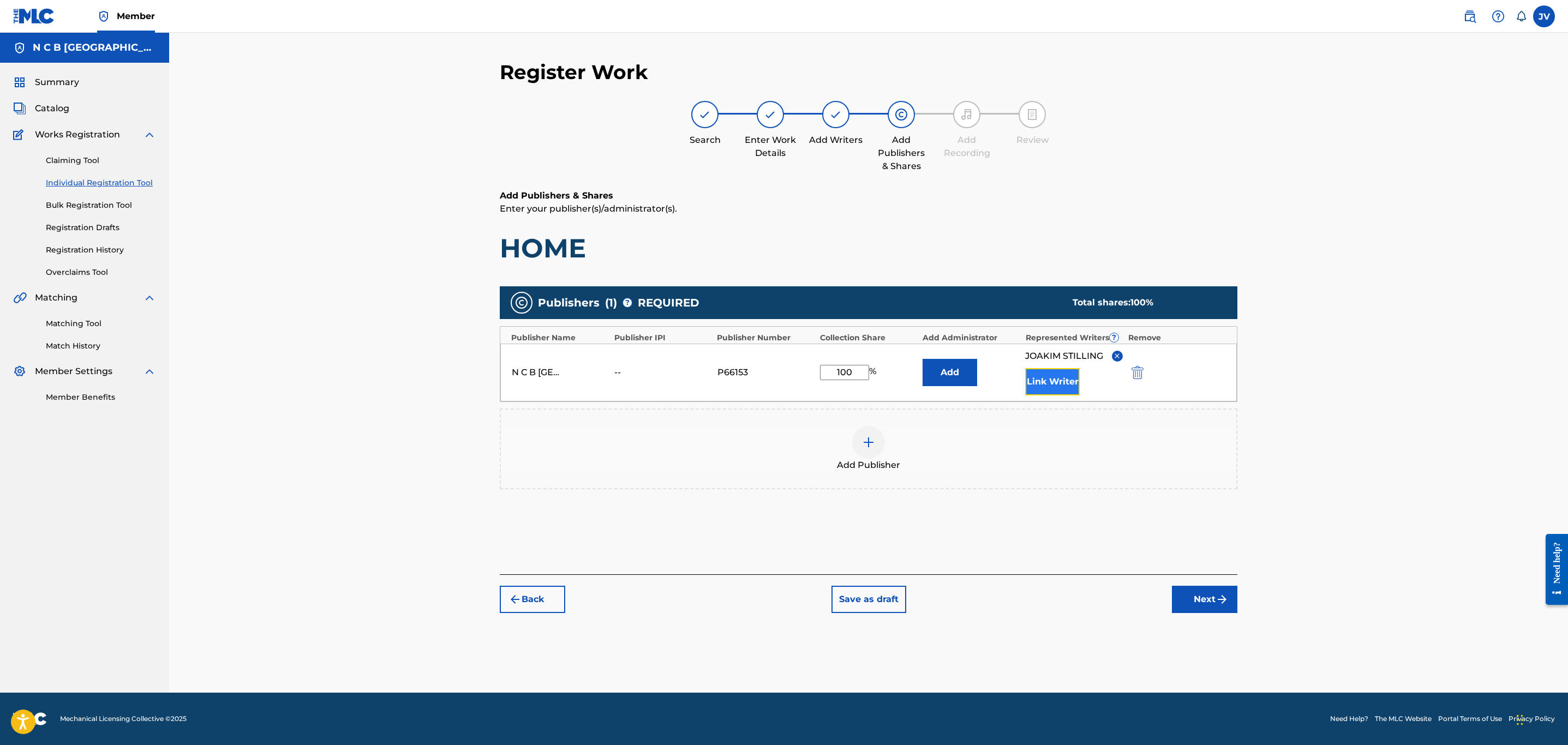
click at [1043, 381] on button "Link Writer" at bounding box center [1052, 382] width 54 height 28
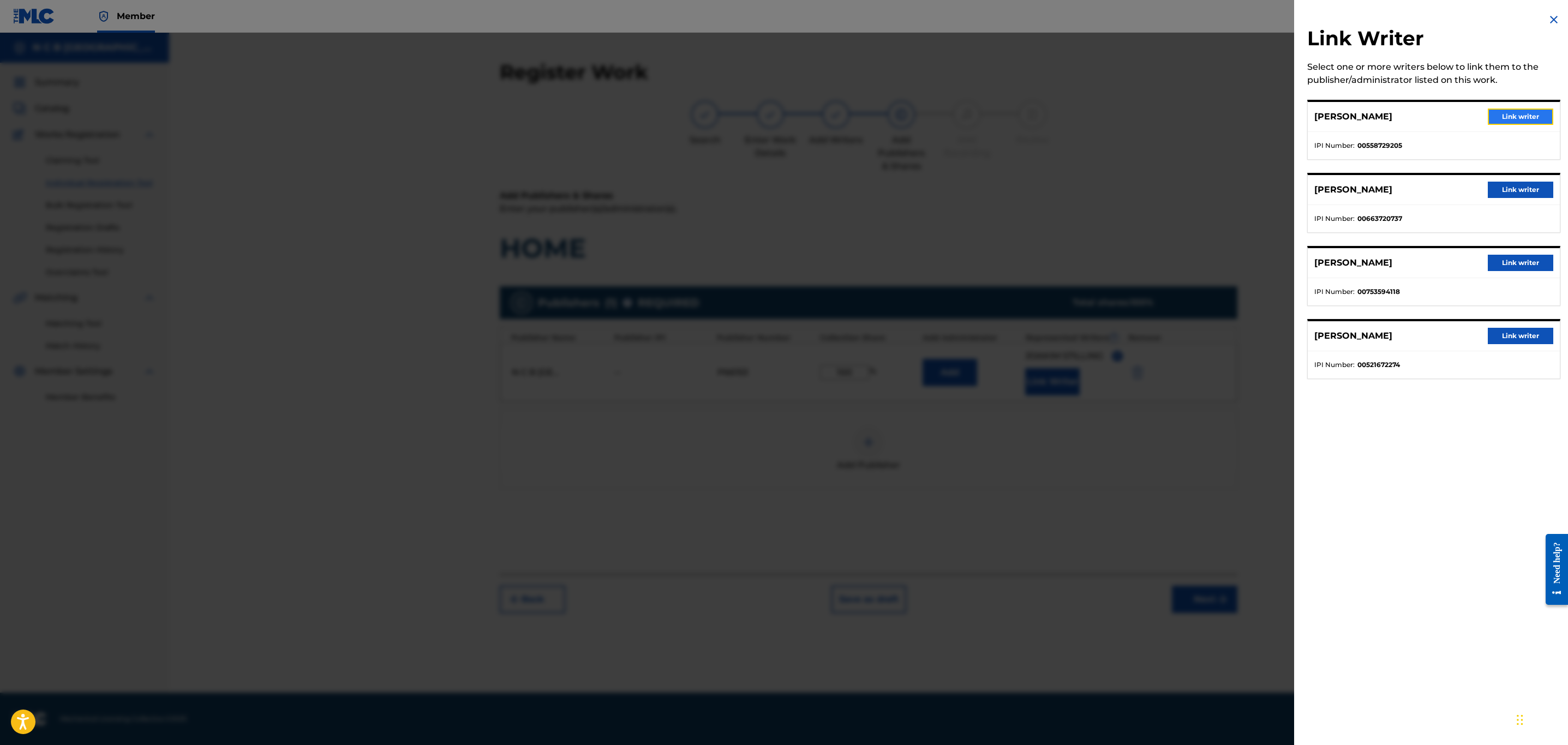
click at [1529, 117] on button "Link writer" at bounding box center [1520, 116] width 66 height 16
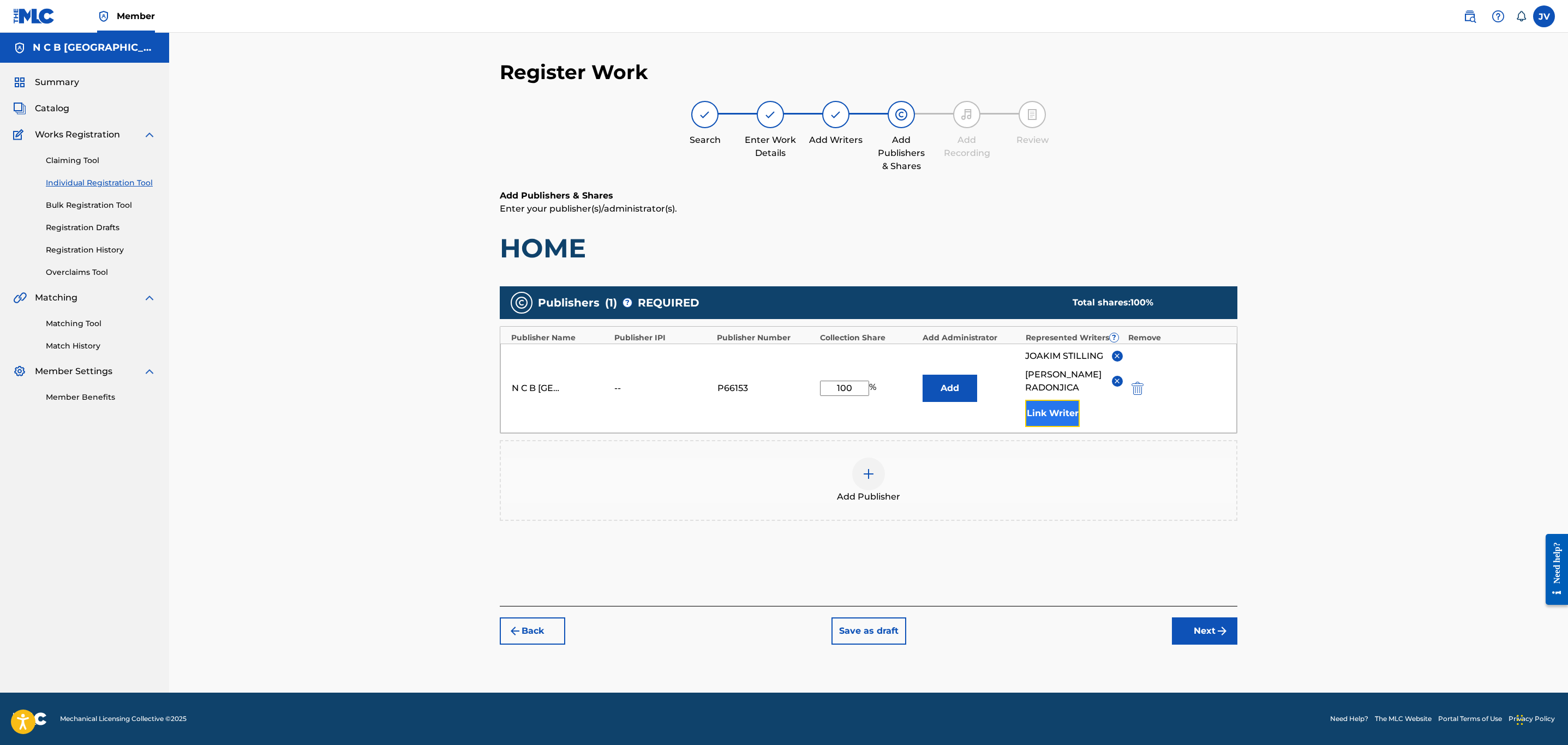
click at [1070, 410] on button "Link Writer" at bounding box center [1052, 413] width 54 height 28
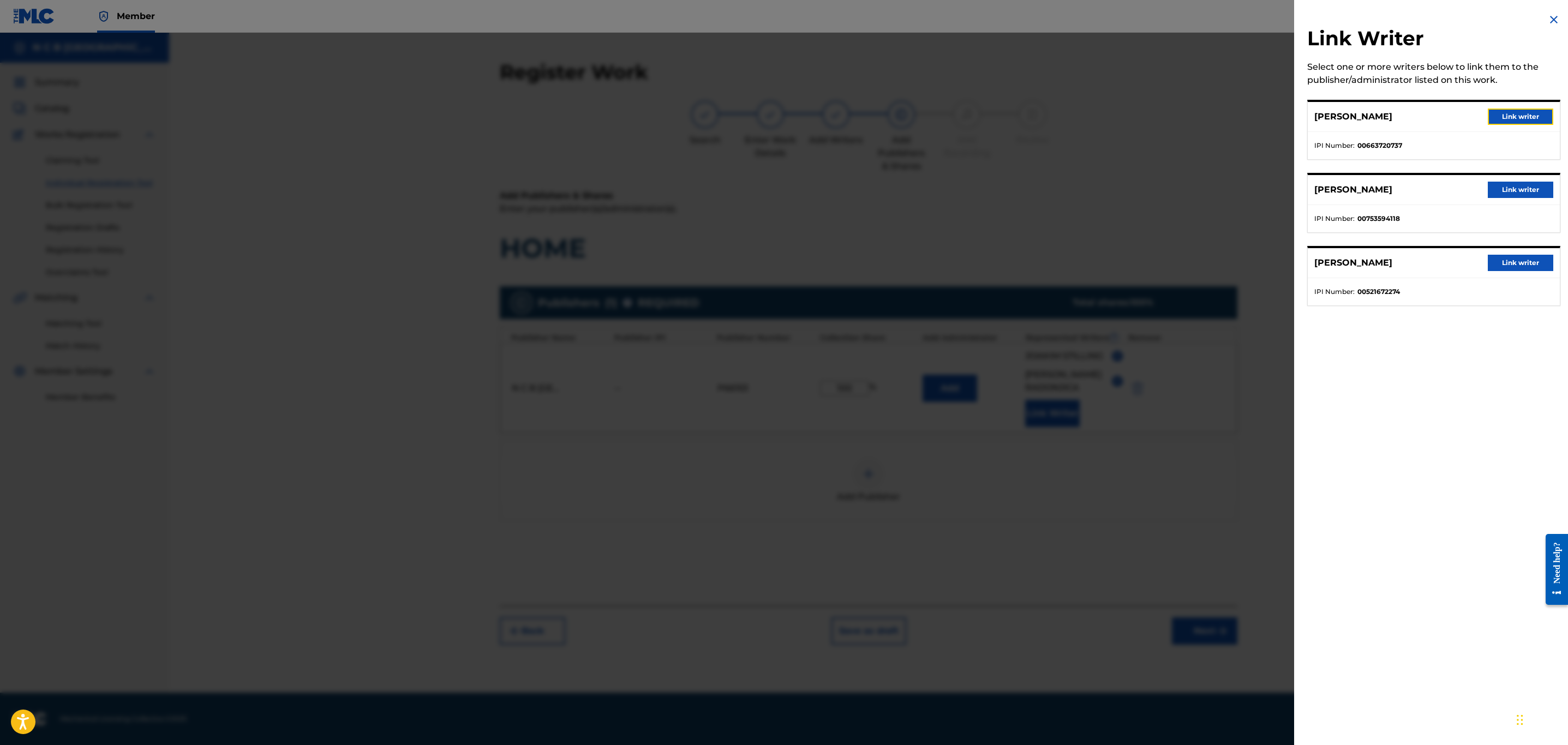
drag, startPoint x: 1533, startPoint y: 119, endPoint x: 1522, endPoint y: 127, distance: 13.6
click at [1533, 120] on button "Link writer" at bounding box center [1520, 116] width 66 height 16
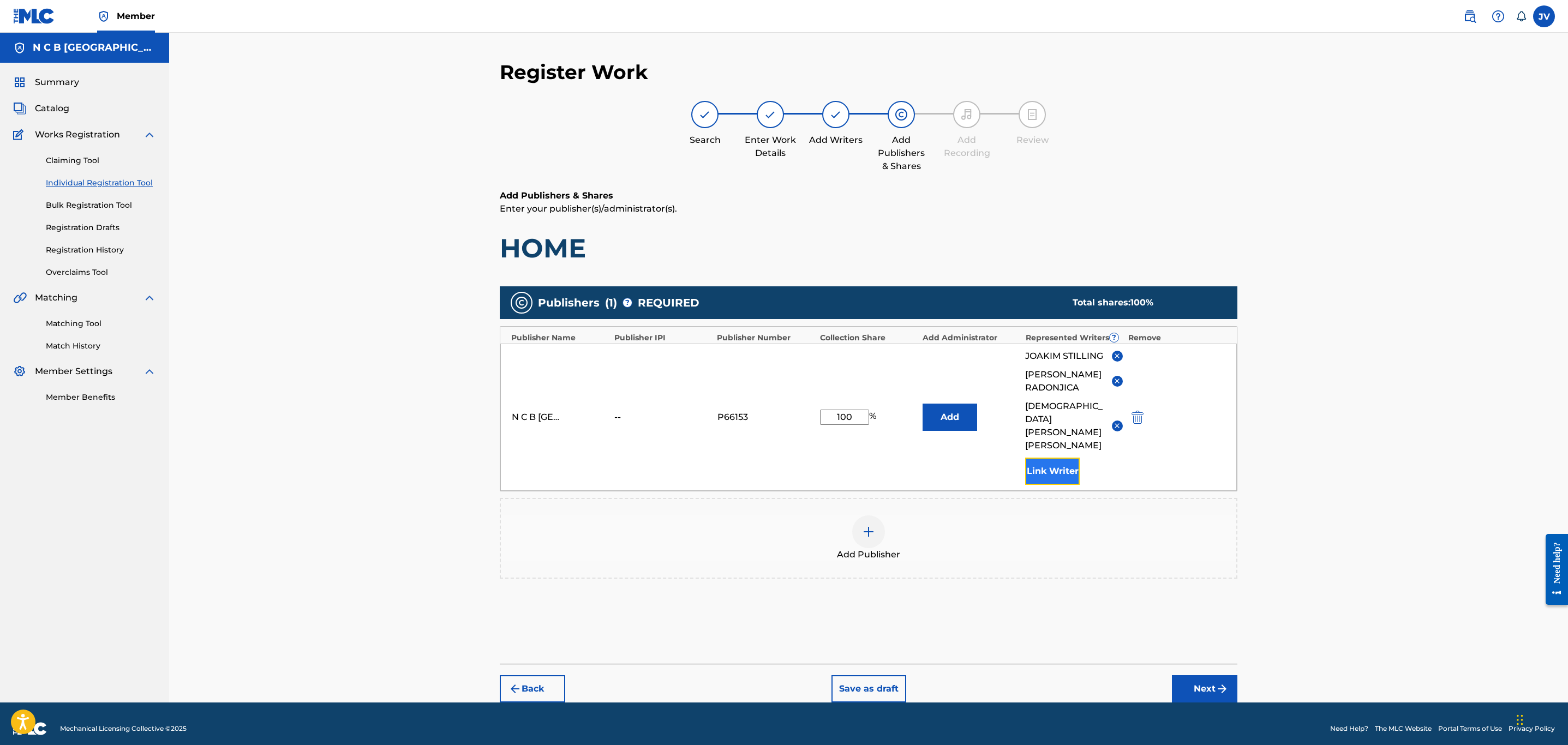
click at [1051, 460] on button "Link Writer" at bounding box center [1052, 472] width 54 height 28
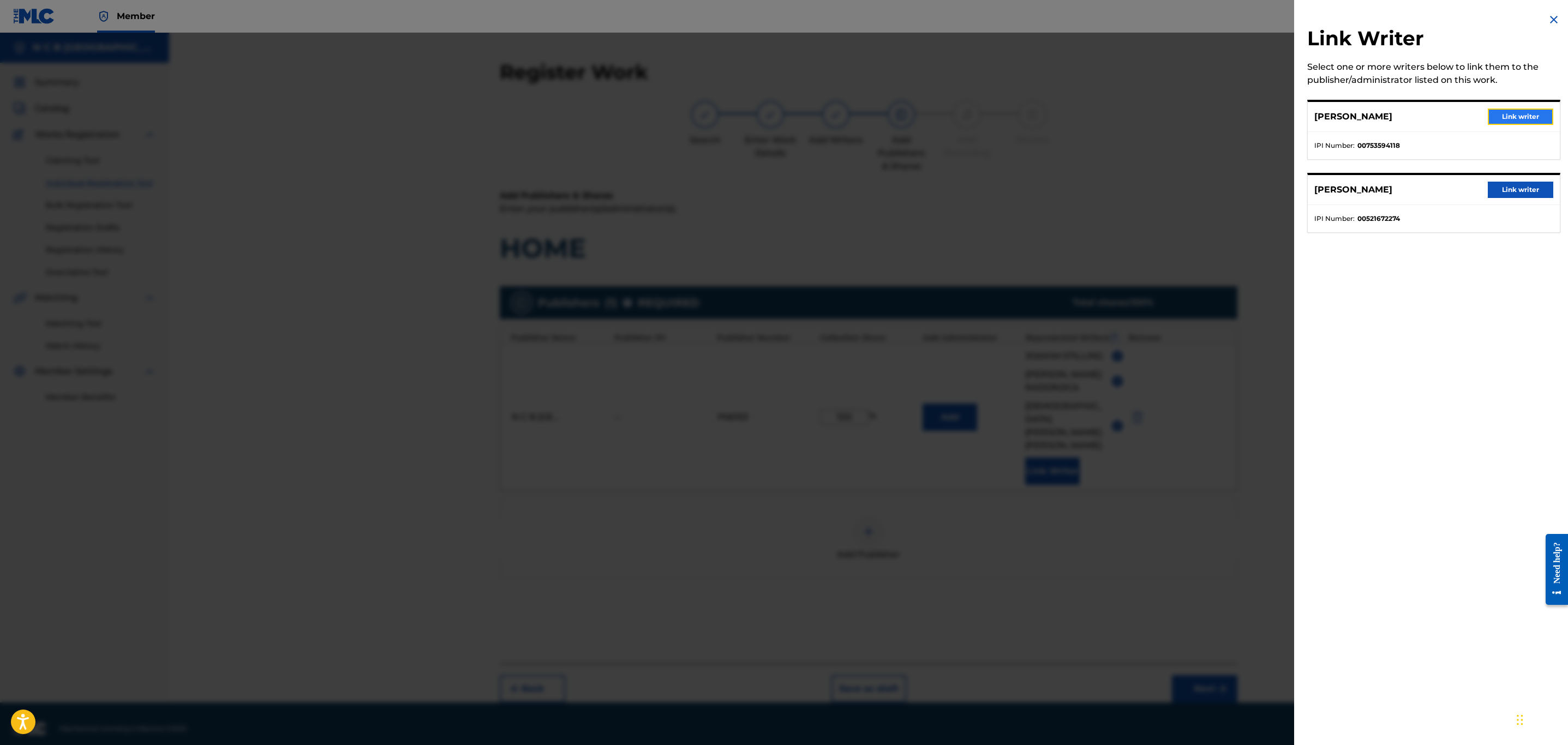
click at [1526, 118] on button "Link writer" at bounding box center [1520, 116] width 66 height 16
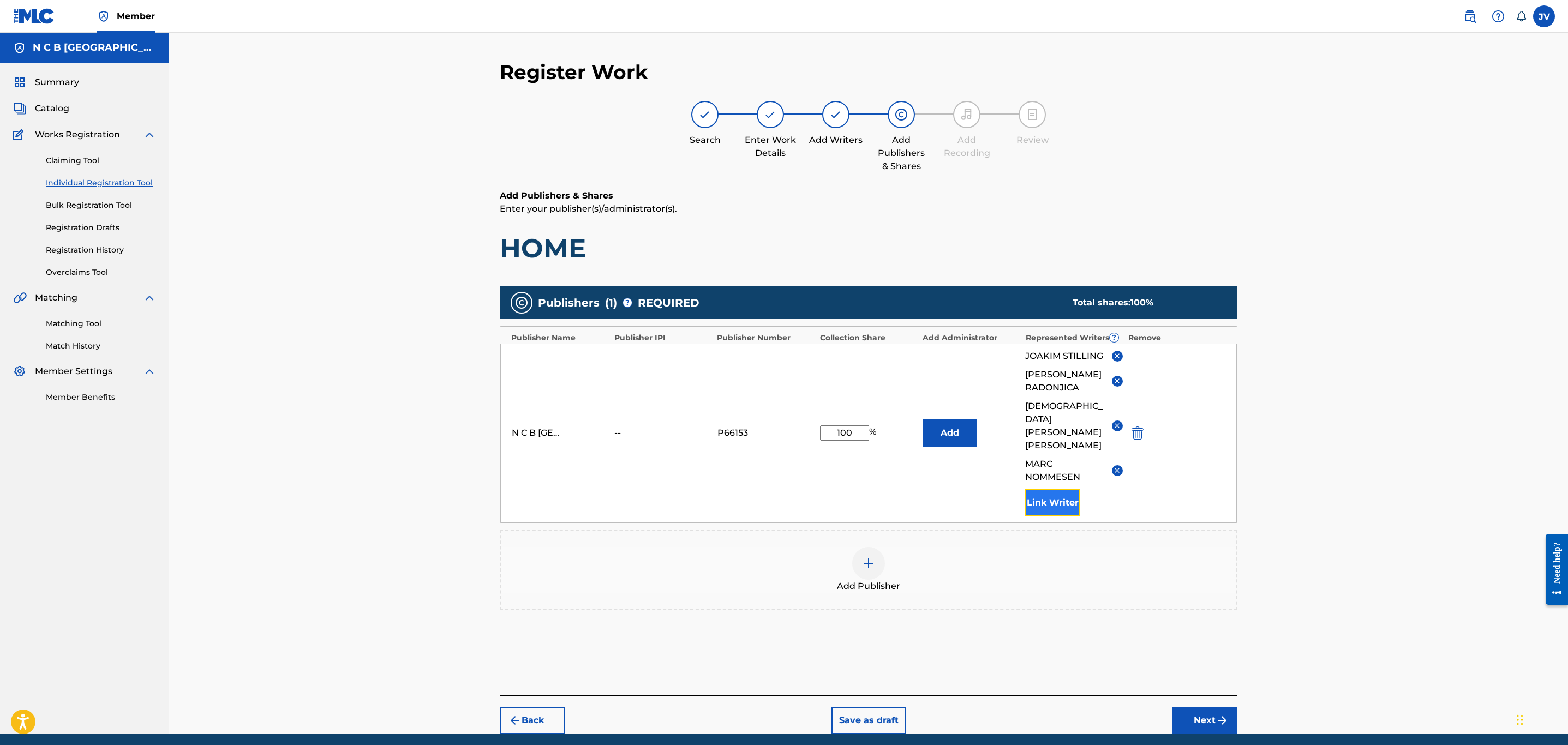
click at [1069, 490] on button "Link Writer" at bounding box center [1052, 503] width 54 height 28
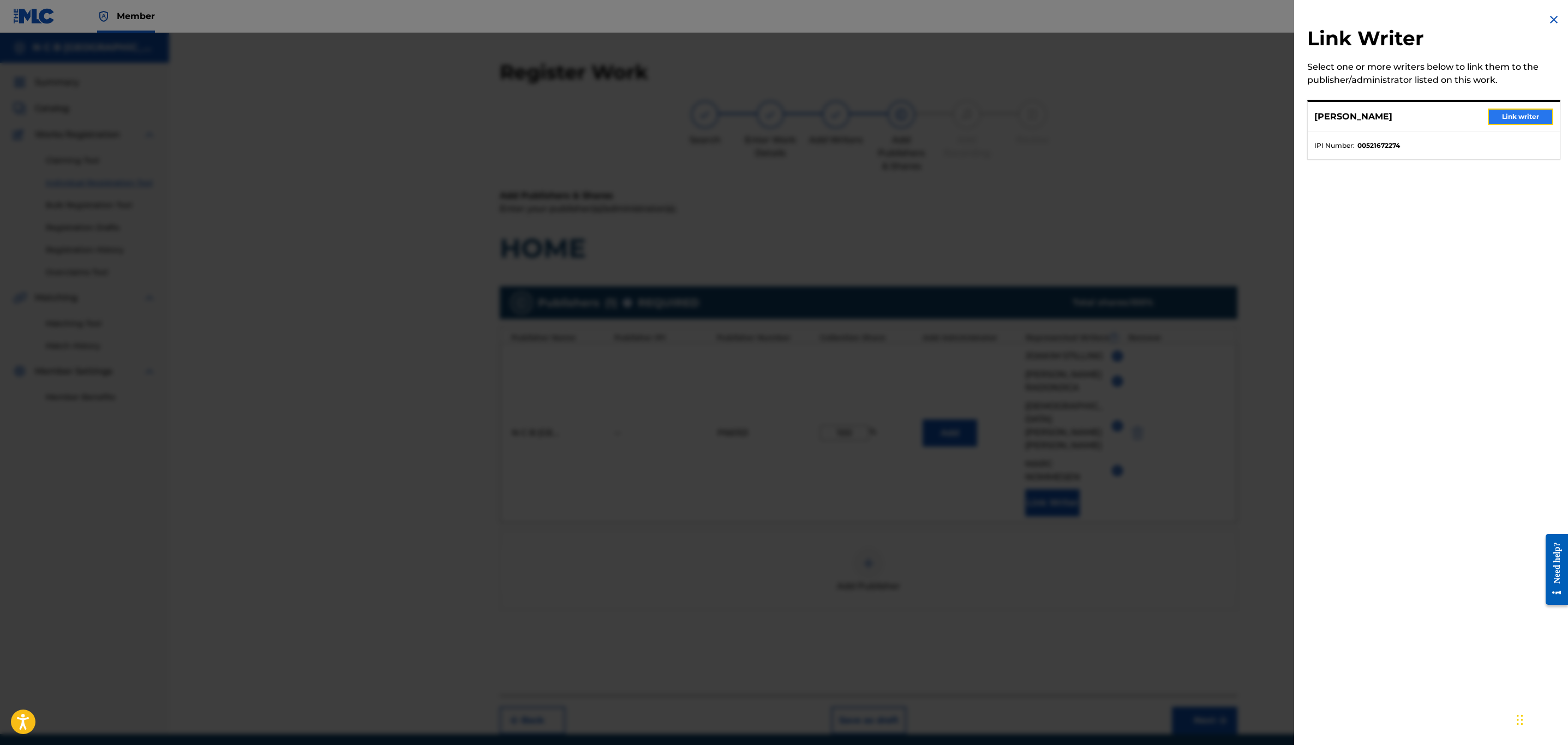
click at [1506, 119] on button "Link writer" at bounding box center [1520, 116] width 66 height 16
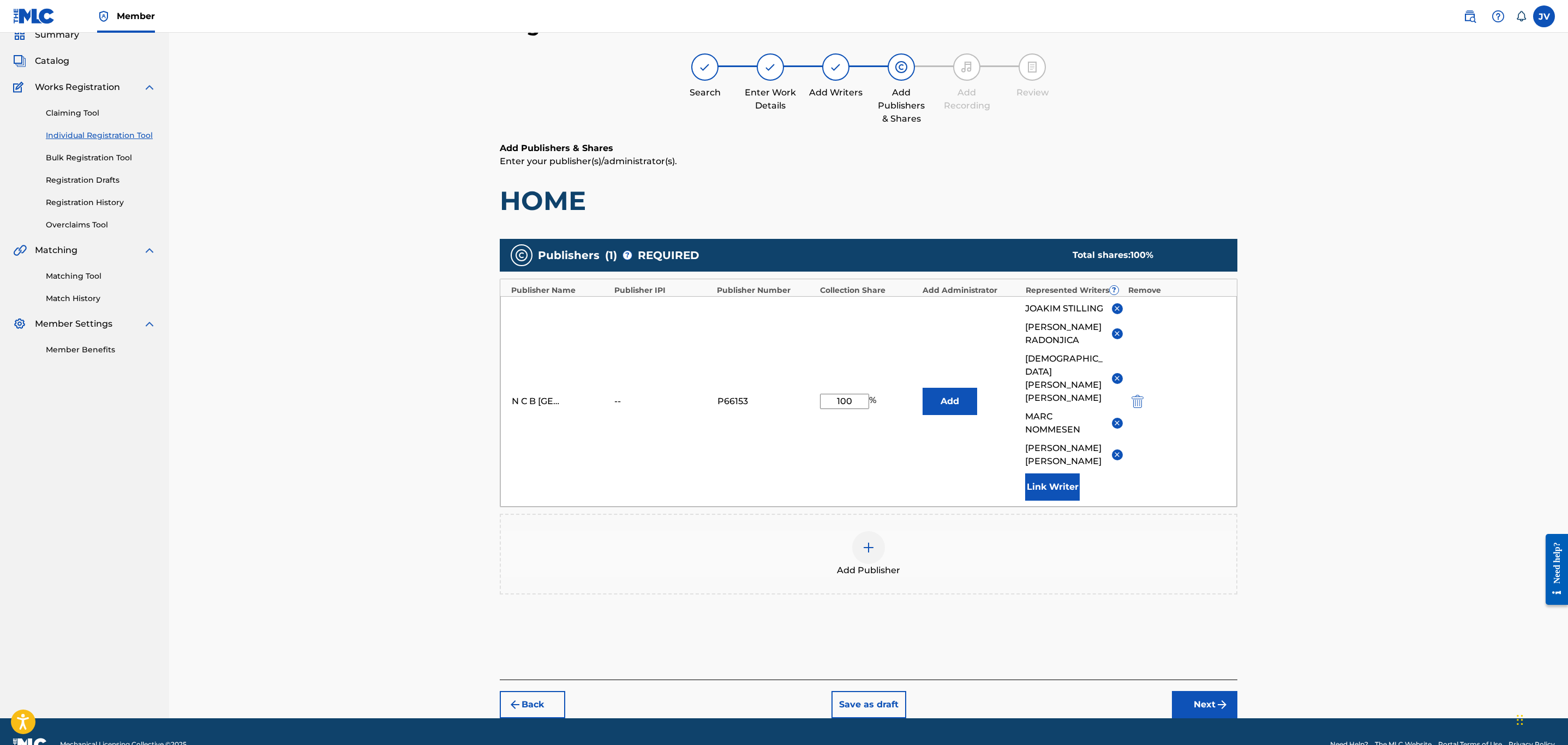
scroll to position [61, 0]
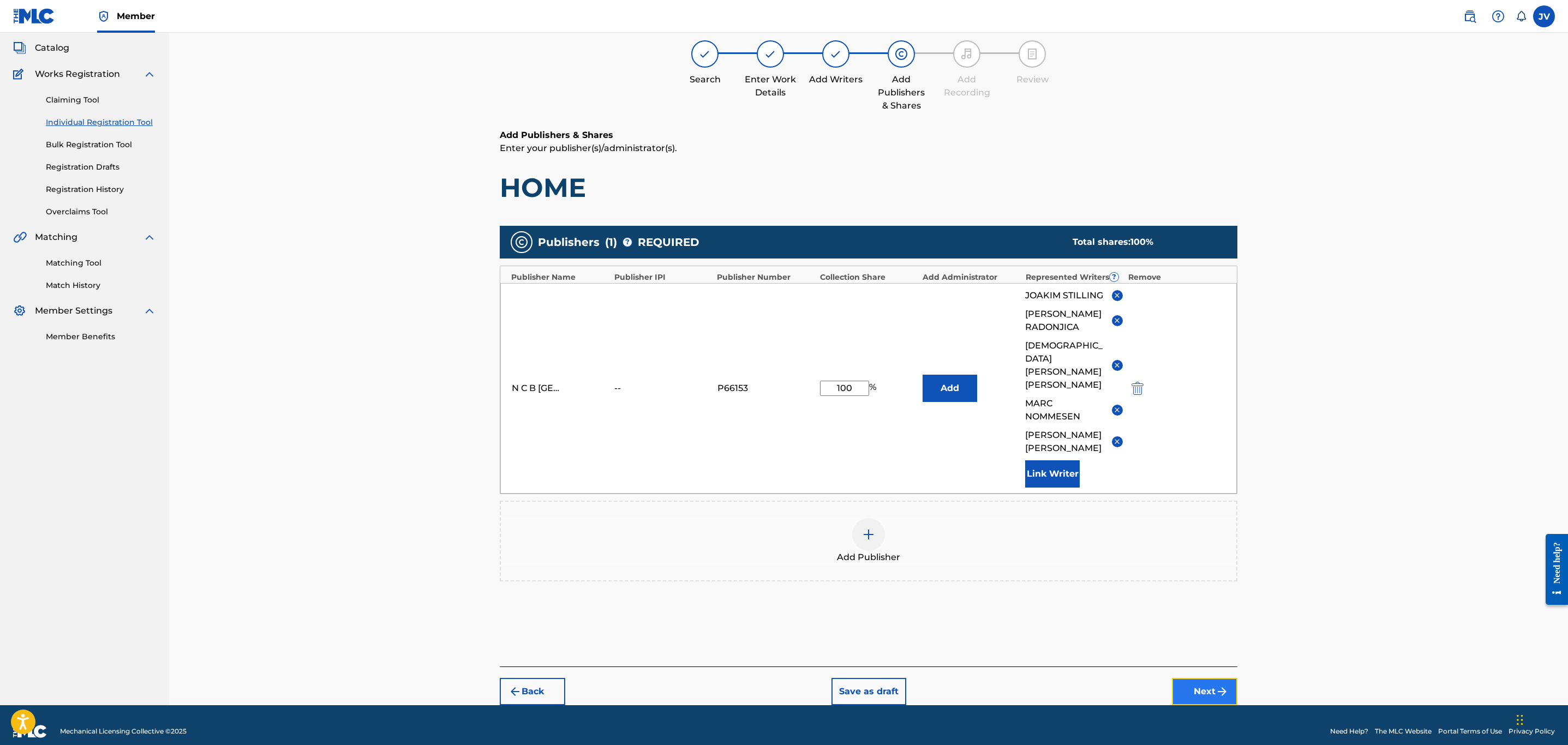
click at [1213, 679] on button "Next" at bounding box center [1204, 692] width 66 height 28
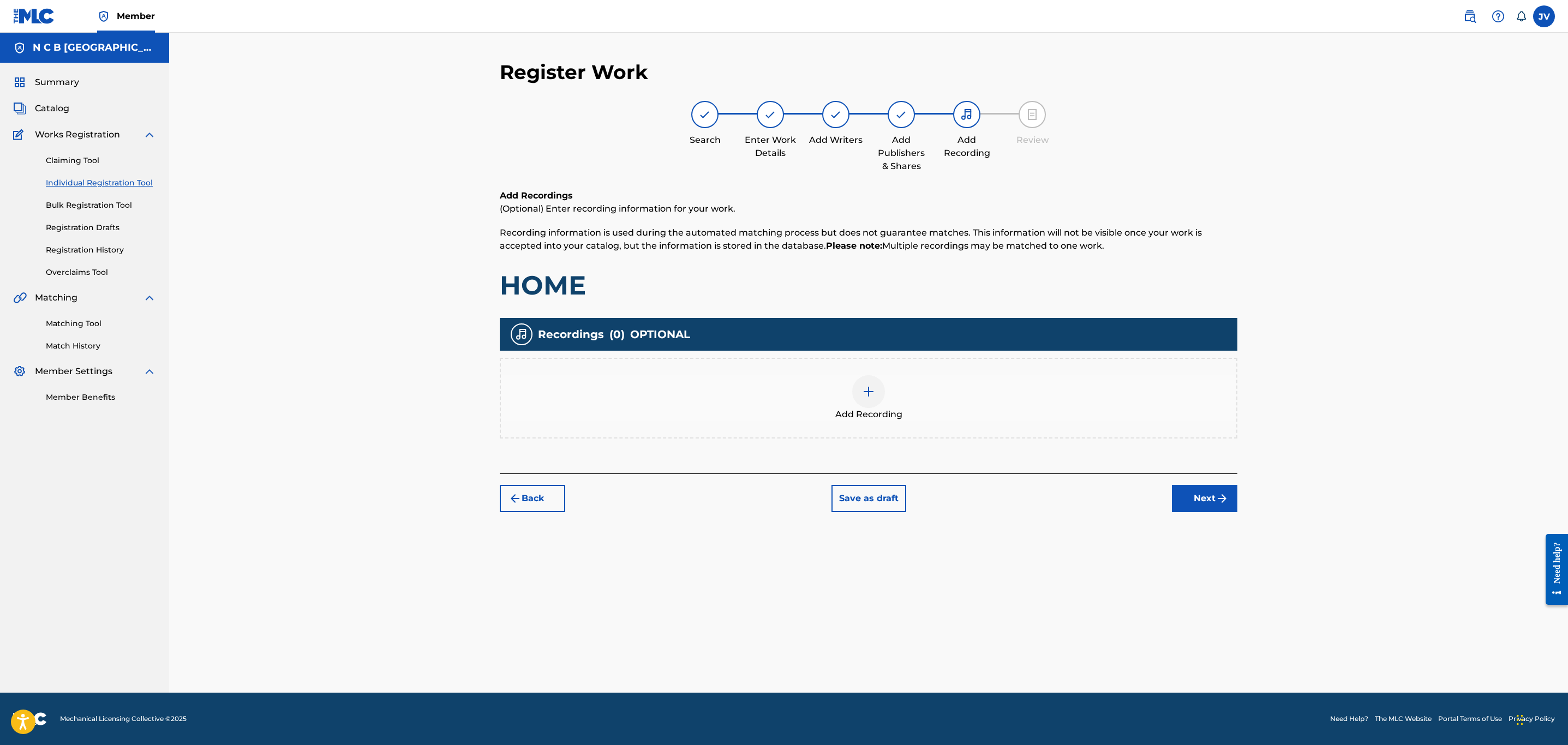
click at [868, 393] on img at bounding box center [869, 392] width 13 height 13
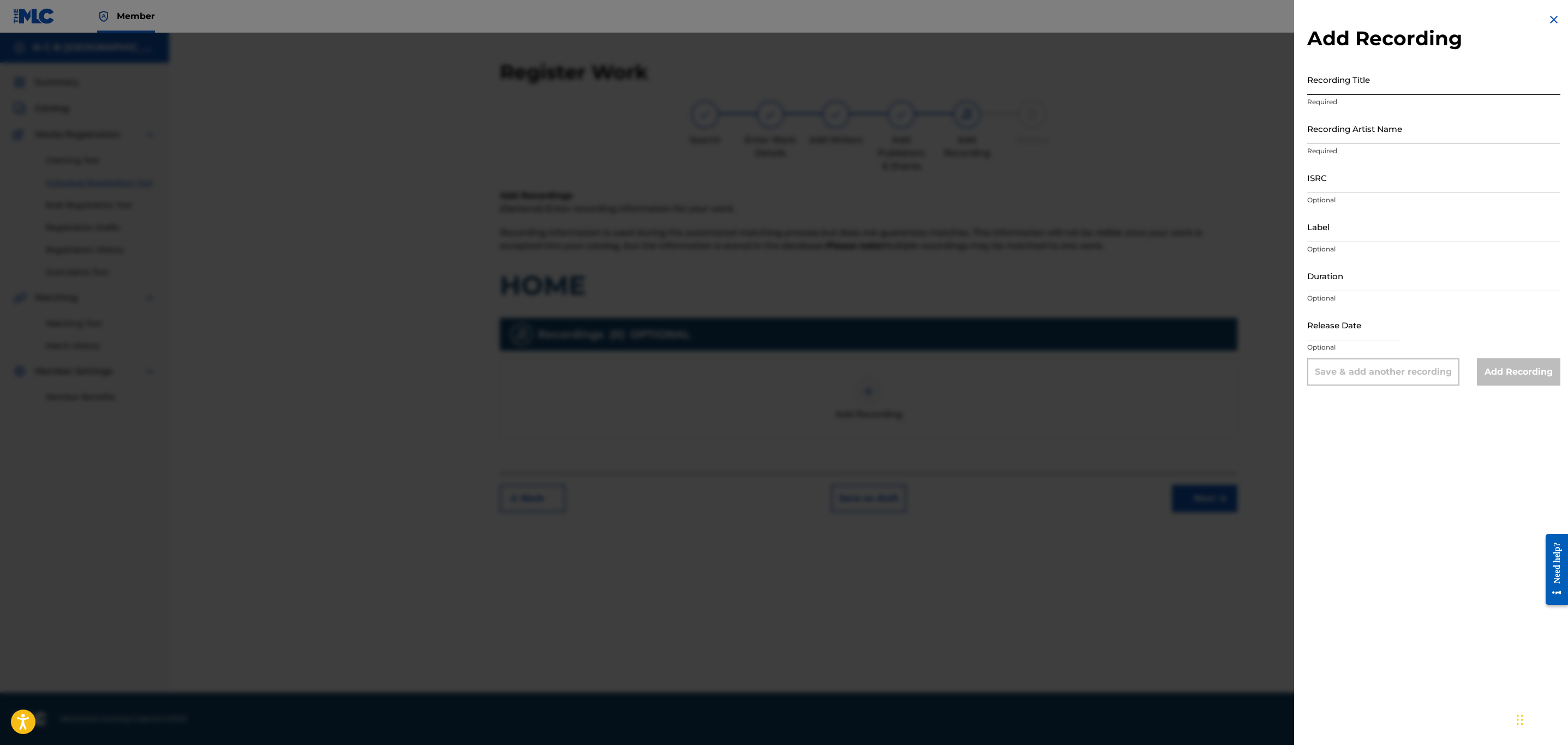
click at [1319, 86] on input "Recording Title" at bounding box center [1434, 79] width 253 height 31
type input "HOME"
click at [1326, 136] on input "Recording Artist Name" at bounding box center [1434, 129] width 253 height 31
paste input "SIAMESE"
type input "SIAMESE feat [PERSON_NAME]"
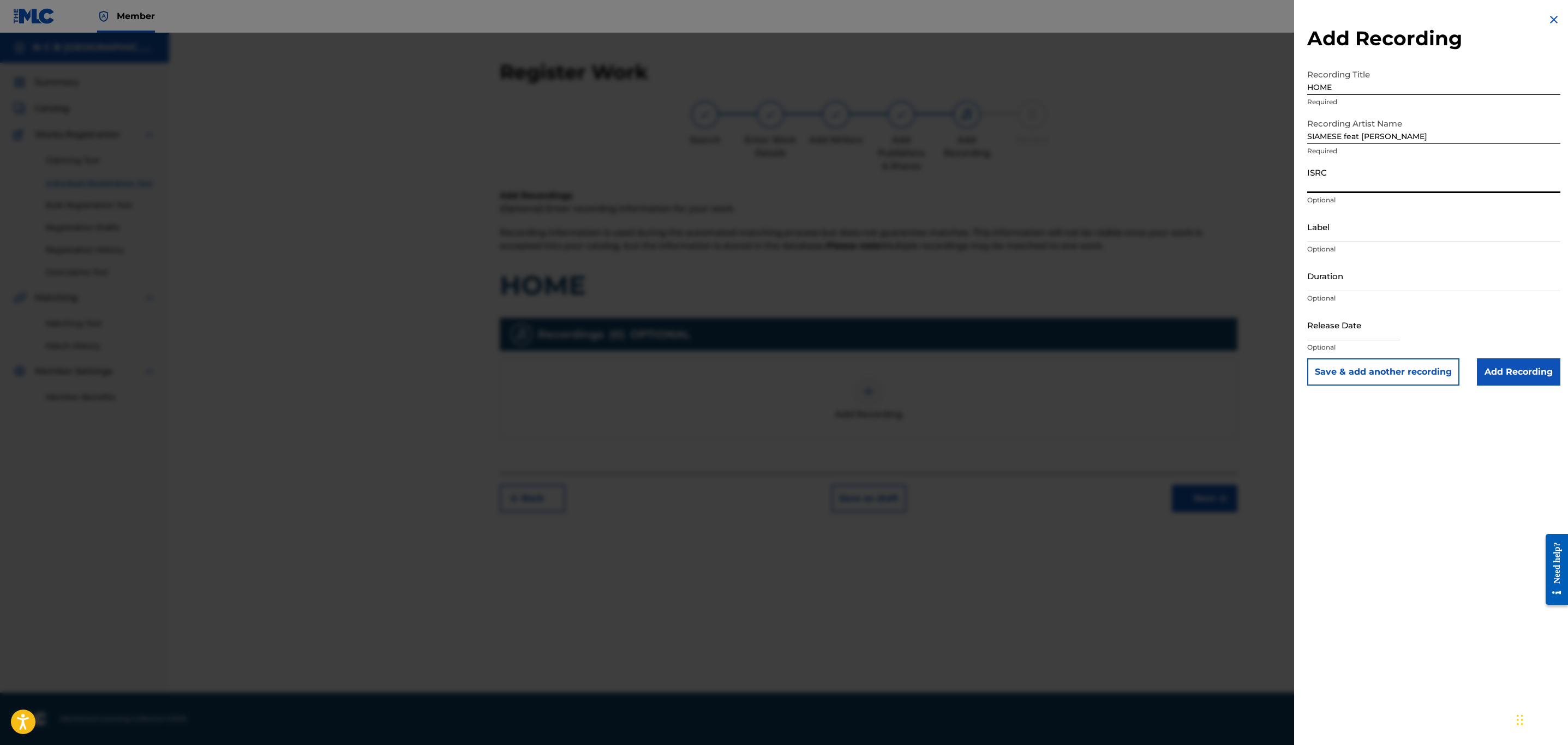
click at [1336, 182] on input "ISRC" at bounding box center [1434, 177] width 253 height 31
paste input "DEA452002010"
type input "DEA452002010"
drag, startPoint x: 1380, startPoint y: 138, endPoint x: 1365, endPoint y: 138, distance: 15.0
click at [1365, 138] on input "SIAMESE feat [PERSON_NAME]" at bounding box center [1434, 129] width 253 height 31
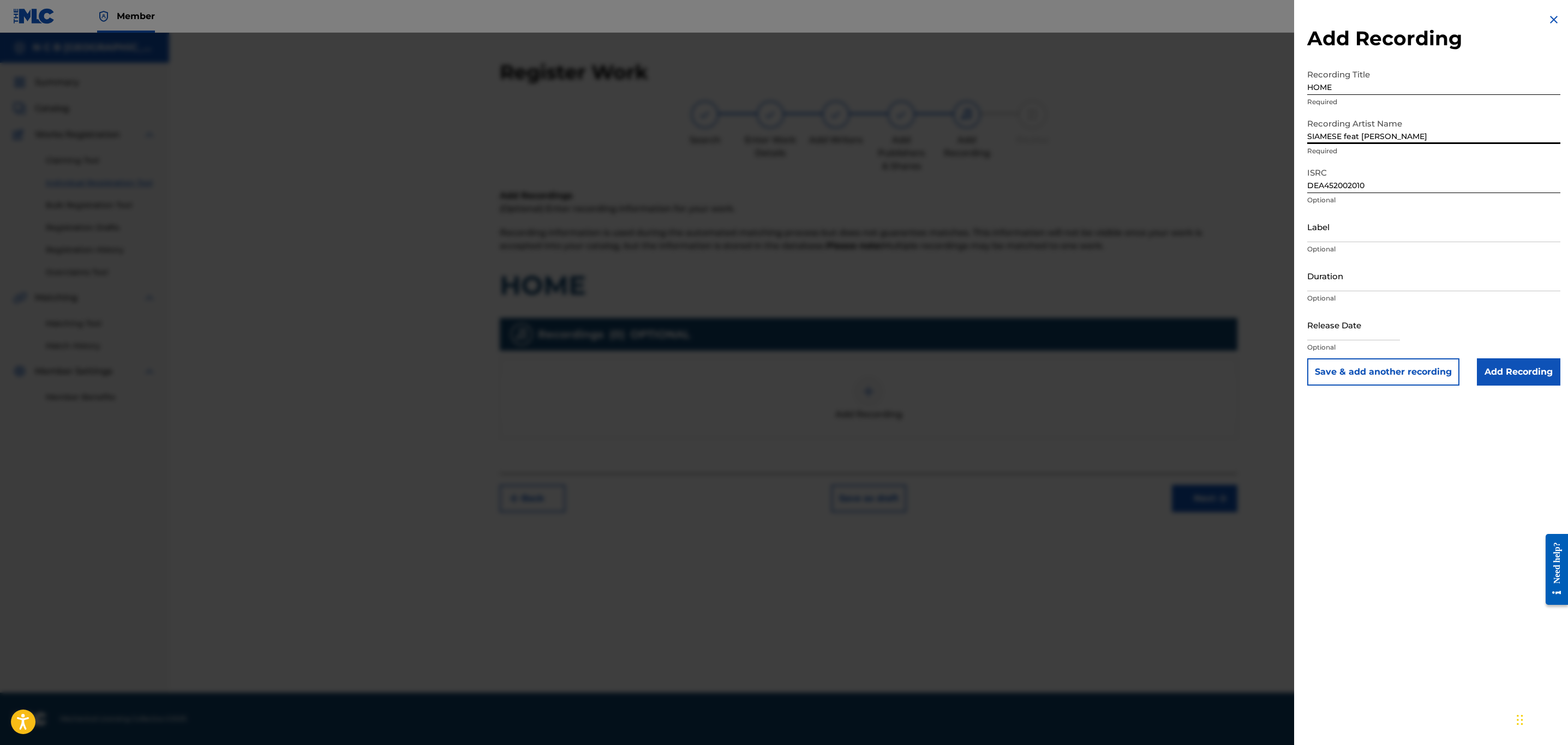
drag, startPoint x: 1407, startPoint y: 136, endPoint x: 1390, endPoint y: 140, distance: 17.5
click at [1390, 140] on input "SIAMESE feat [PERSON_NAME]" at bounding box center [1434, 129] width 253 height 31
type input "SIAMESE feat [PERSON_NAME]"
click at [1523, 378] on input "Add Recording" at bounding box center [1518, 372] width 84 height 28
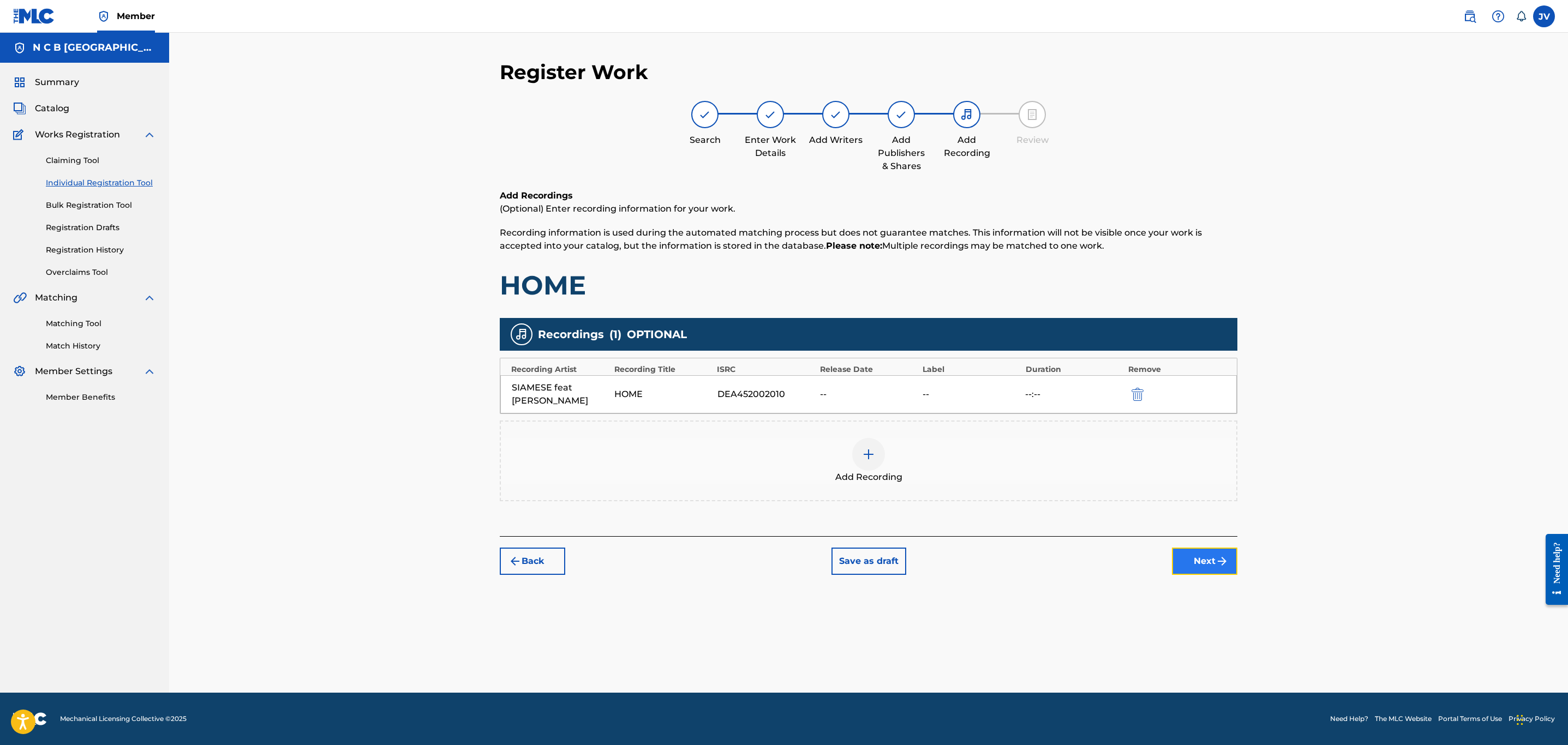
click at [1223, 567] on img "submit" at bounding box center [1222, 561] width 13 height 13
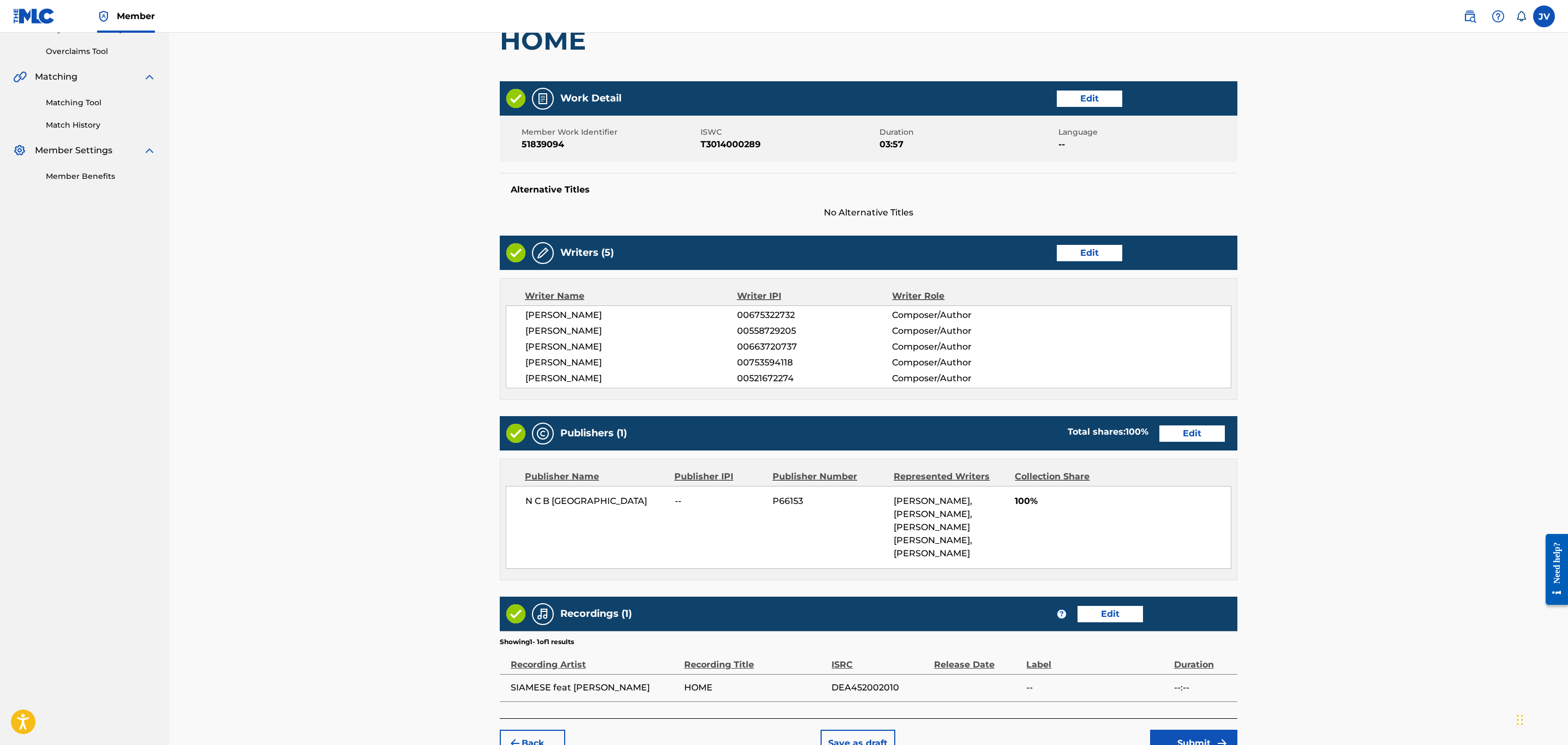
scroll to position [288, 0]
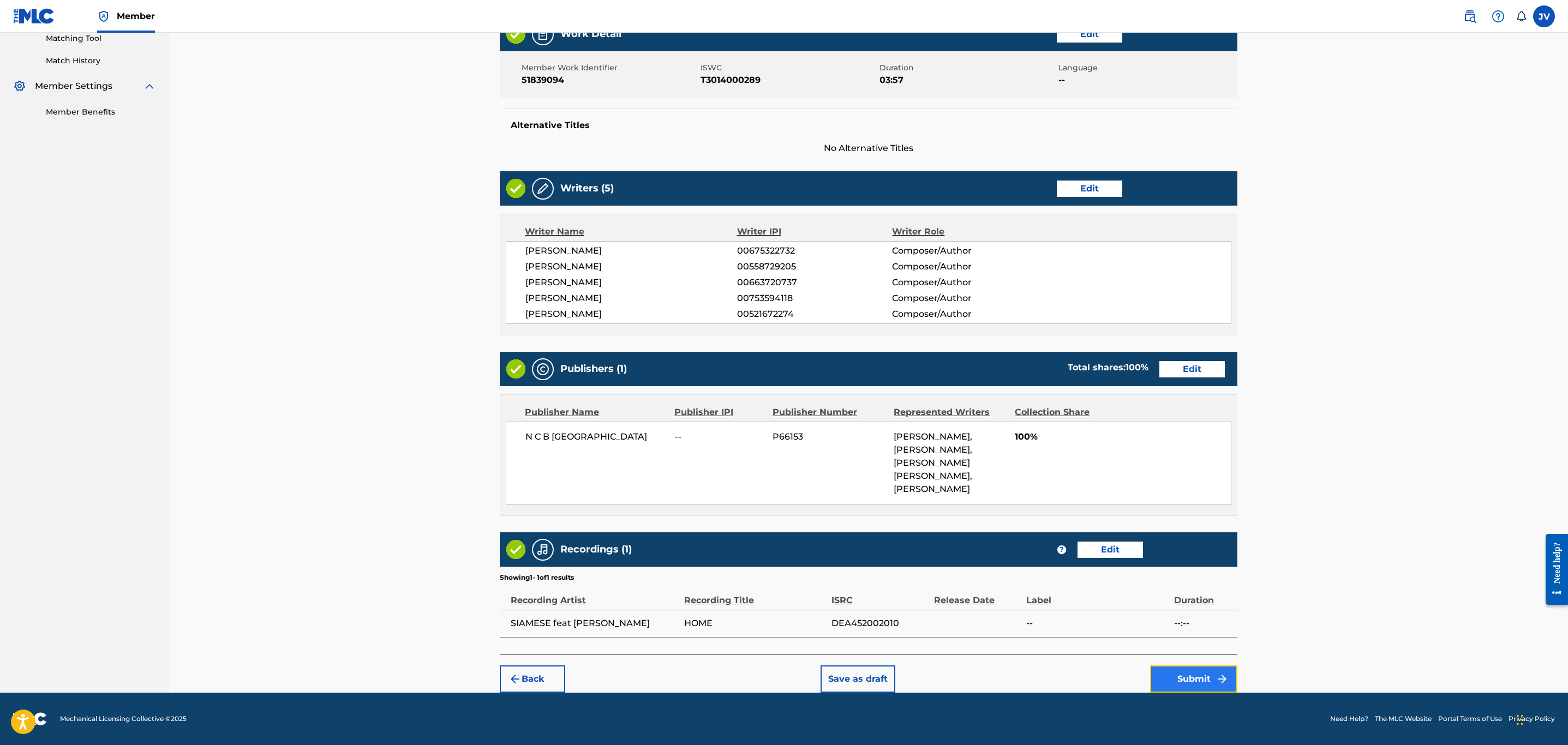
click at [1217, 680] on img "submit" at bounding box center [1222, 679] width 13 height 13
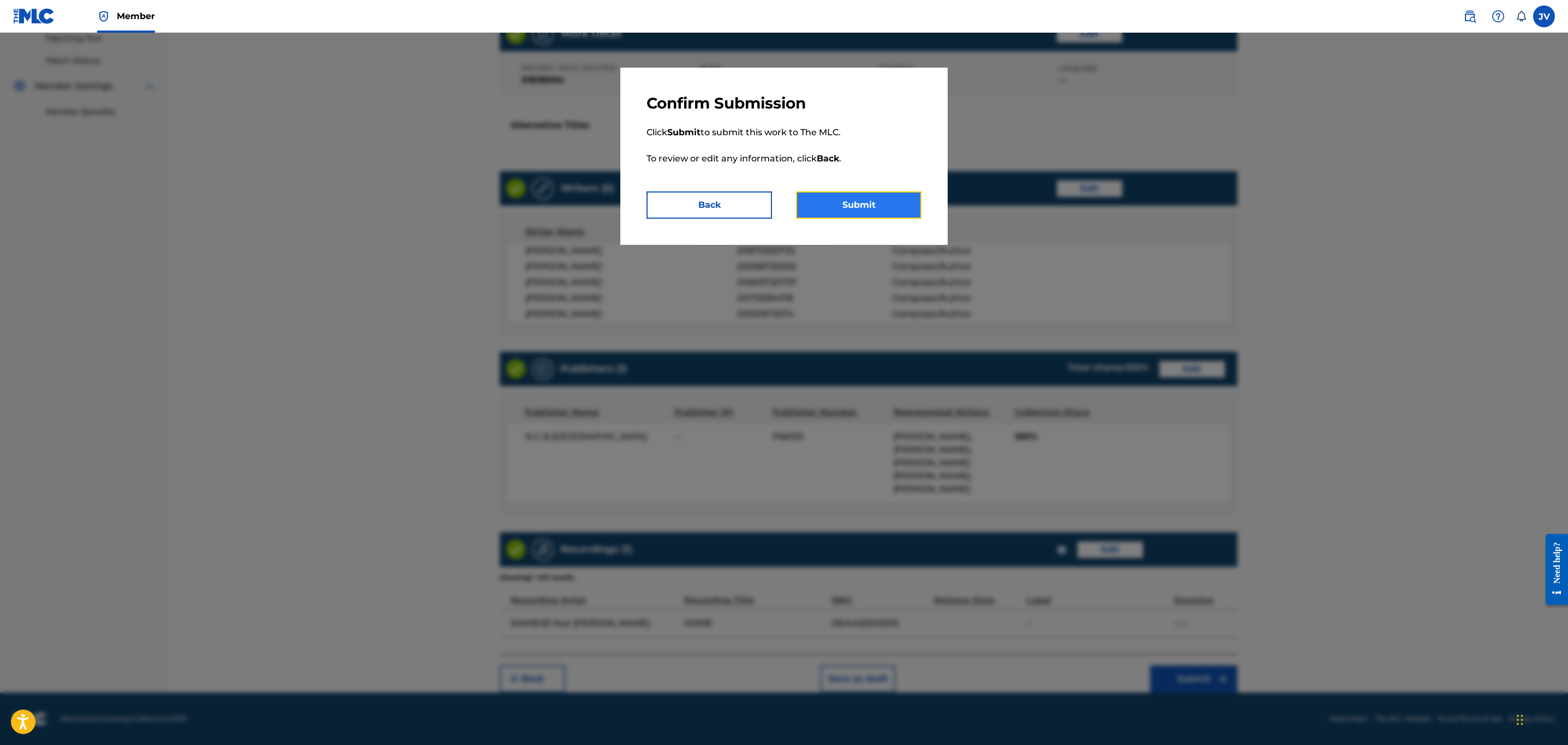
click at [888, 211] on button "Submit" at bounding box center [859, 205] width 126 height 28
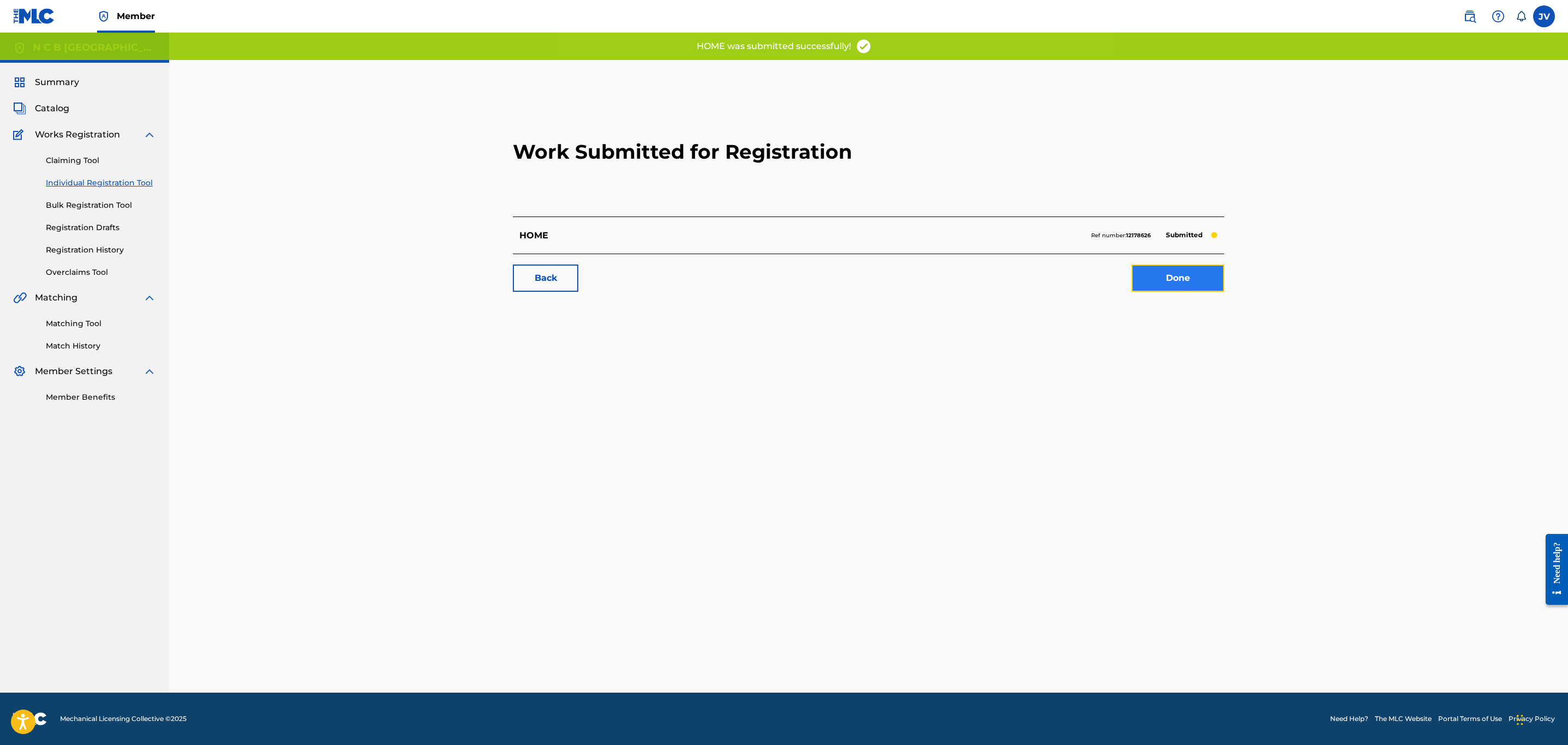
click at [1210, 272] on link "Done" at bounding box center [1177, 278] width 92 height 28
